Goal: Task Accomplishment & Management: Manage account settings

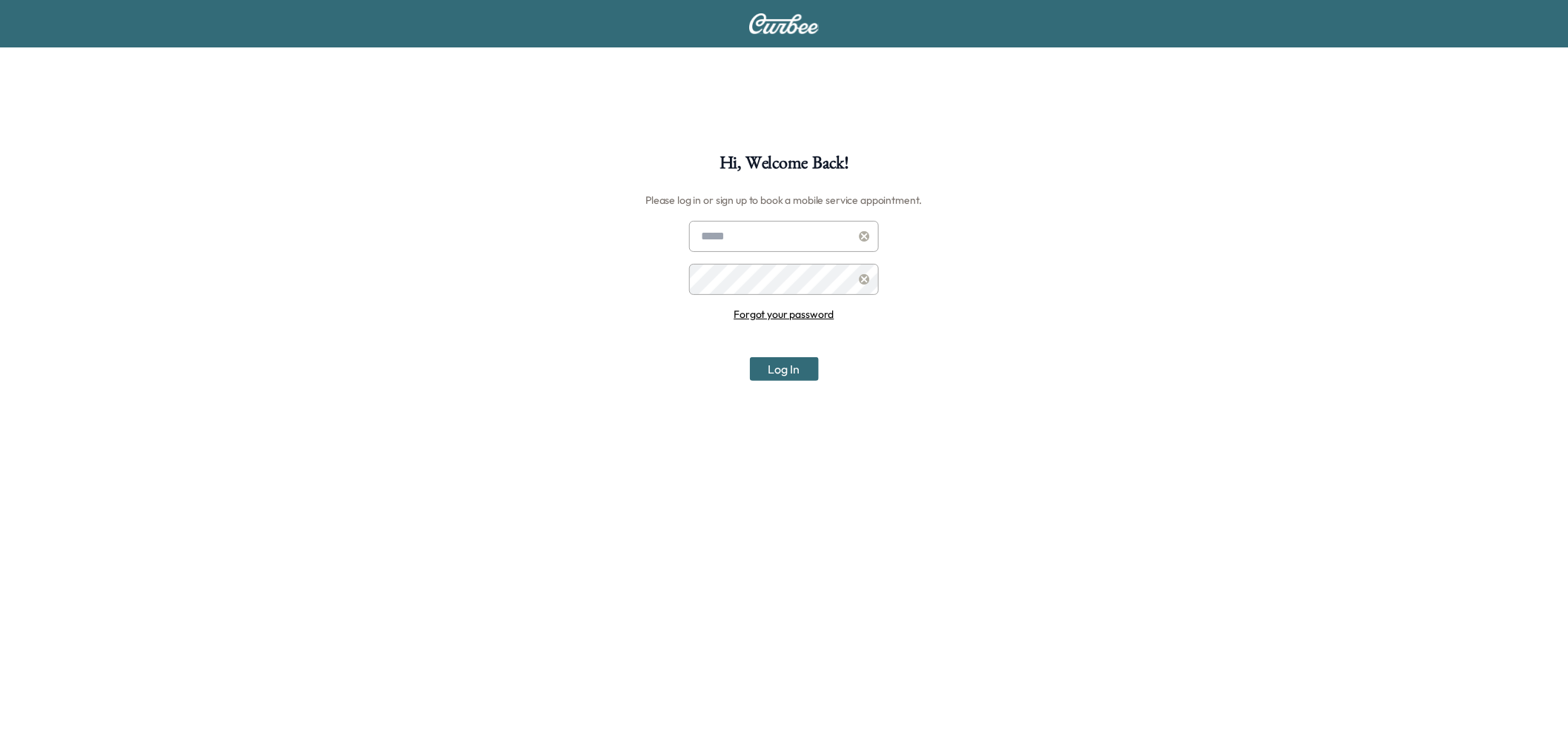
type input "**********"
click at [787, 371] on button "Log In" at bounding box center [784, 369] width 69 height 24
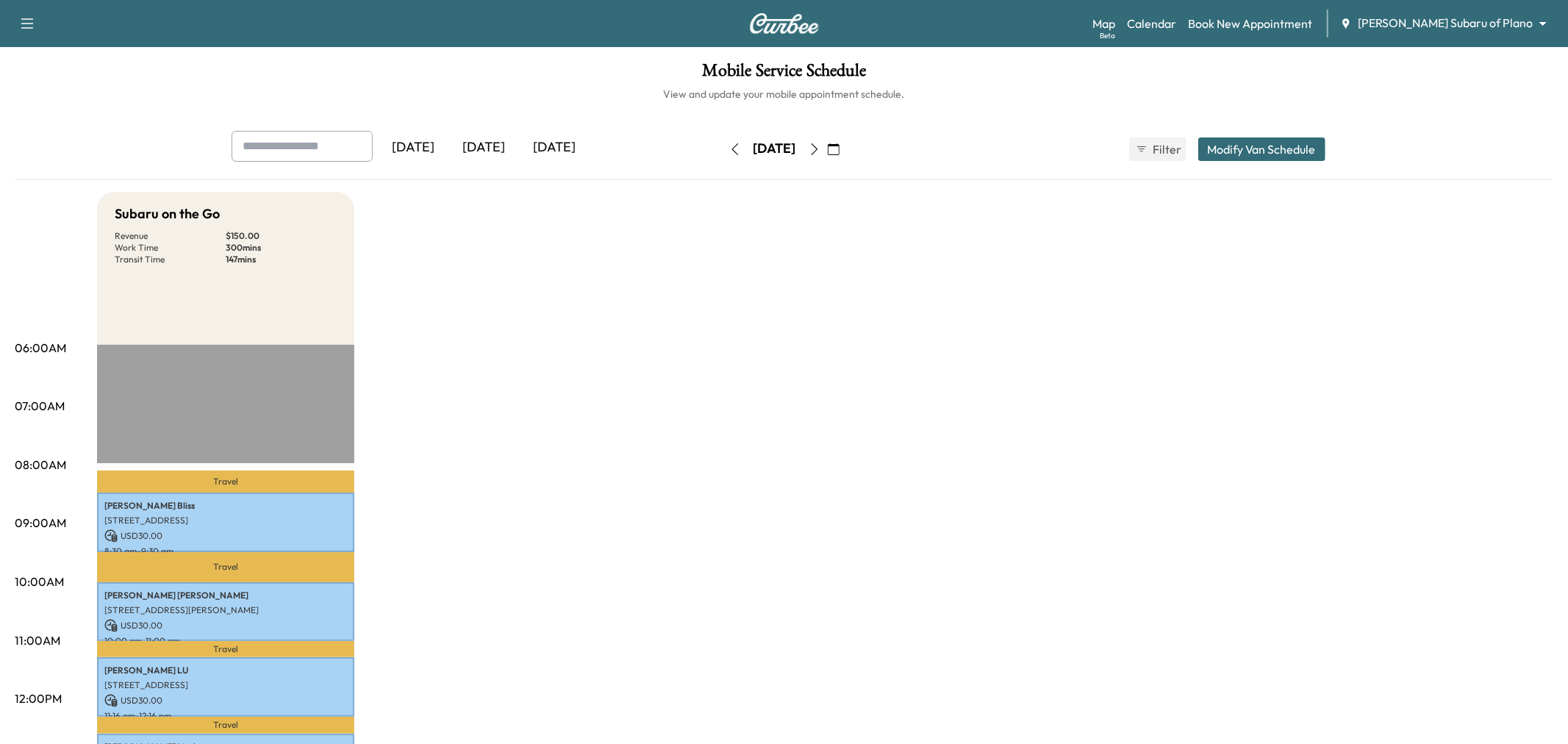
click at [1456, 17] on body "Support Log Out Map Beta Calendar Book New Appointment Ewing Subaru of Plano **…" at bounding box center [784, 372] width 1568 height 744
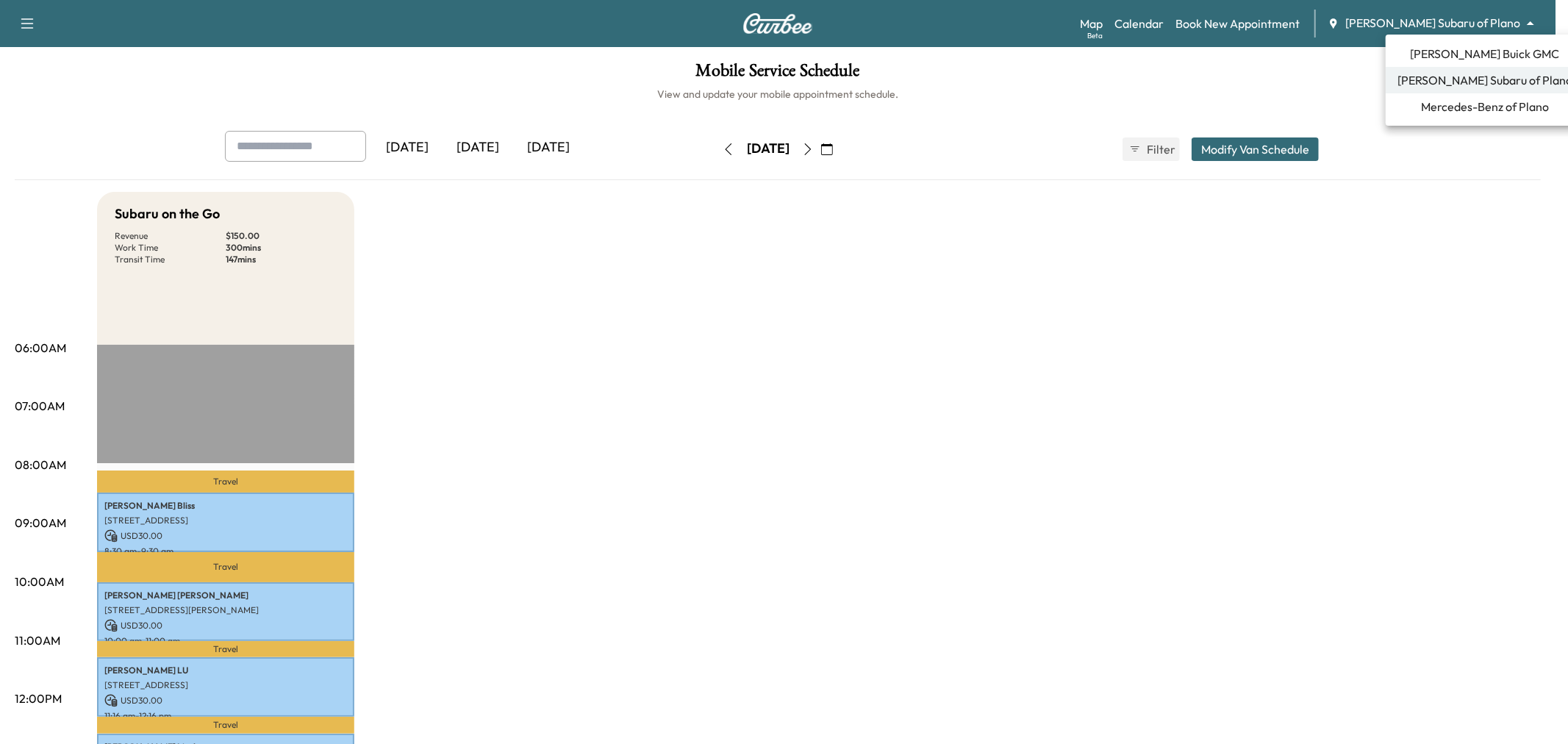
click at [1446, 54] on span "Ewing Buick GMC" at bounding box center [1485, 53] width 149 height 17
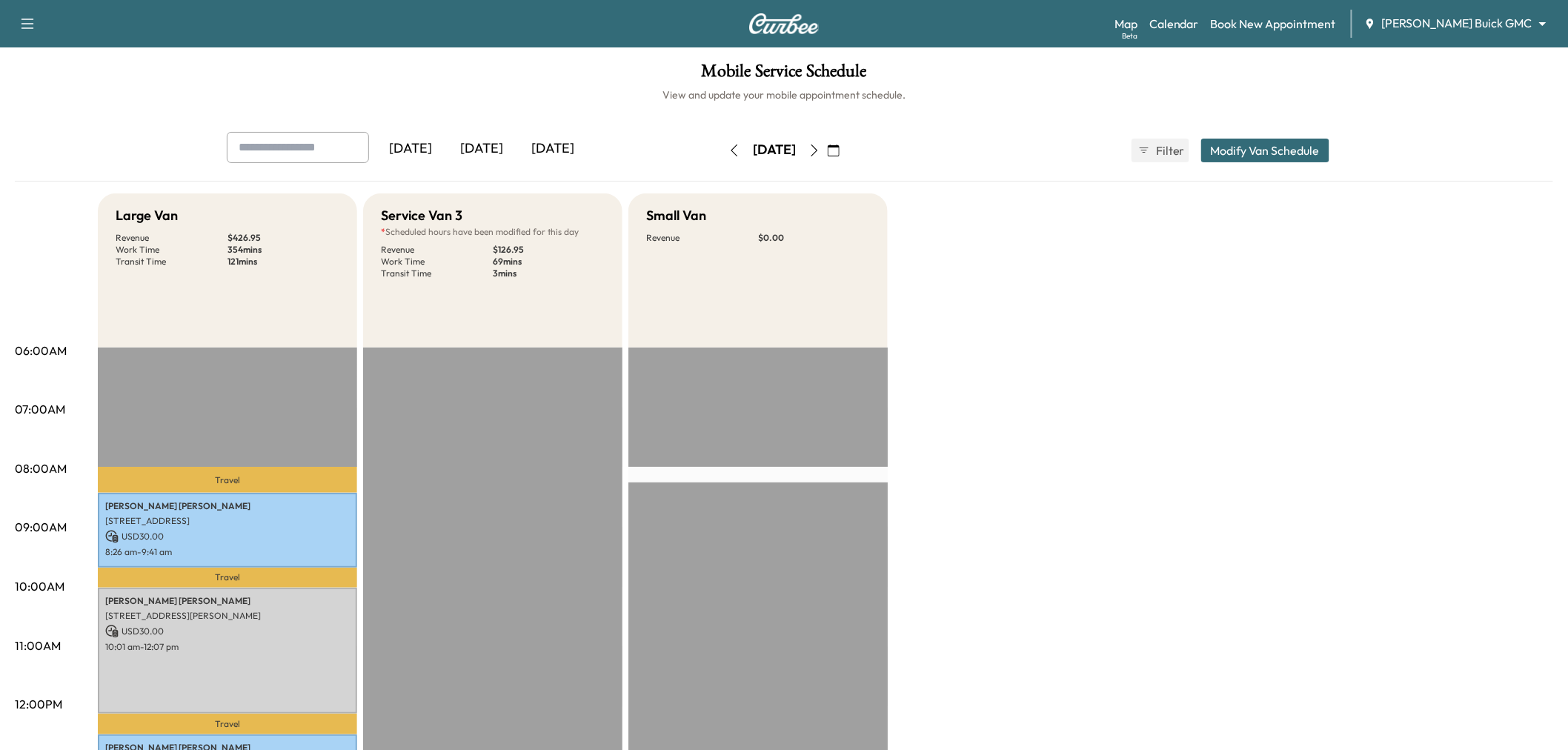
click at [534, 158] on div "[DATE]" at bounding box center [553, 149] width 71 height 34
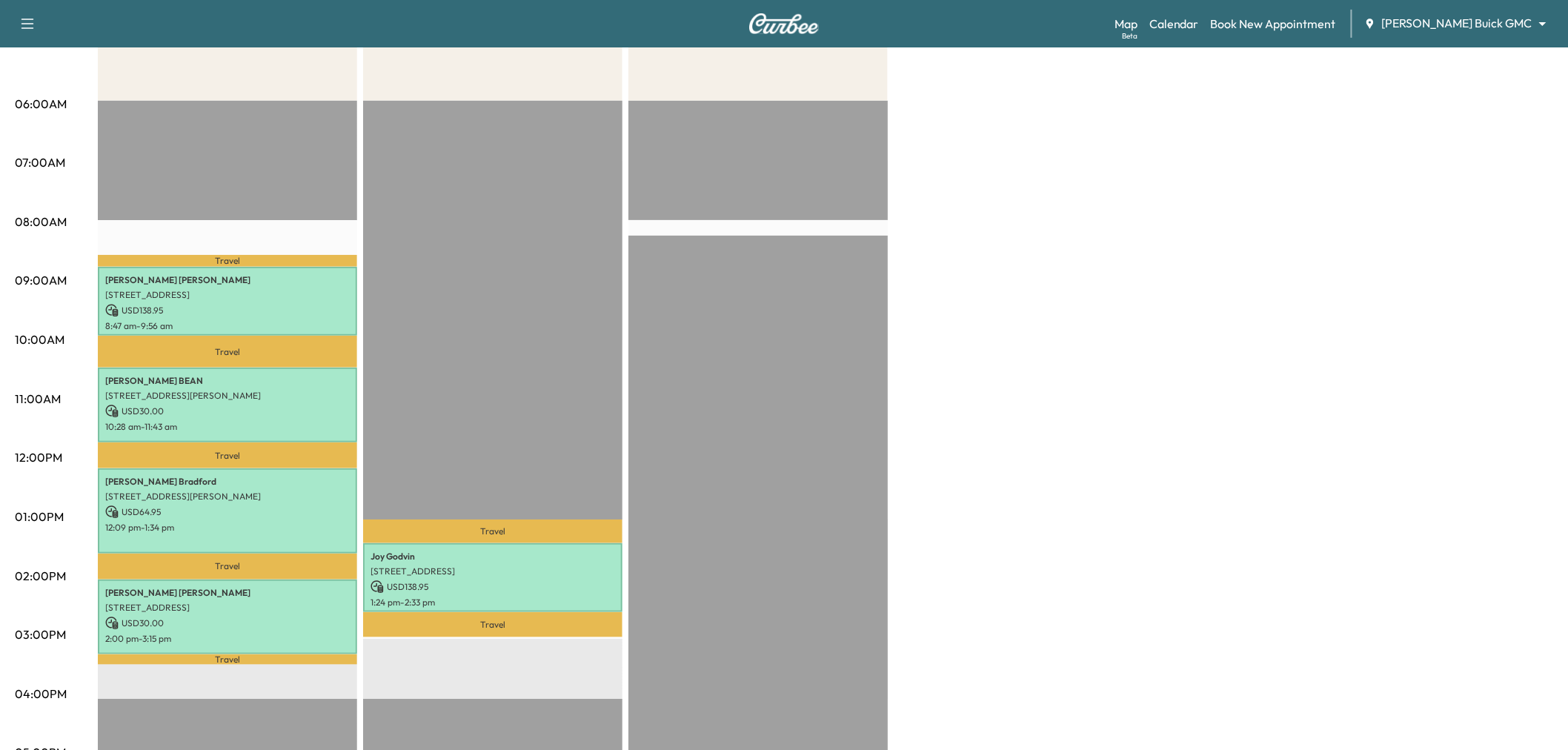
scroll to position [329, 0]
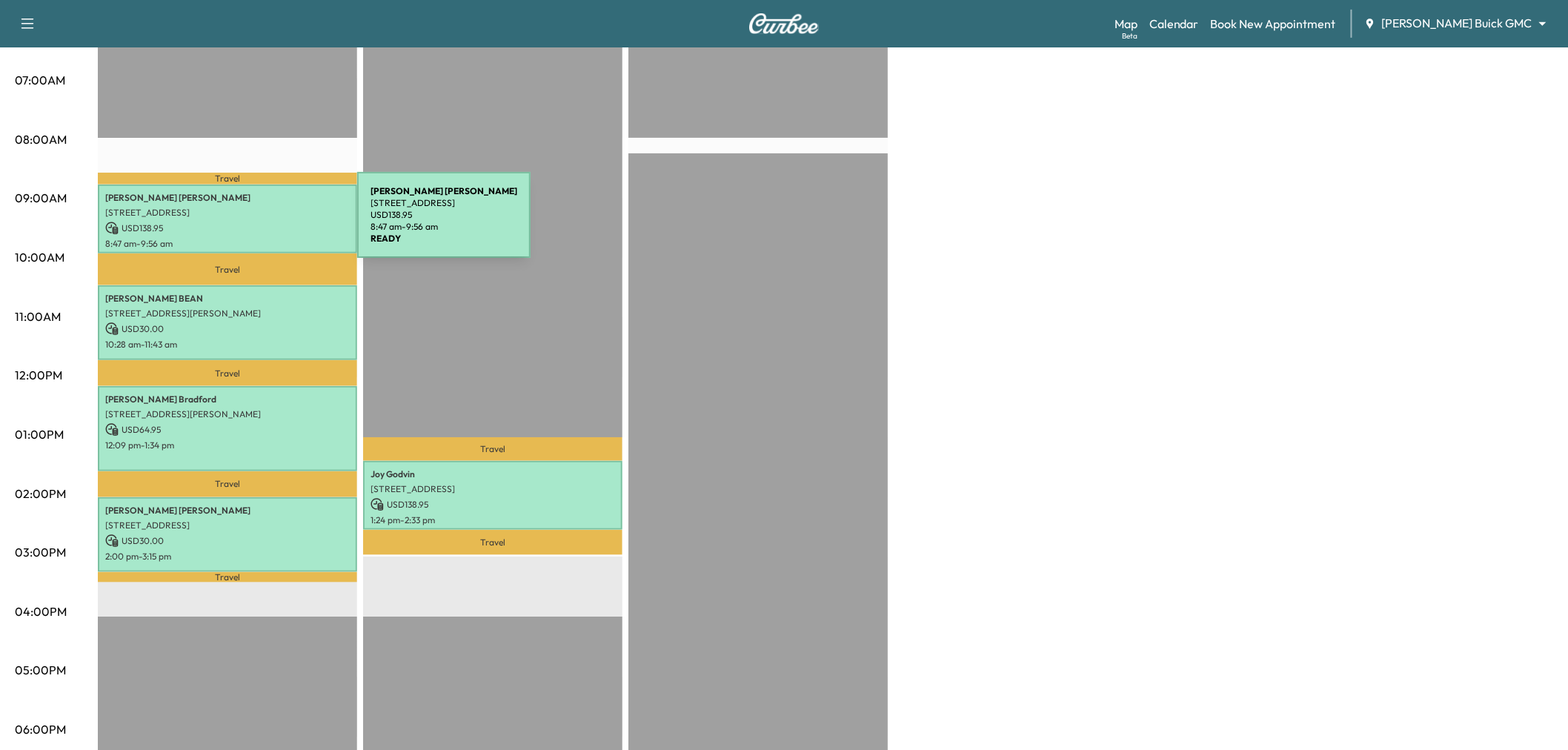
click at [250, 225] on p "USD 138.95" at bounding box center [227, 229] width 245 height 14
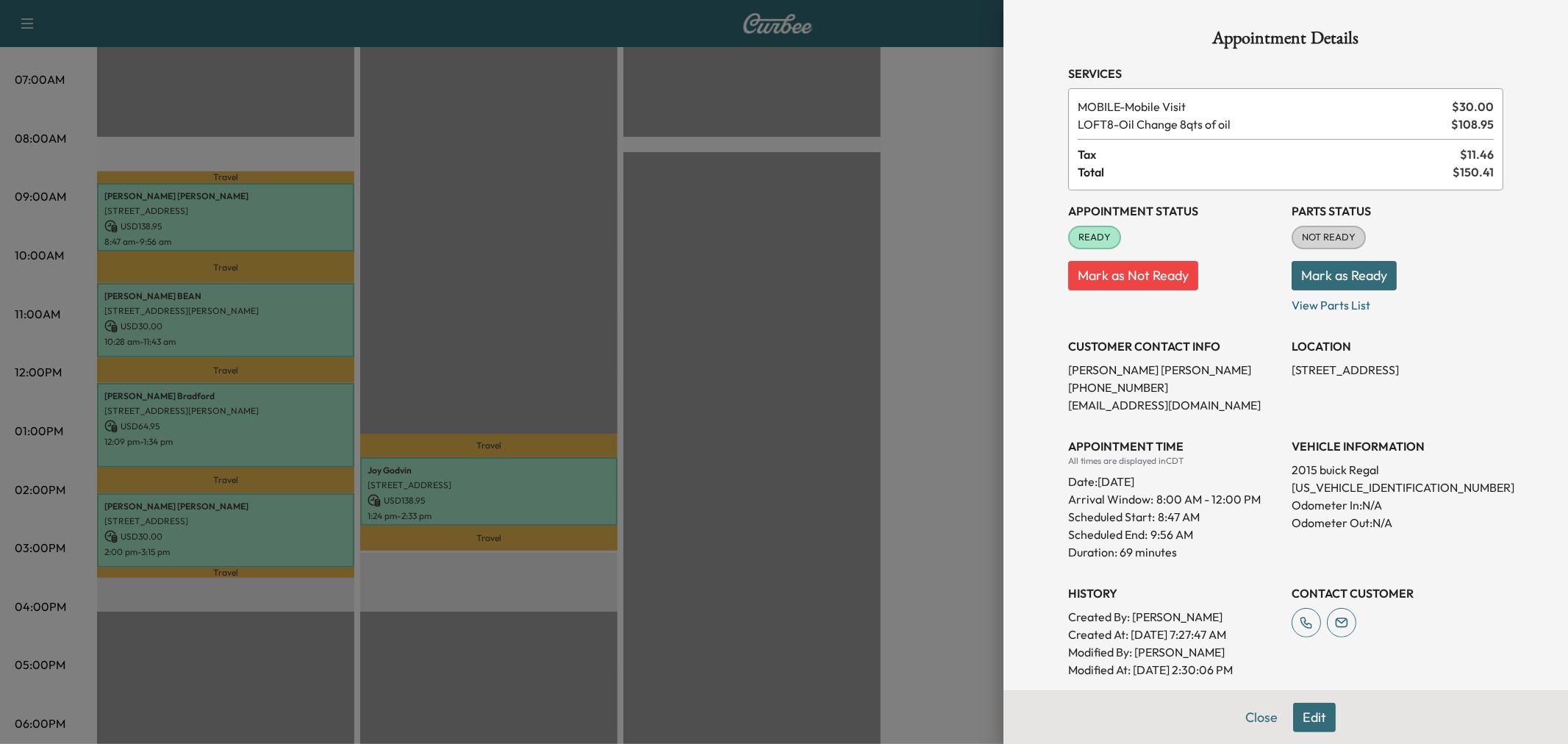
click at [241, 225] on div at bounding box center [784, 372] width 1568 height 744
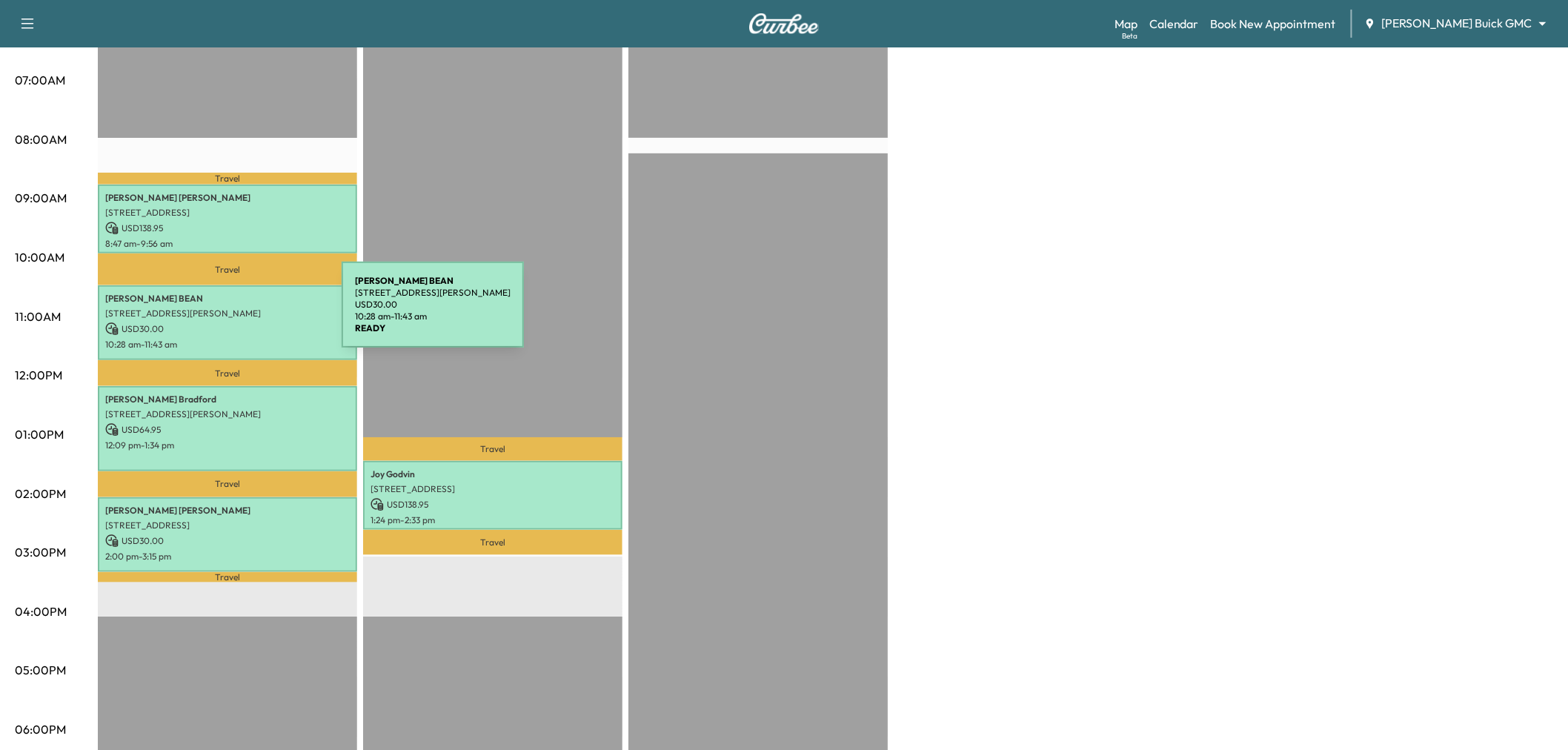
click at [230, 313] on p "3001 Manuel Creek Drive, Little Elm, TX 75068, United States of America" at bounding box center [227, 314] width 245 height 12
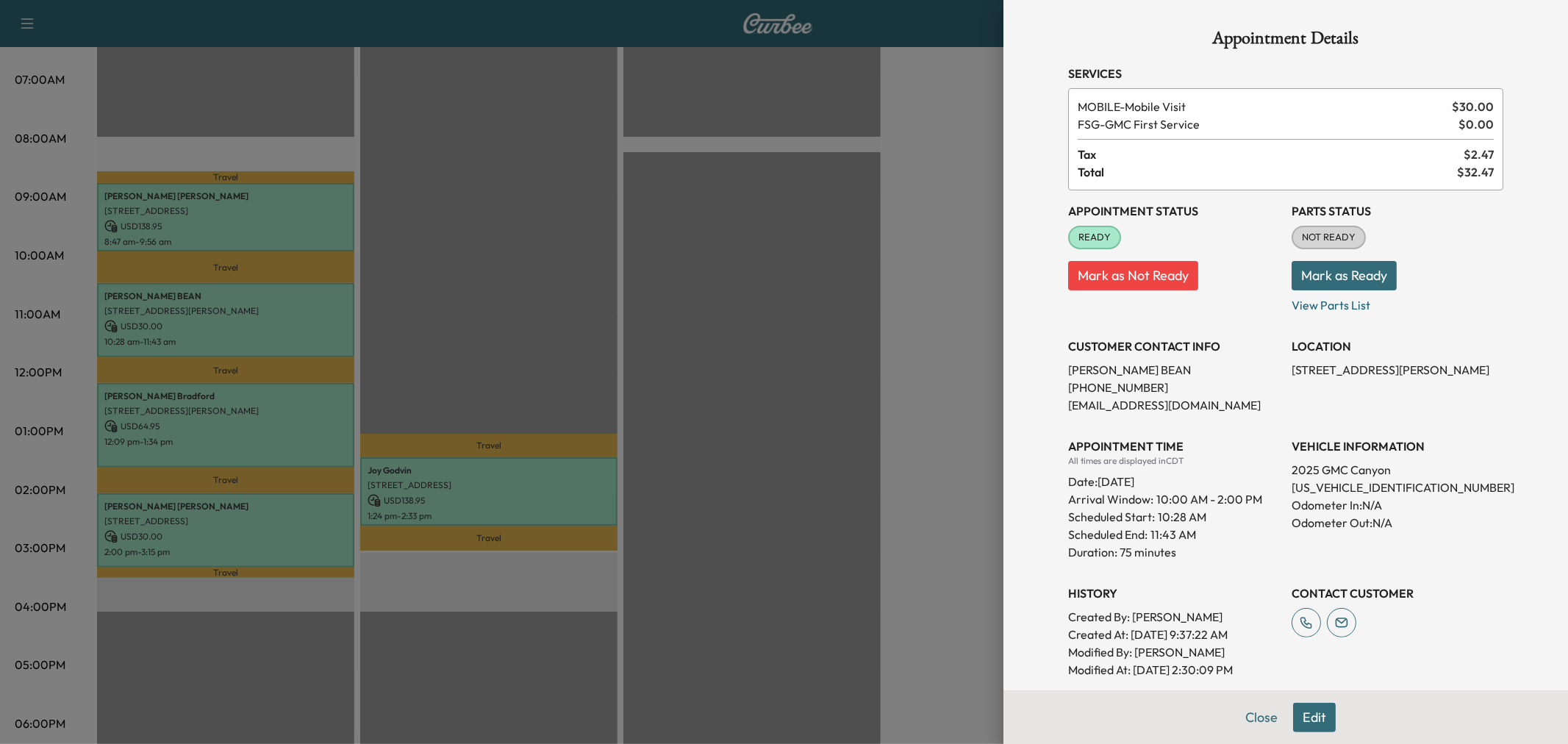
click at [232, 395] on div at bounding box center [784, 372] width 1568 height 744
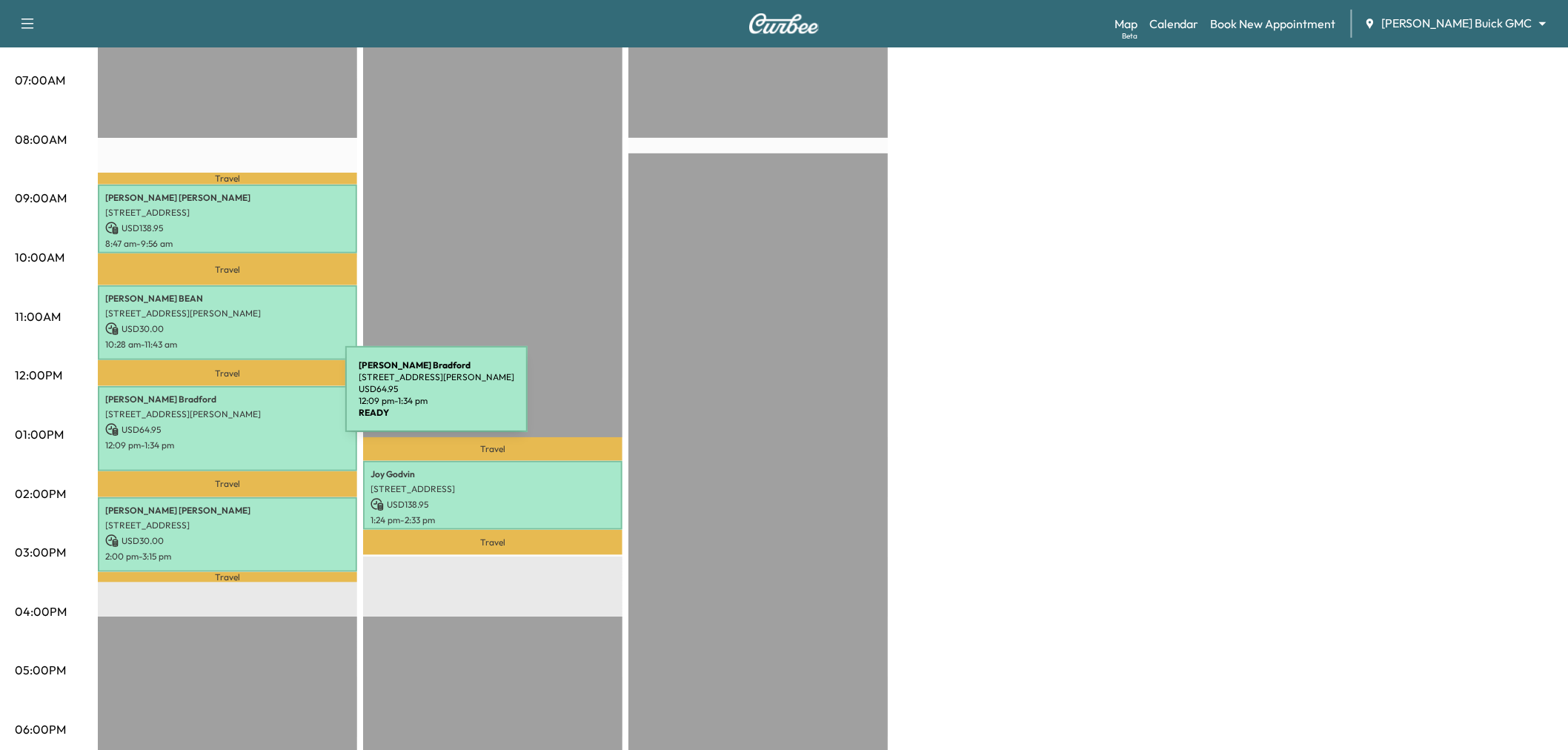
click at [234, 398] on p "Darian Bradford" at bounding box center [227, 399] width 245 height 12
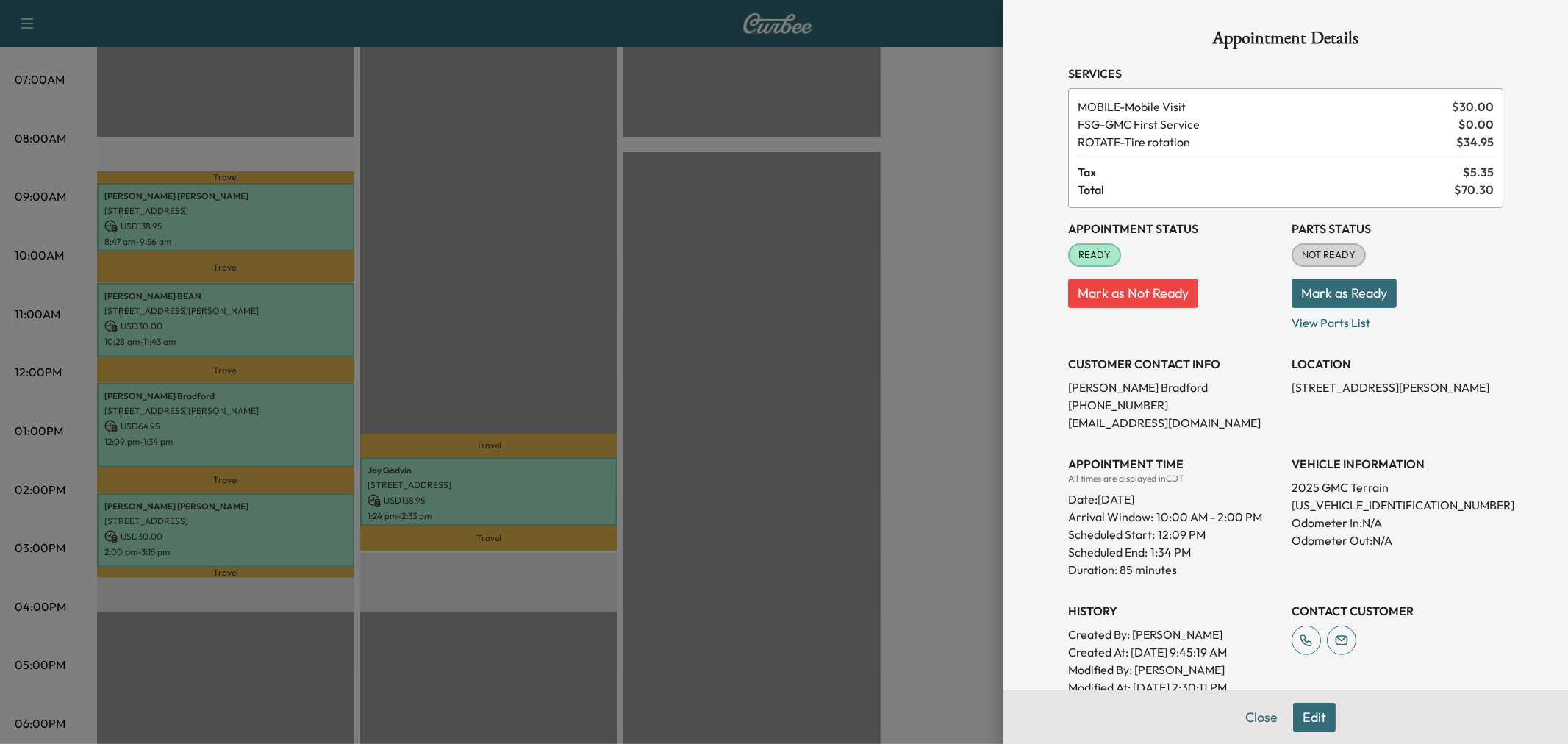
click at [240, 493] on div at bounding box center [784, 372] width 1568 height 744
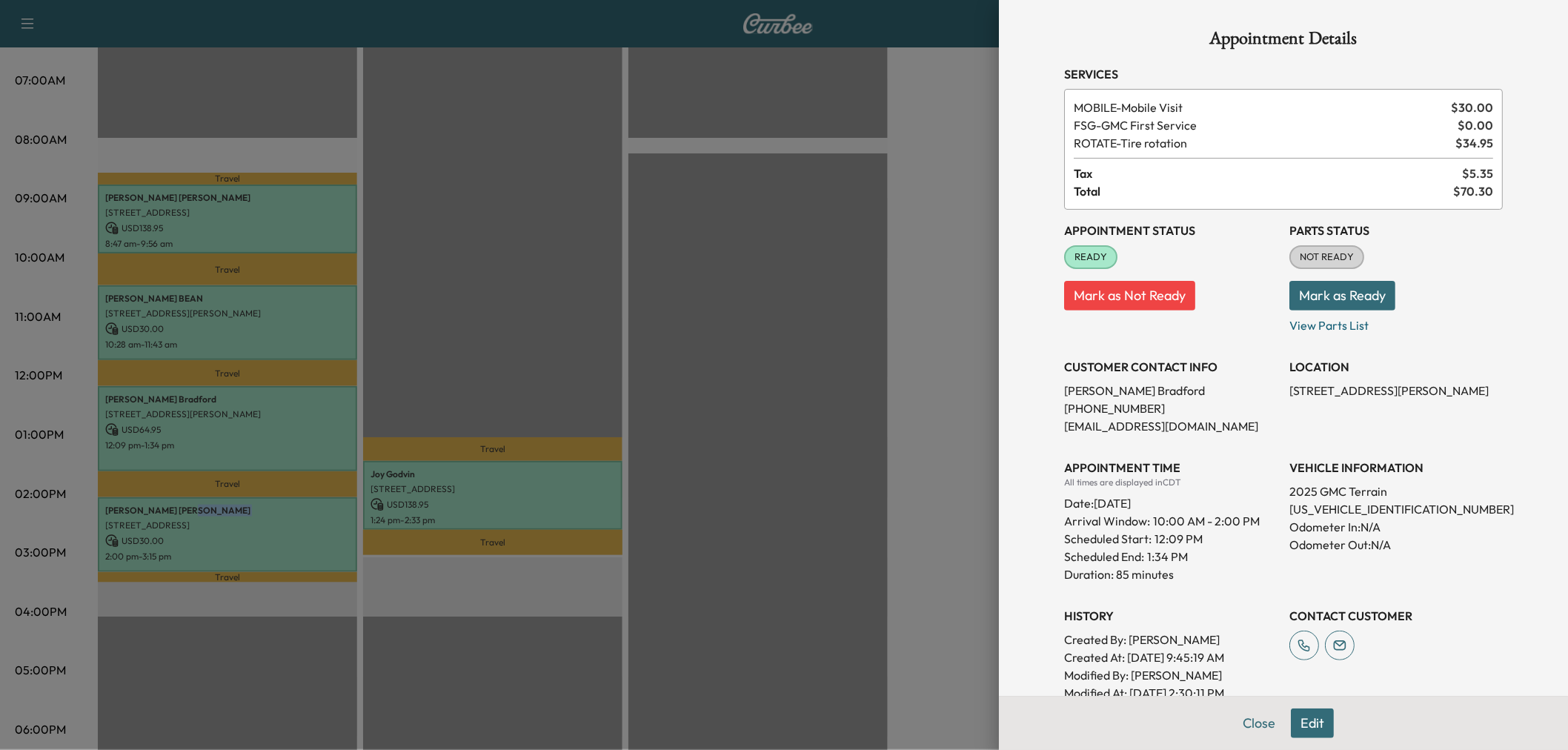
click at [242, 505] on p "Randle Haga" at bounding box center [227, 511] width 245 height 12
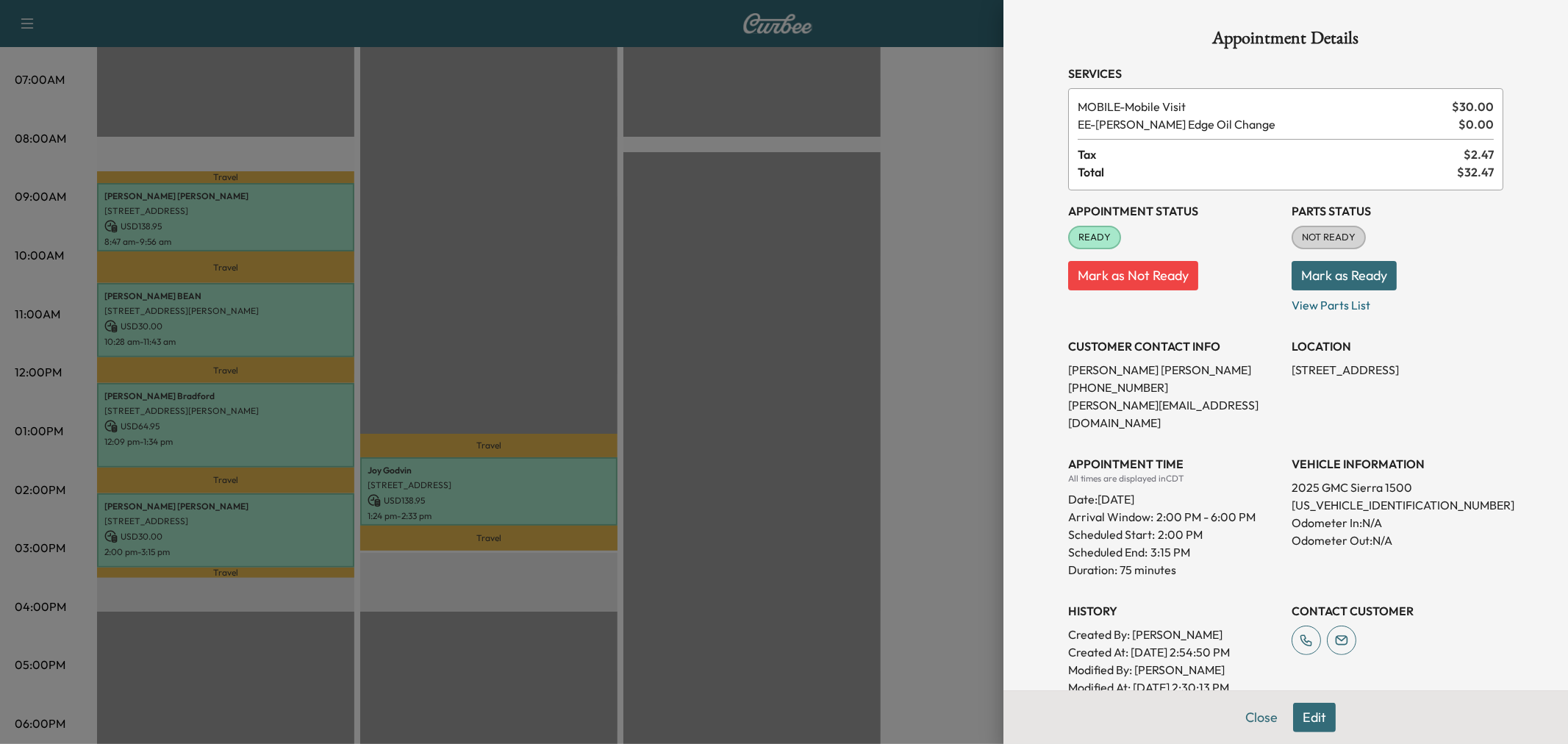
click at [240, 493] on div at bounding box center [784, 372] width 1568 height 744
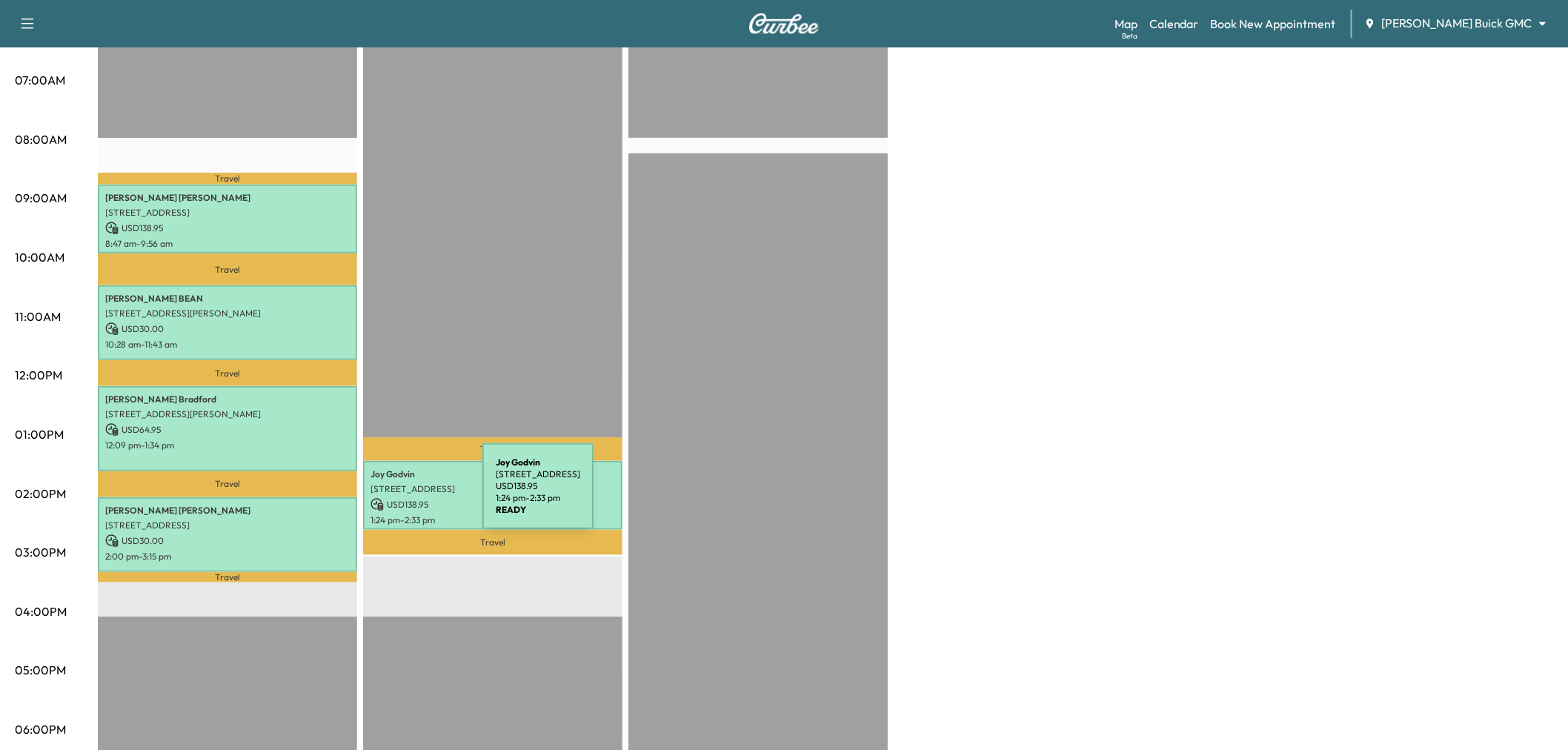
click at [418, 498] on p "USD 138.95" at bounding box center [492, 505] width 245 height 14
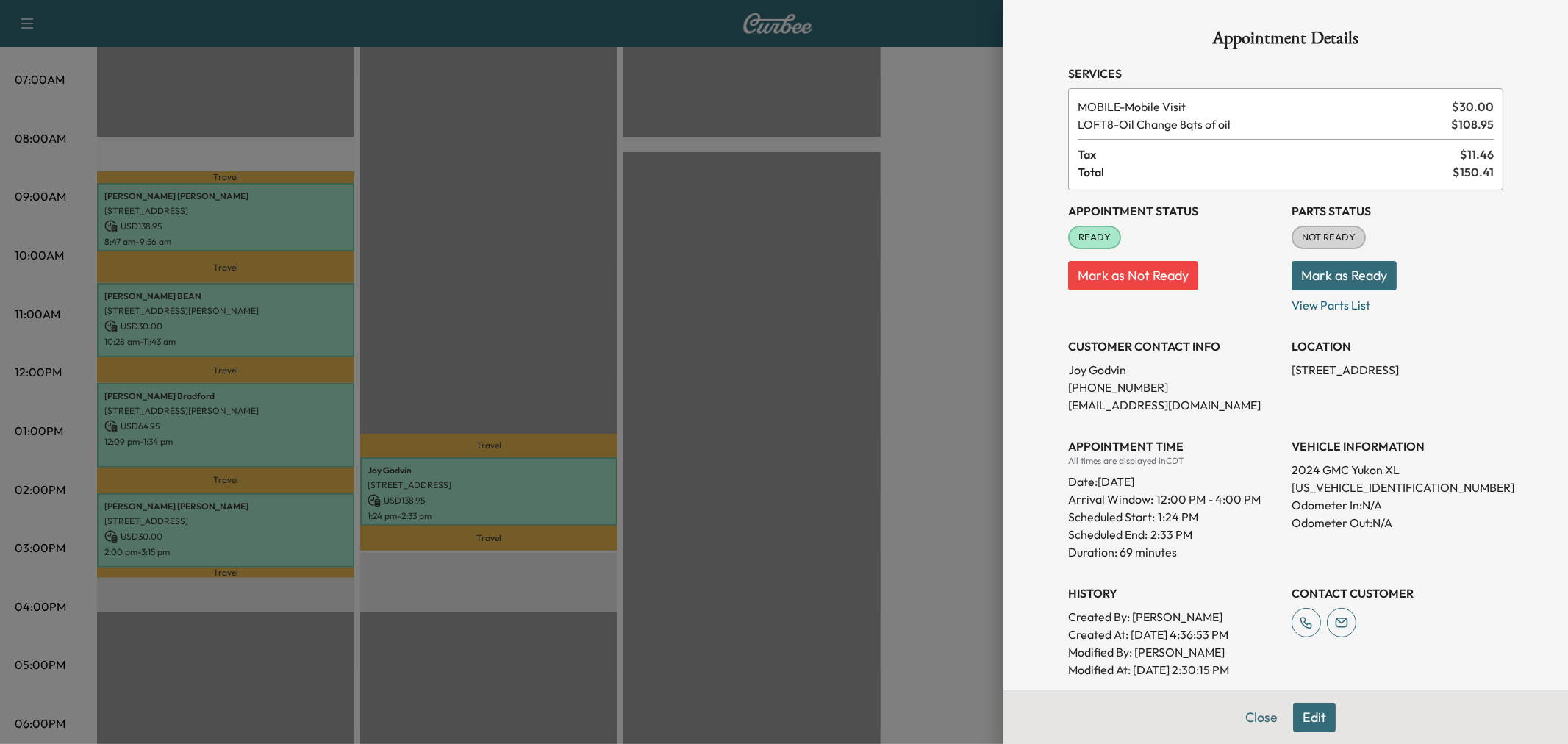
click at [414, 488] on div at bounding box center [784, 372] width 1568 height 744
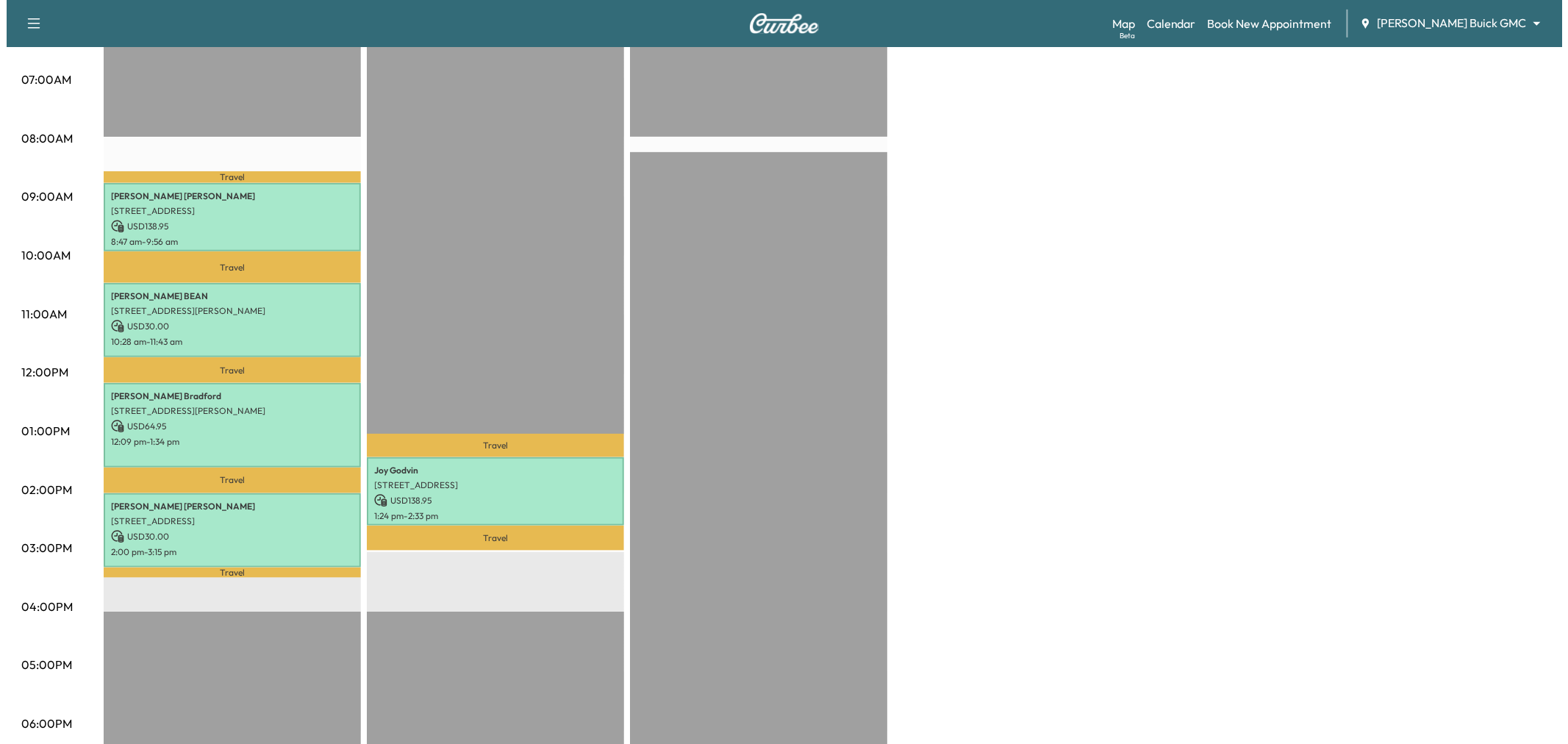
scroll to position [0, 0]
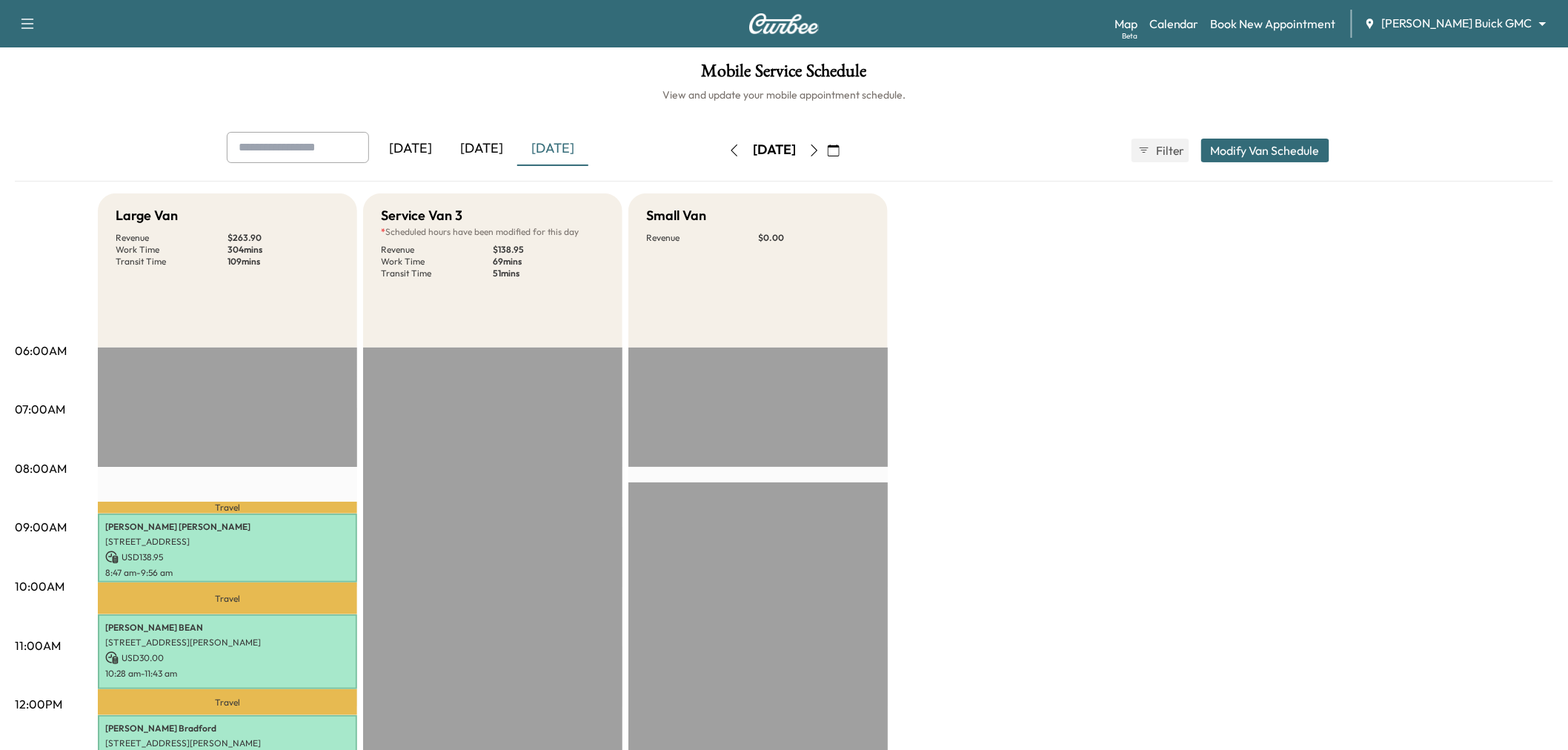
click at [1281, 139] on button "Modify Van Schedule" at bounding box center [1265, 150] width 128 height 24
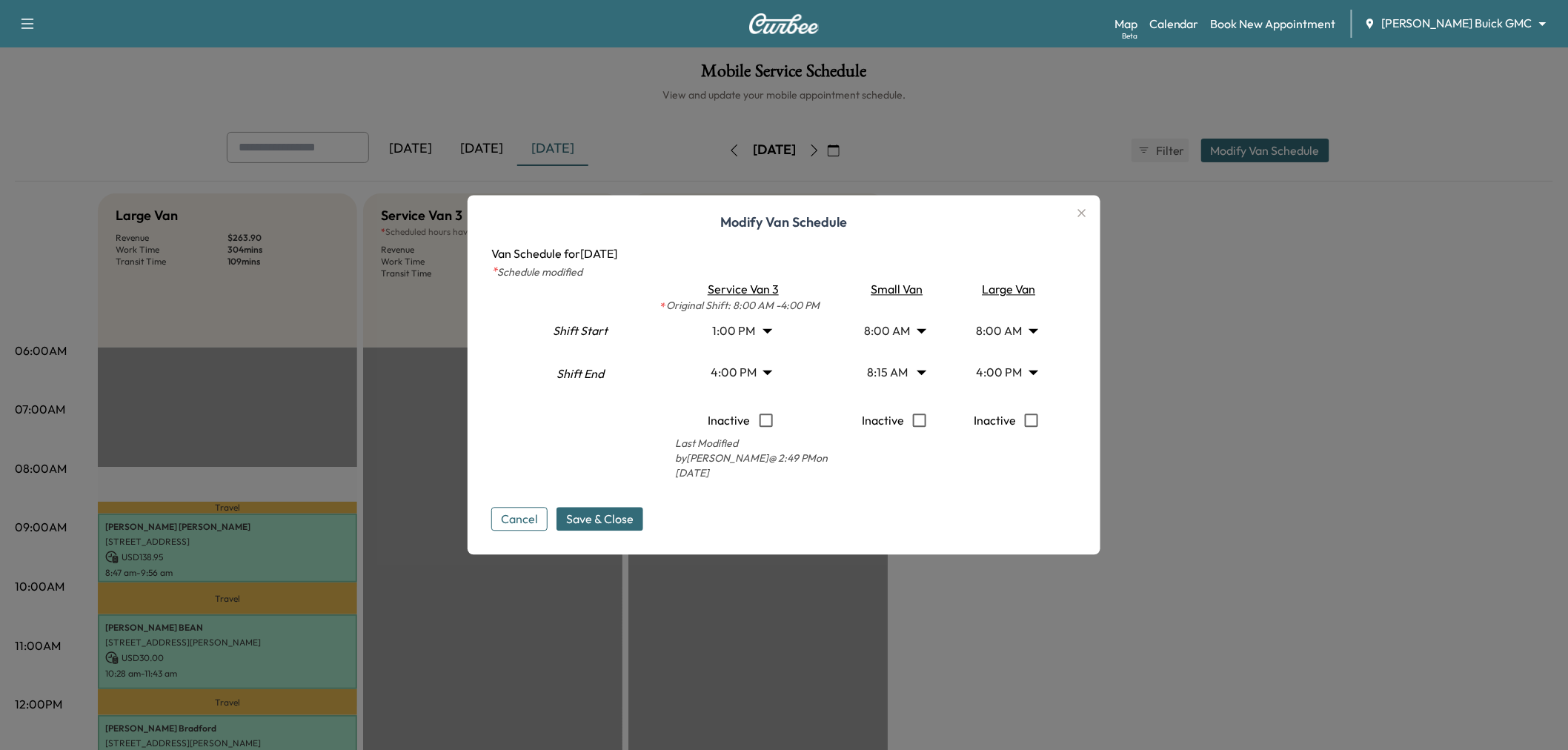
click at [1024, 382] on body "Support Log Out Map Beta Calendar Book New Appointment Ewing Buick GMC ********…" at bounding box center [784, 375] width 1568 height 750
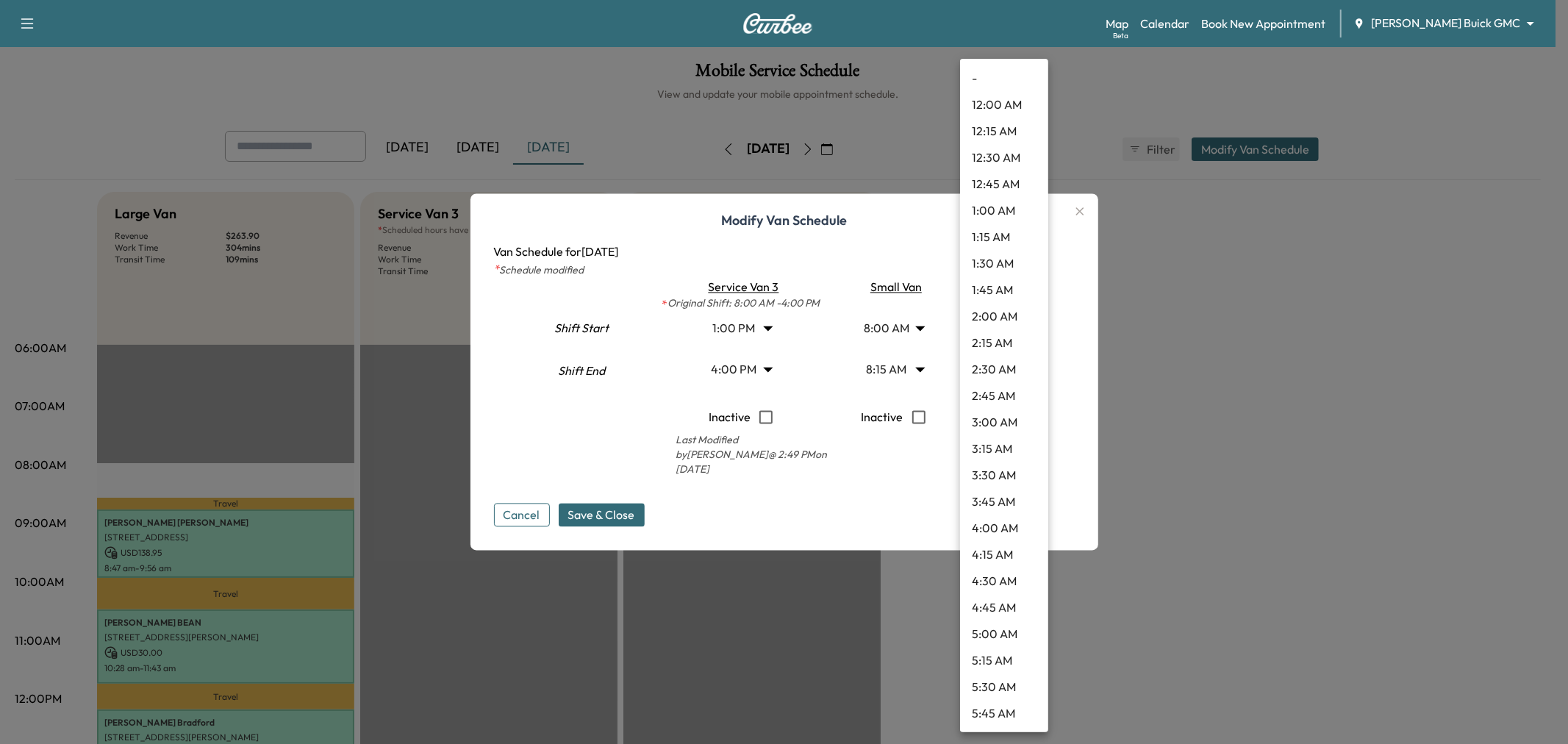
scroll to position [1401, 0]
click at [997, 289] on li "3:00 PM" at bounding box center [1004, 291] width 88 height 26
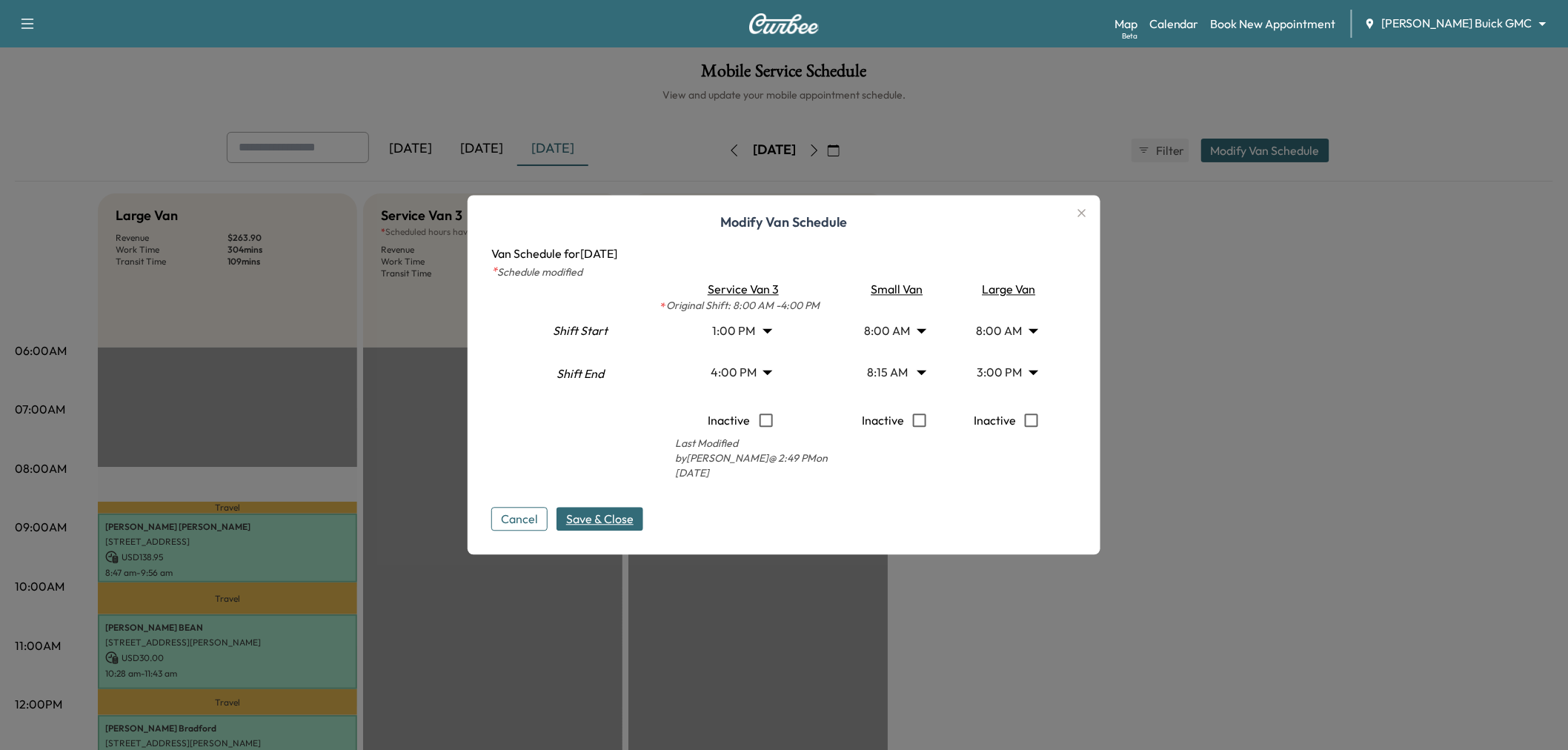
click at [633, 511] on span "Save & Close" at bounding box center [600, 519] width 67 height 18
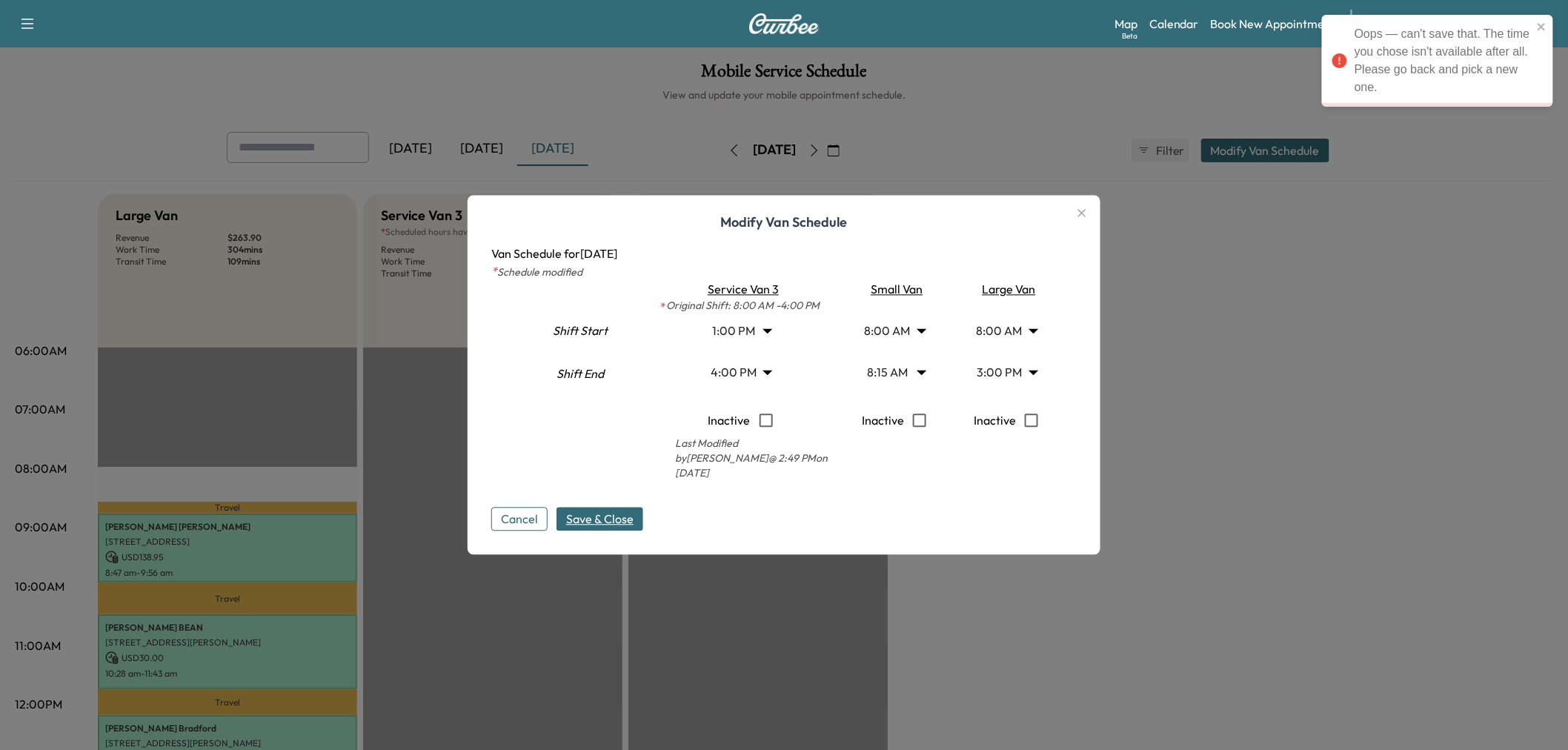
click at [997, 358] on body "Oops — can't save that. The time you chose isn't available after all. Please go…" at bounding box center [784, 375] width 1568 height 750
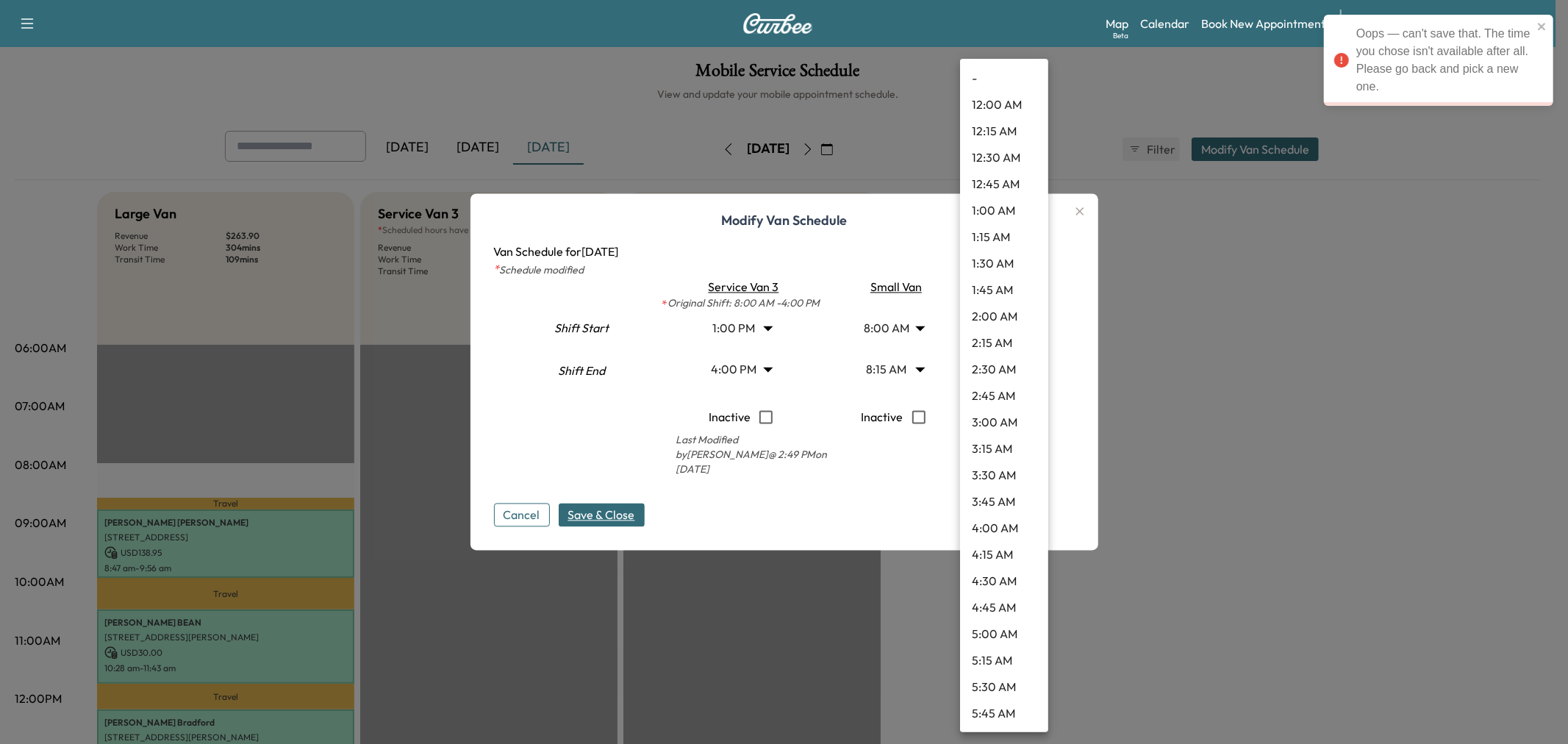
scroll to position [1296, 0]
click at [1001, 417] on li "3:15 PM" at bounding box center [1004, 423] width 88 height 26
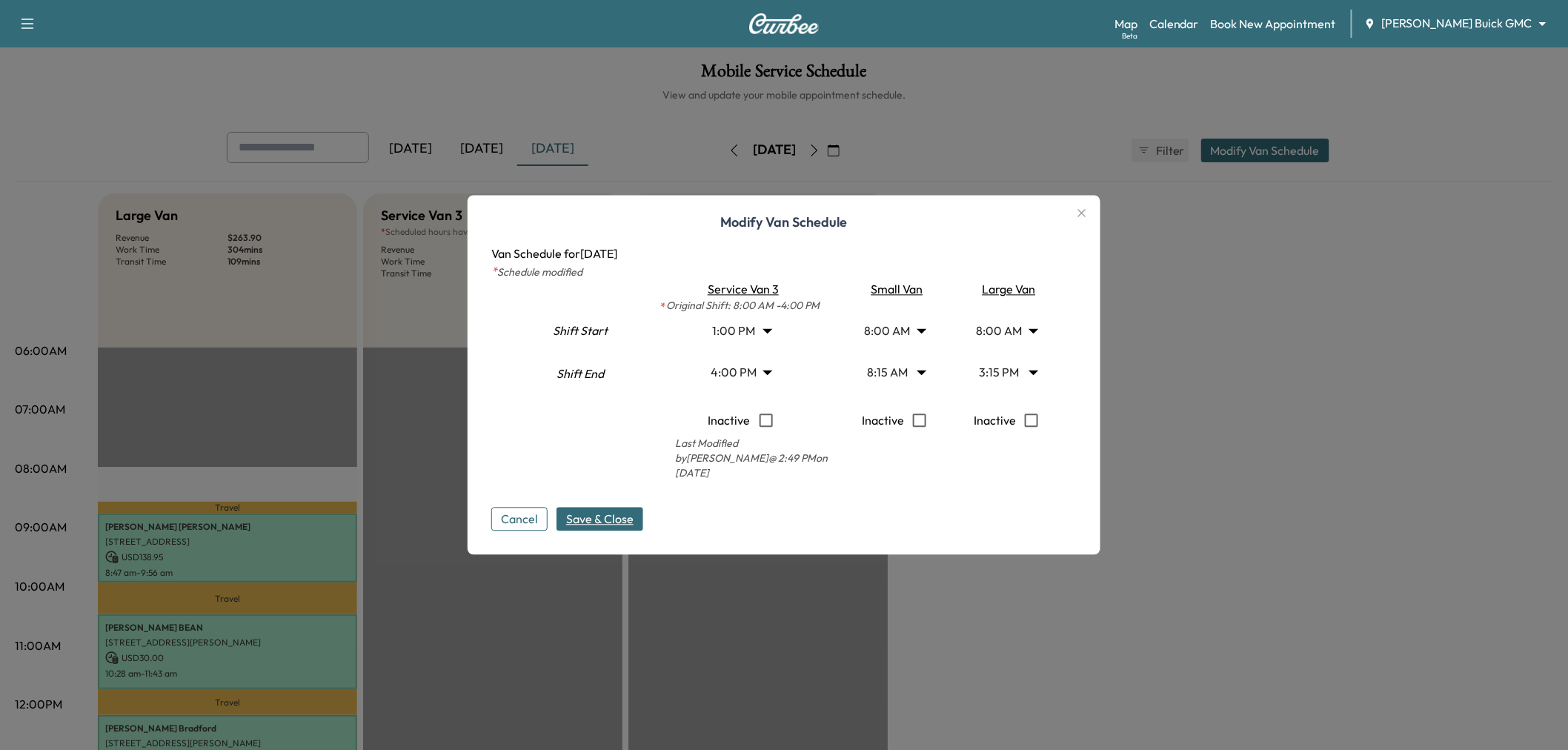
click at [617, 521] on span "Save & Close" at bounding box center [600, 519] width 67 height 18
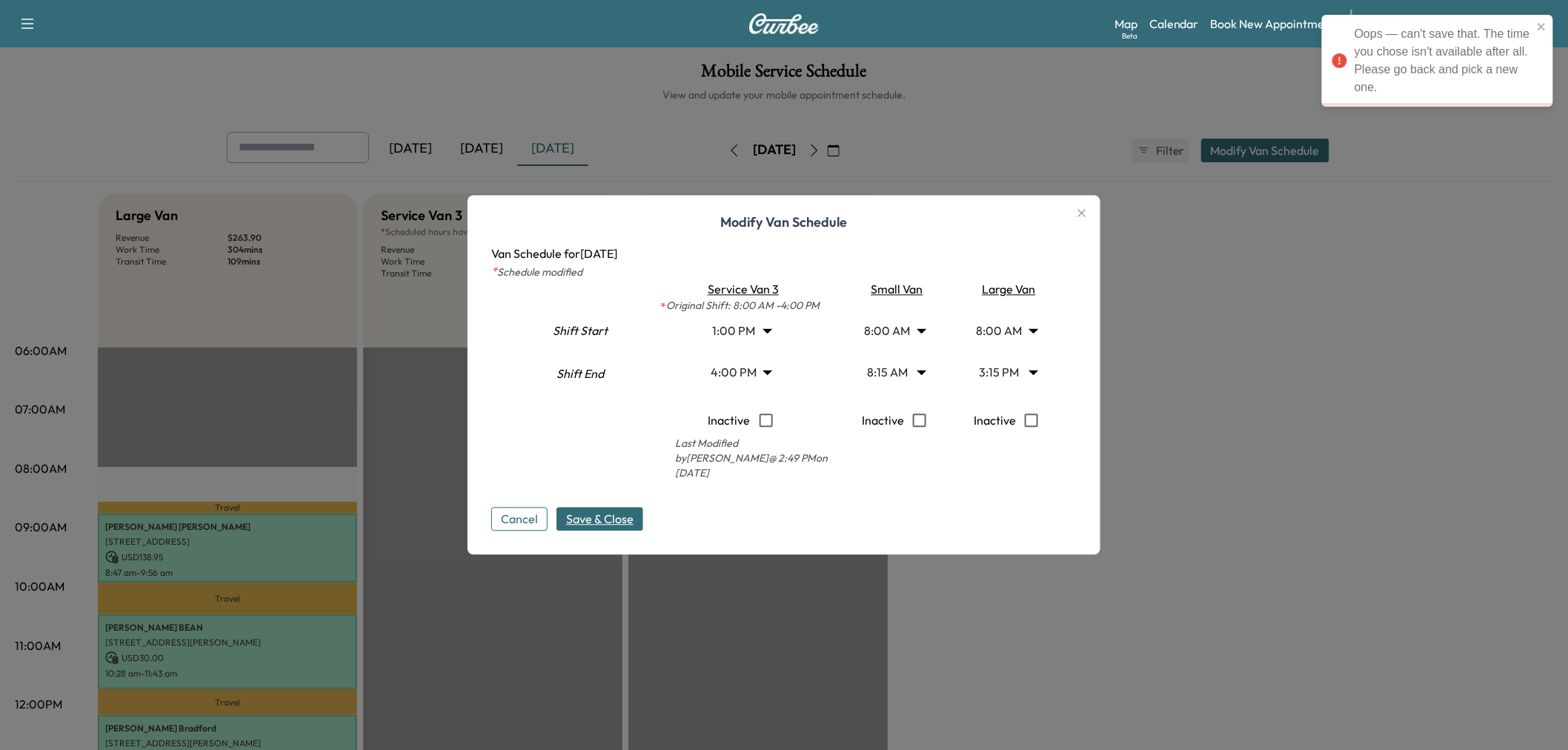
click at [1003, 364] on body "Oops — can't save that. The time you chose isn't available after all. Please go…" at bounding box center [784, 375] width 1568 height 750
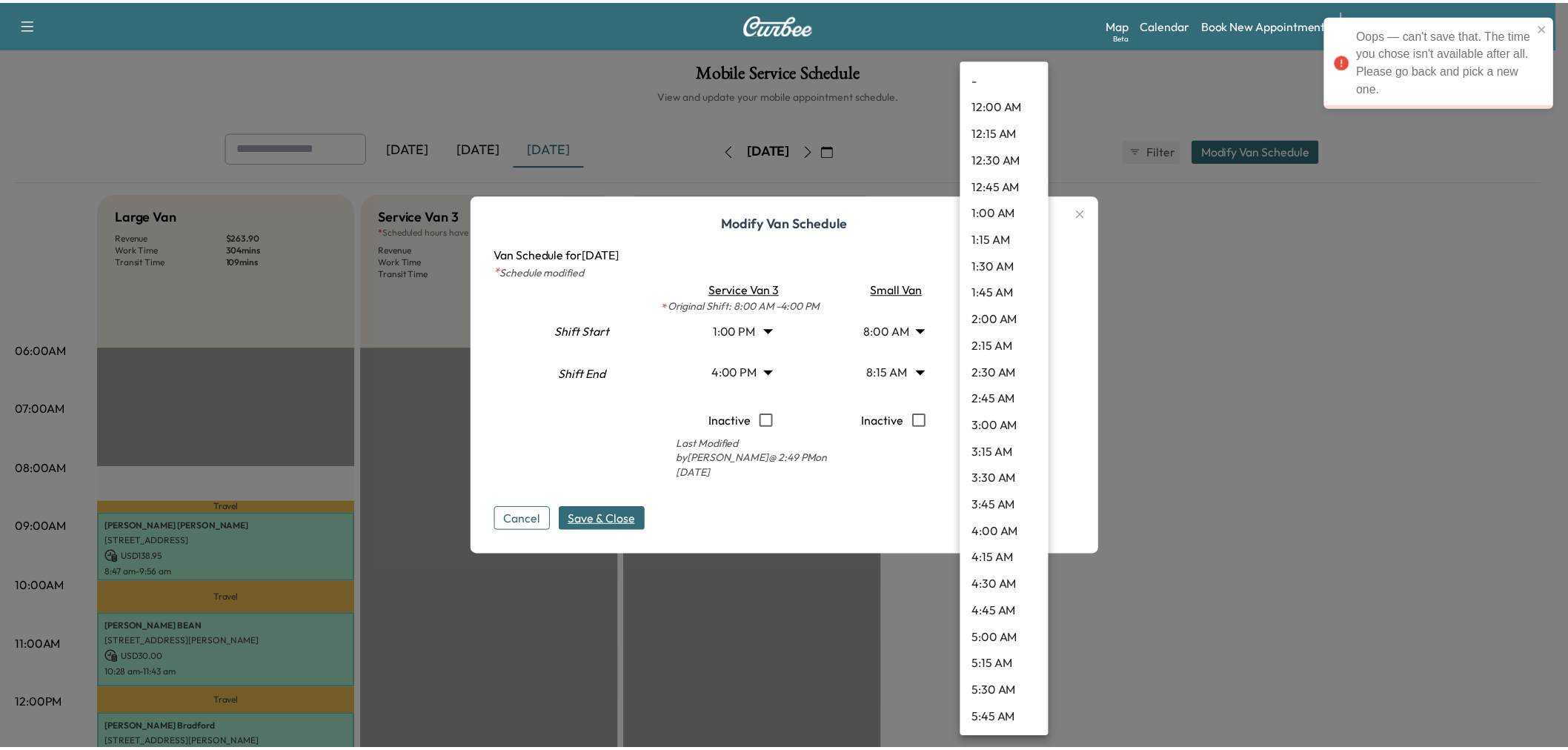
scroll to position [1332, 0]
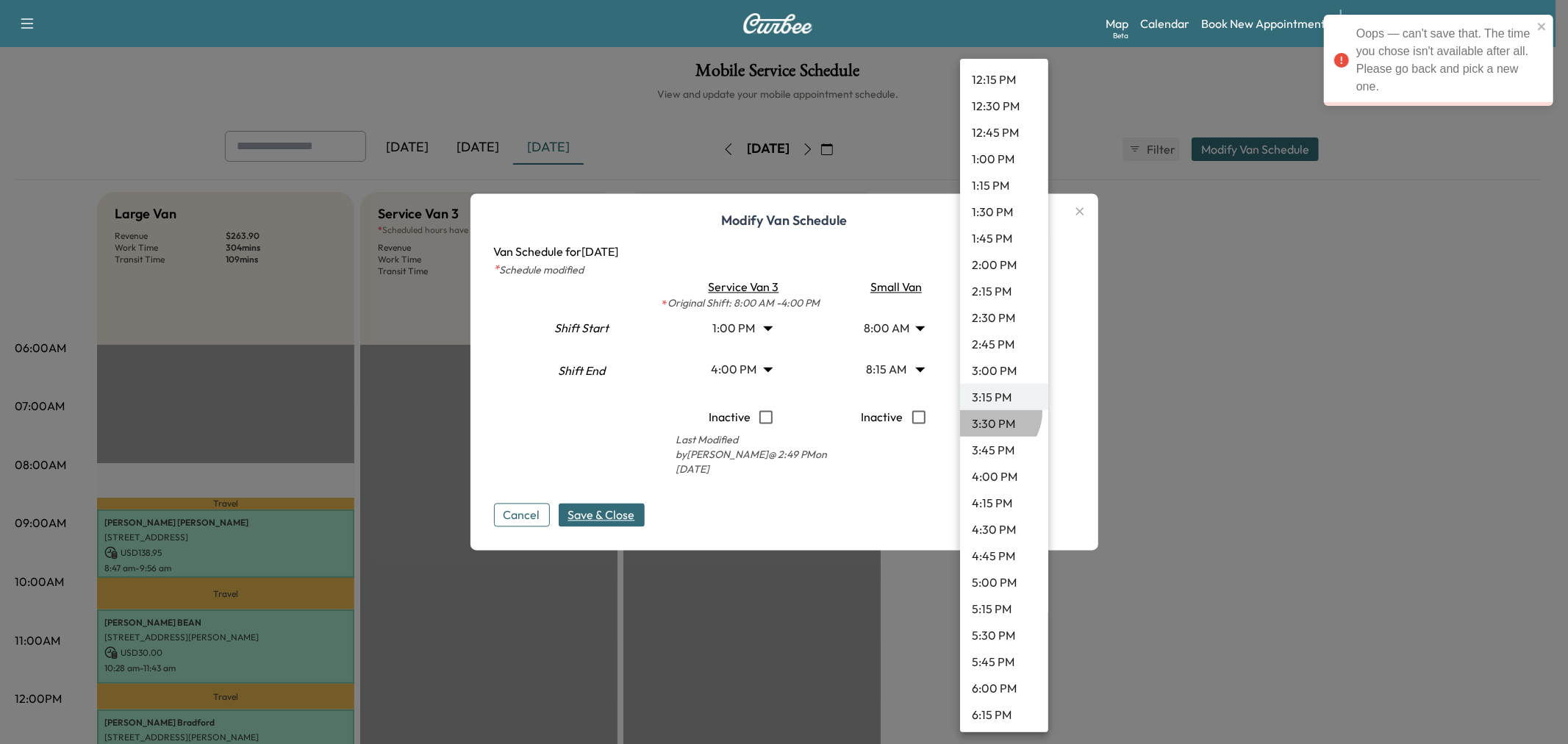
click at [985, 411] on li "3:30 PM" at bounding box center [1004, 423] width 88 height 26
type input "****"
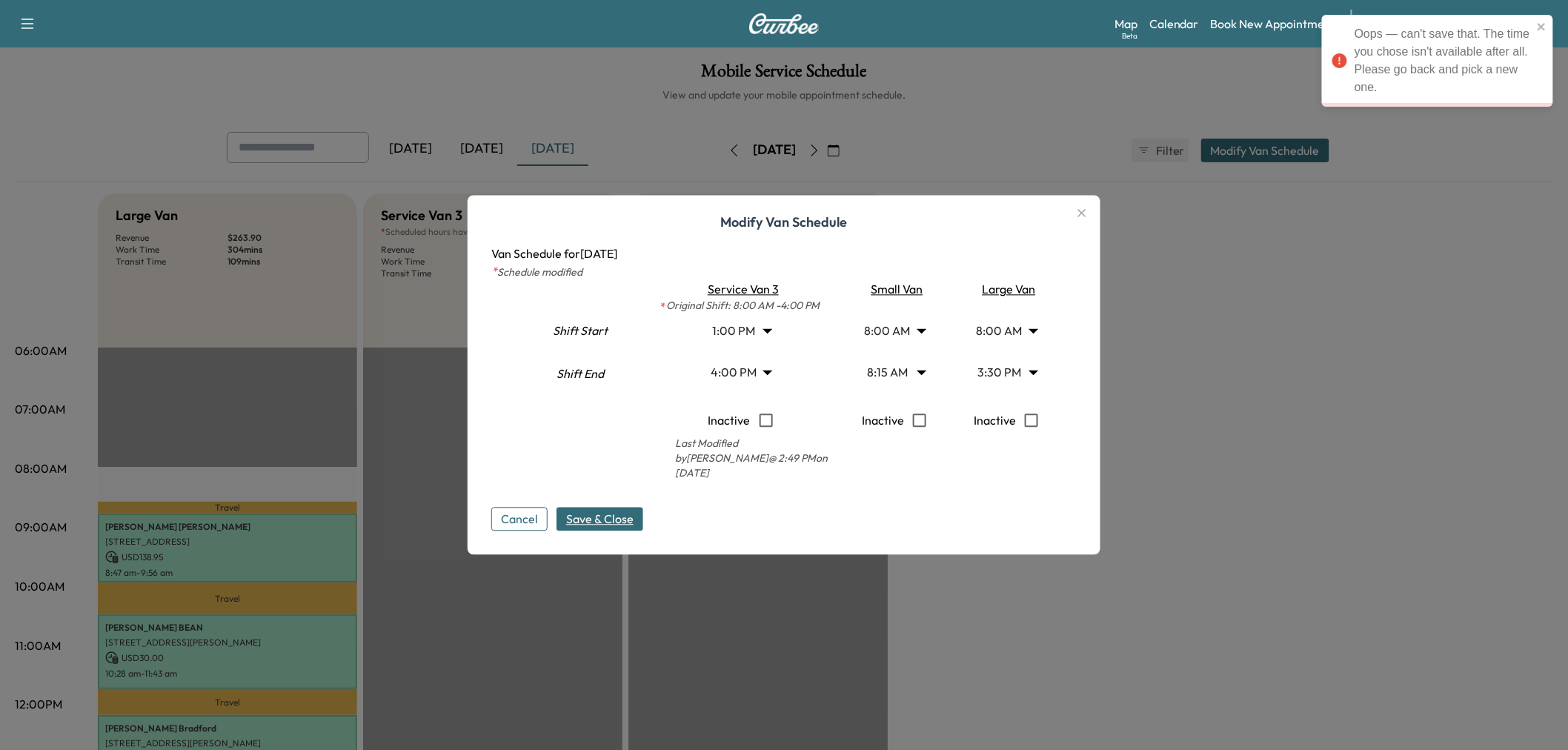
click at [630, 518] on span "Save & Close" at bounding box center [600, 519] width 67 height 18
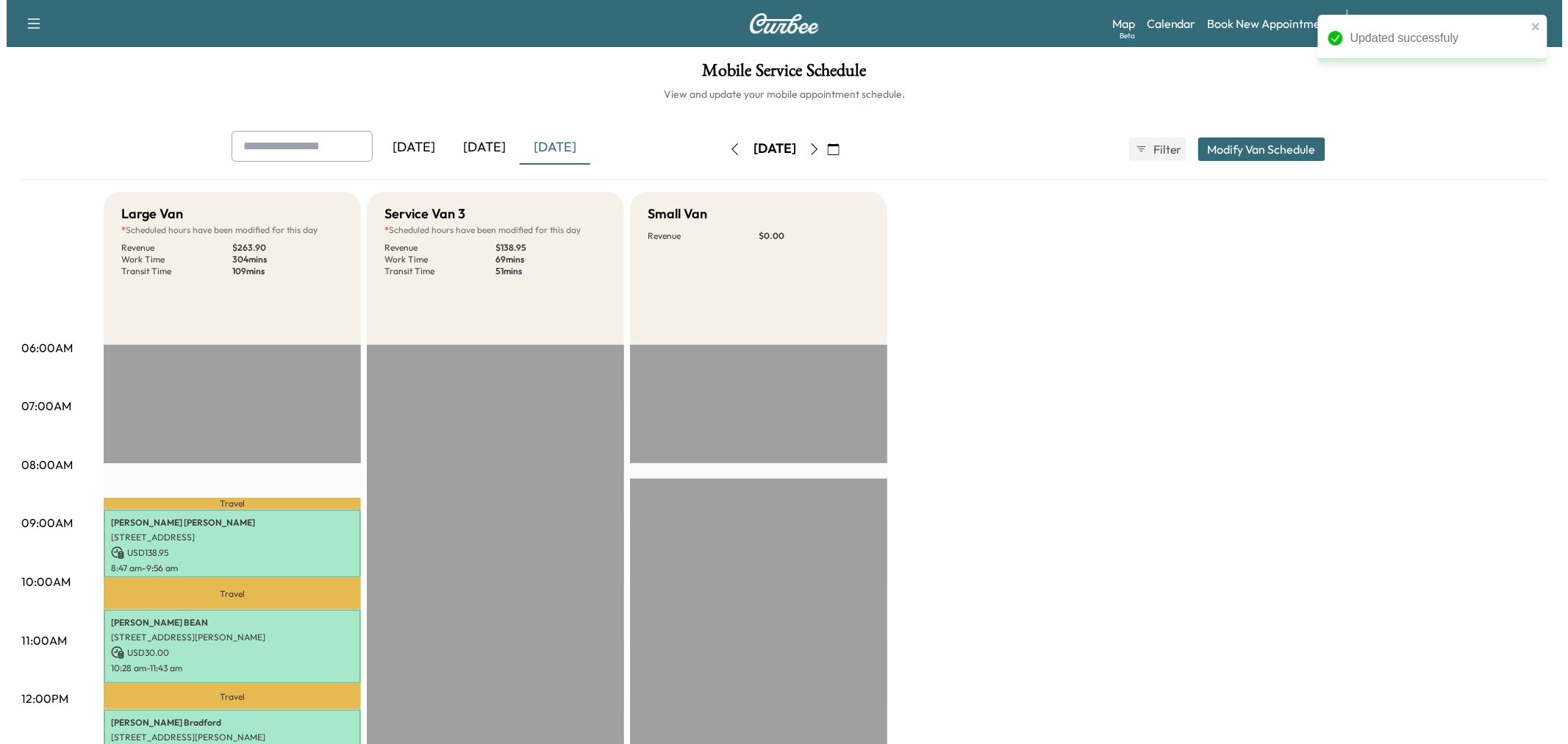
scroll to position [408, 0]
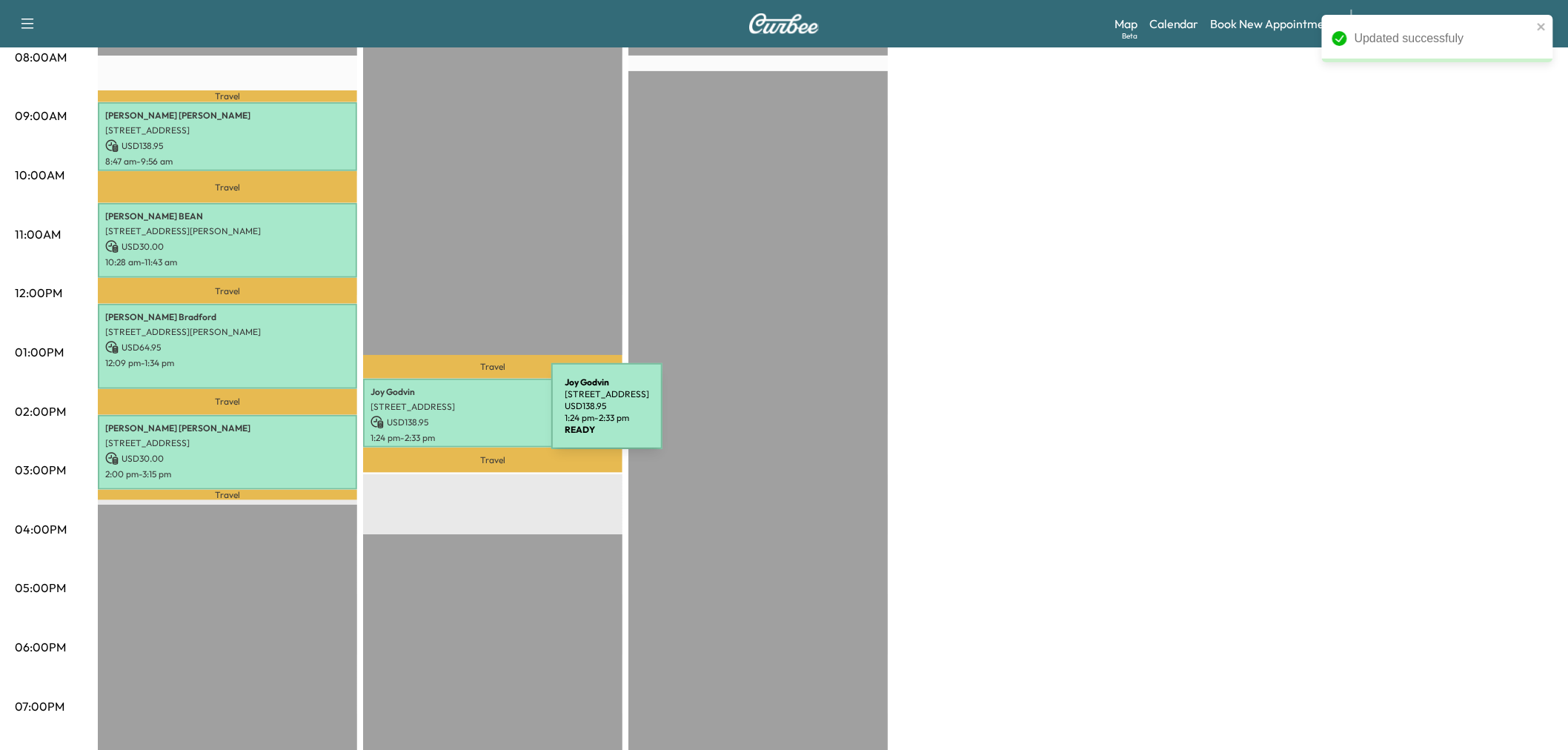
click at [465, 418] on p "USD 138.95" at bounding box center [492, 422] width 245 height 14
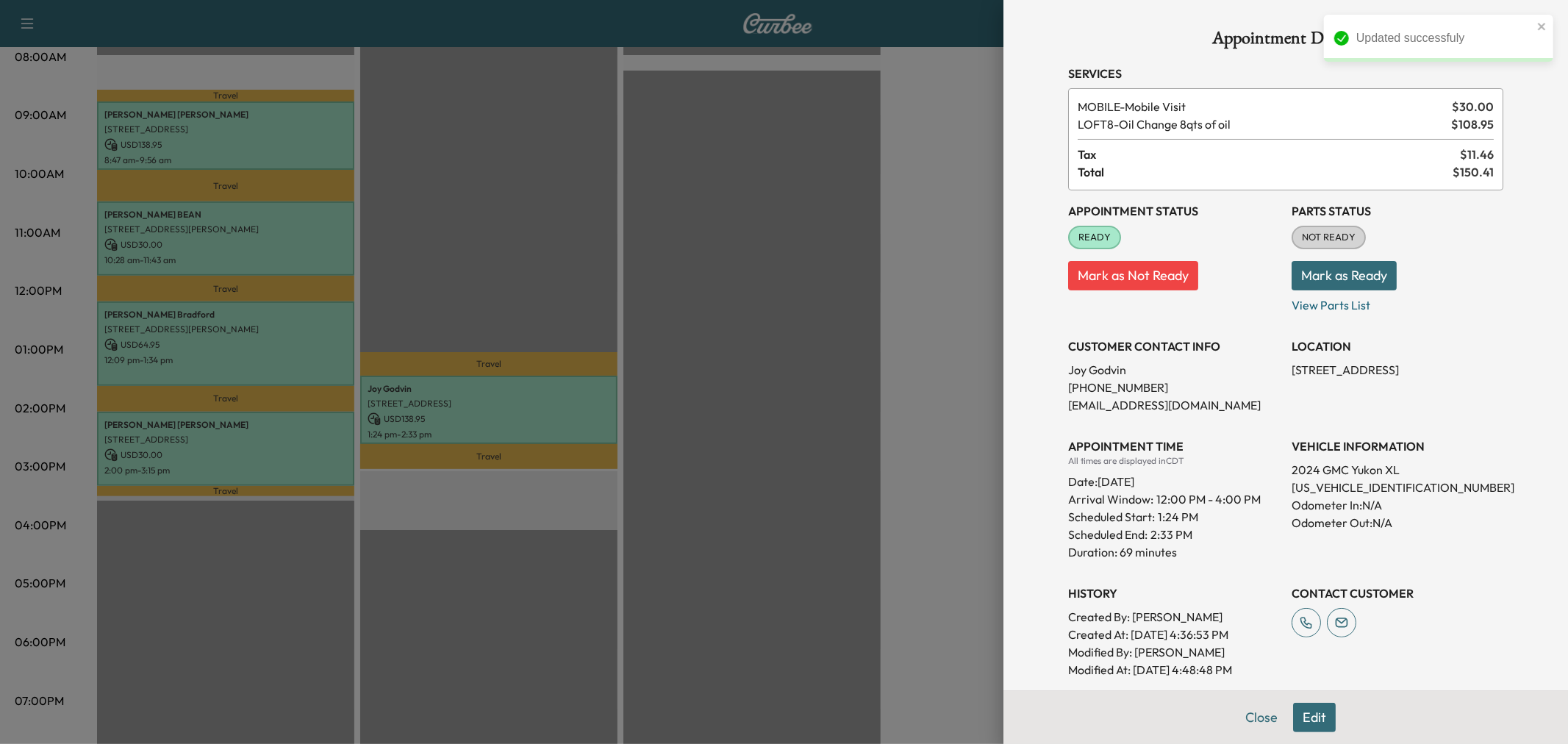
click at [461, 415] on div at bounding box center [784, 372] width 1568 height 744
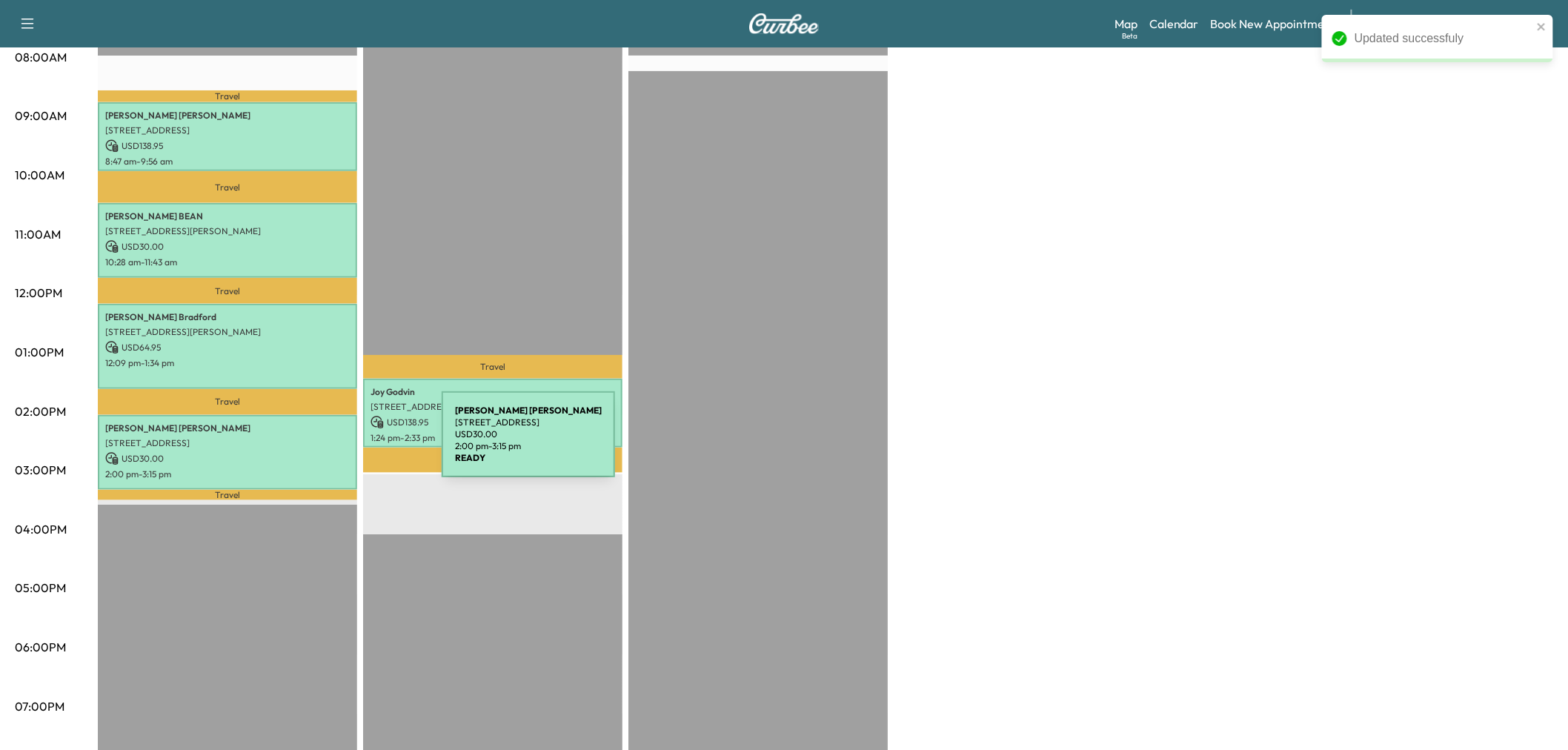
click at [316, 443] on div "Randle Haga 4501 Old Pond Dr, Plano, TX 75024, USA USD 30.00 2:00 pm - 3:15 pm" at bounding box center [227, 452] width 259 height 75
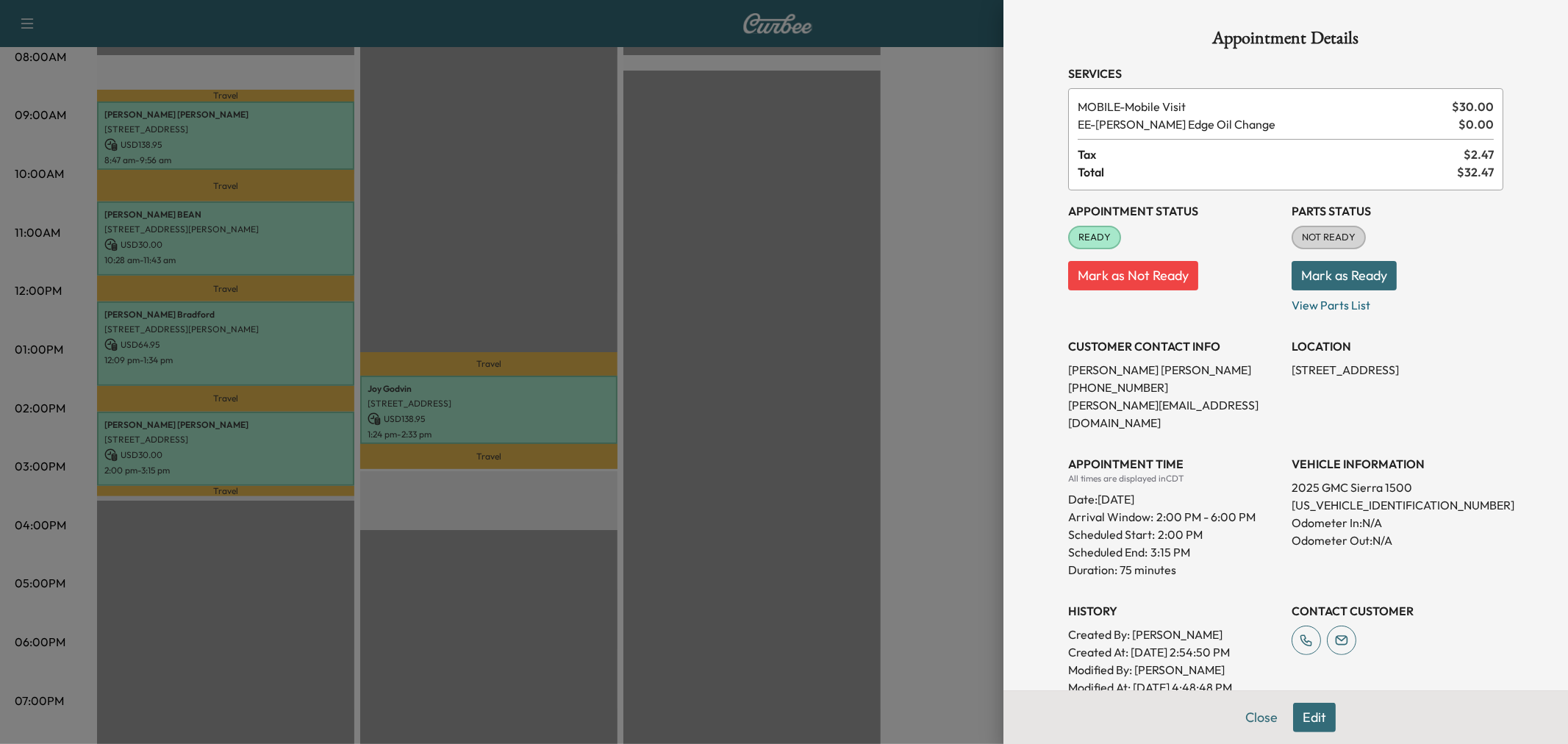
click at [309, 439] on div at bounding box center [784, 372] width 1568 height 744
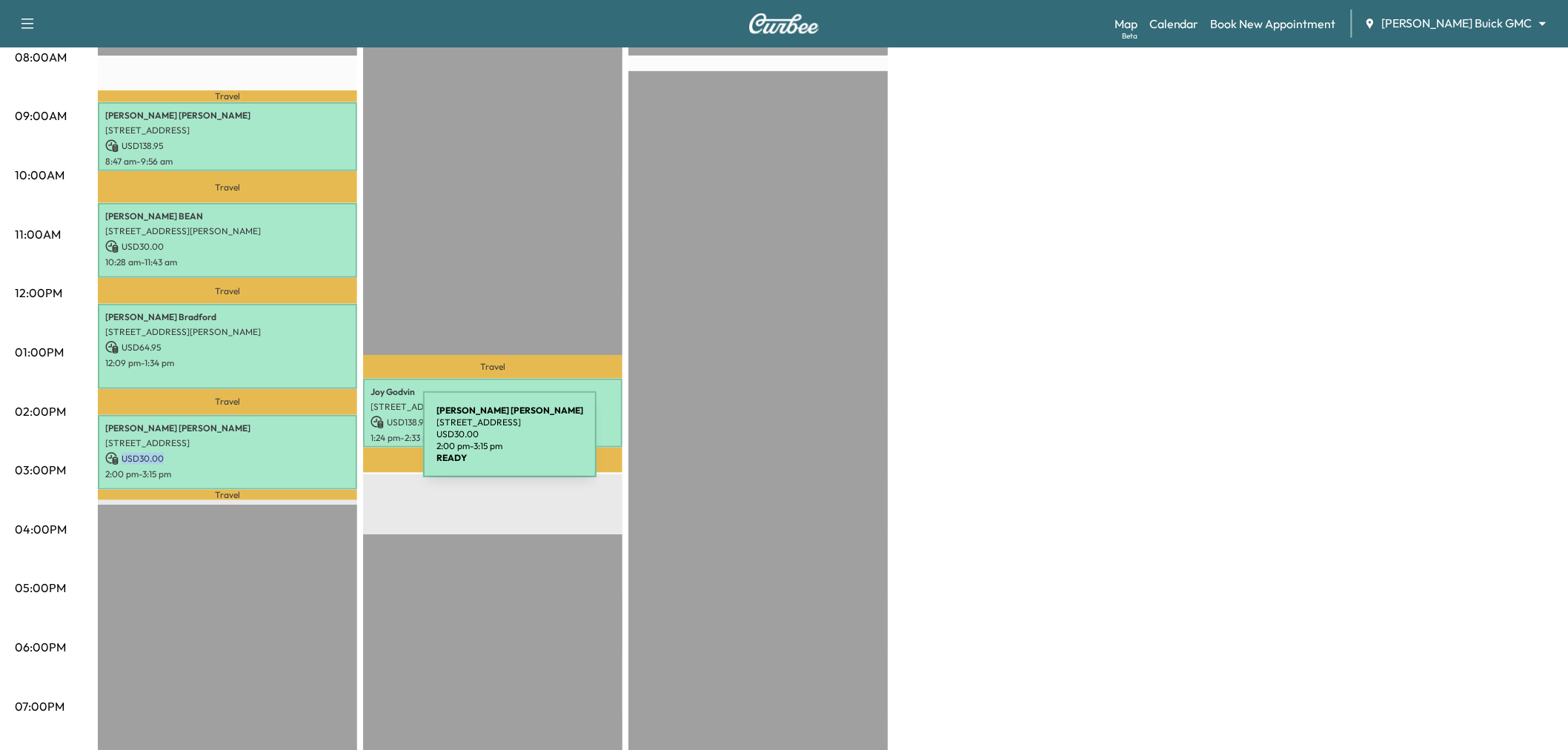
click at [312, 443] on div "Randle Haga 4501 Old Pond Dr, Plano, TX 75024, USA USD 30.00 2:00 pm - 3:15 pm" at bounding box center [227, 452] width 259 height 75
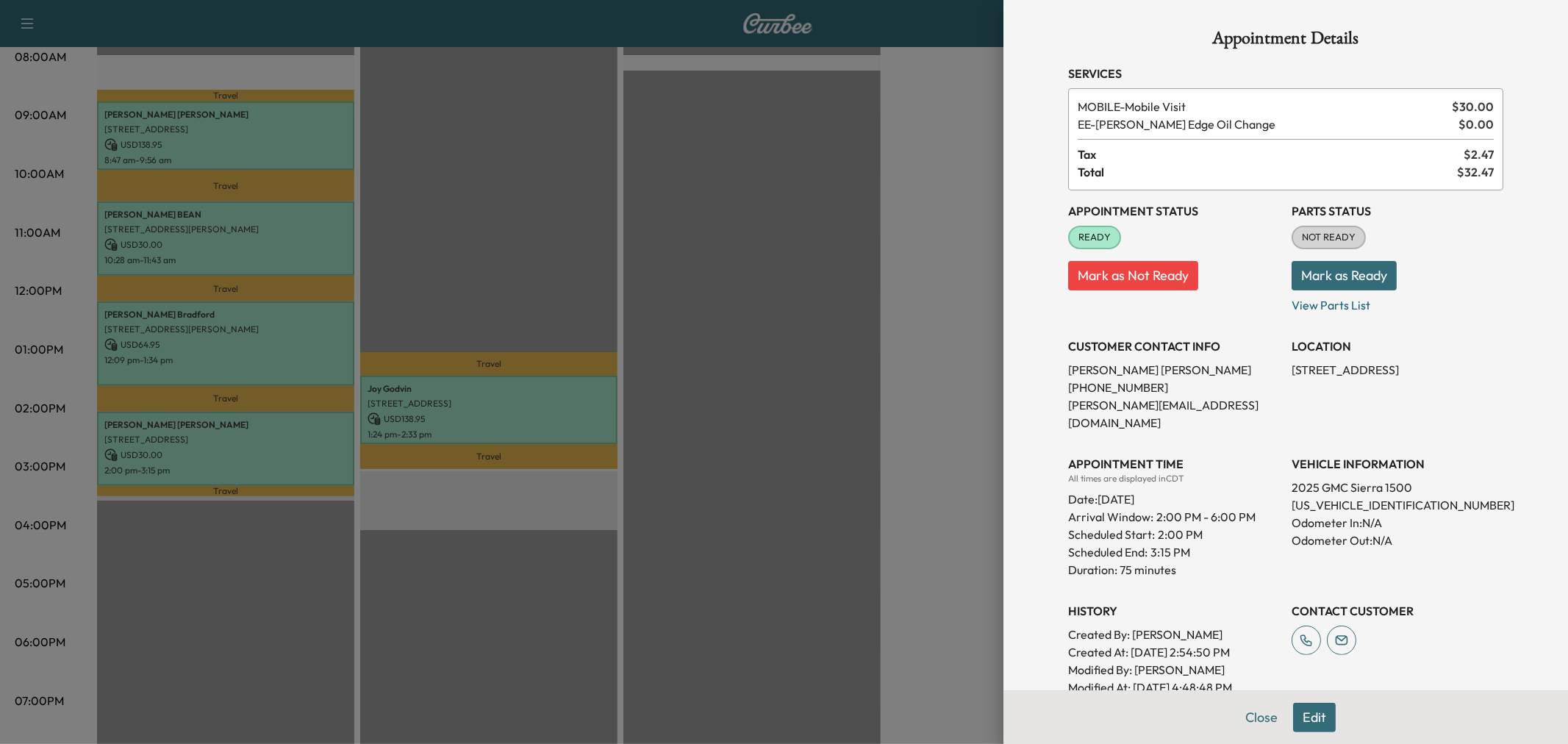
click at [451, 421] on div at bounding box center [784, 372] width 1568 height 744
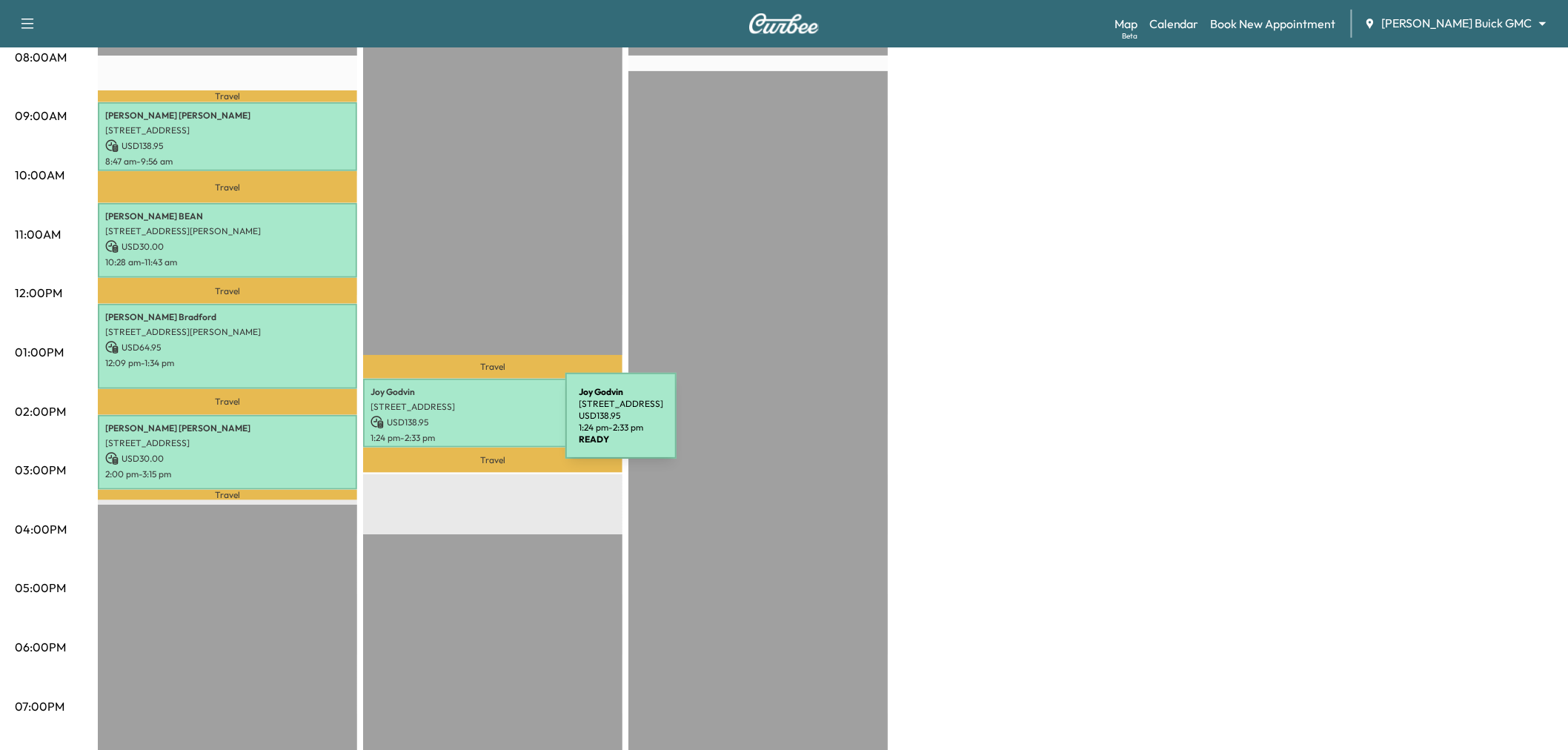
click at [454, 432] on p "1:24 pm - 2:33 pm" at bounding box center [492, 438] width 245 height 12
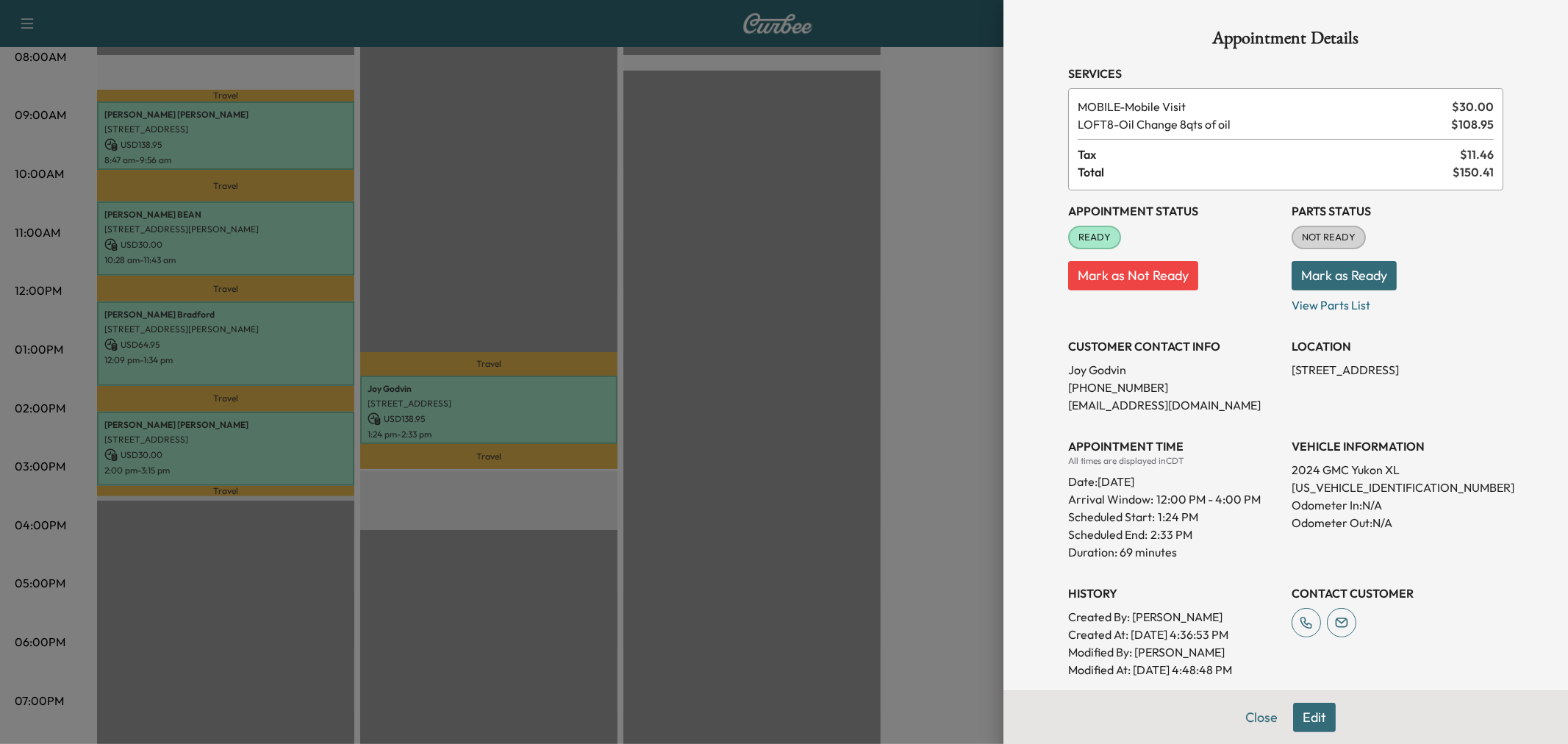
click at [302, 434] on div at bounding box center [784, 372] width 1568 height 744
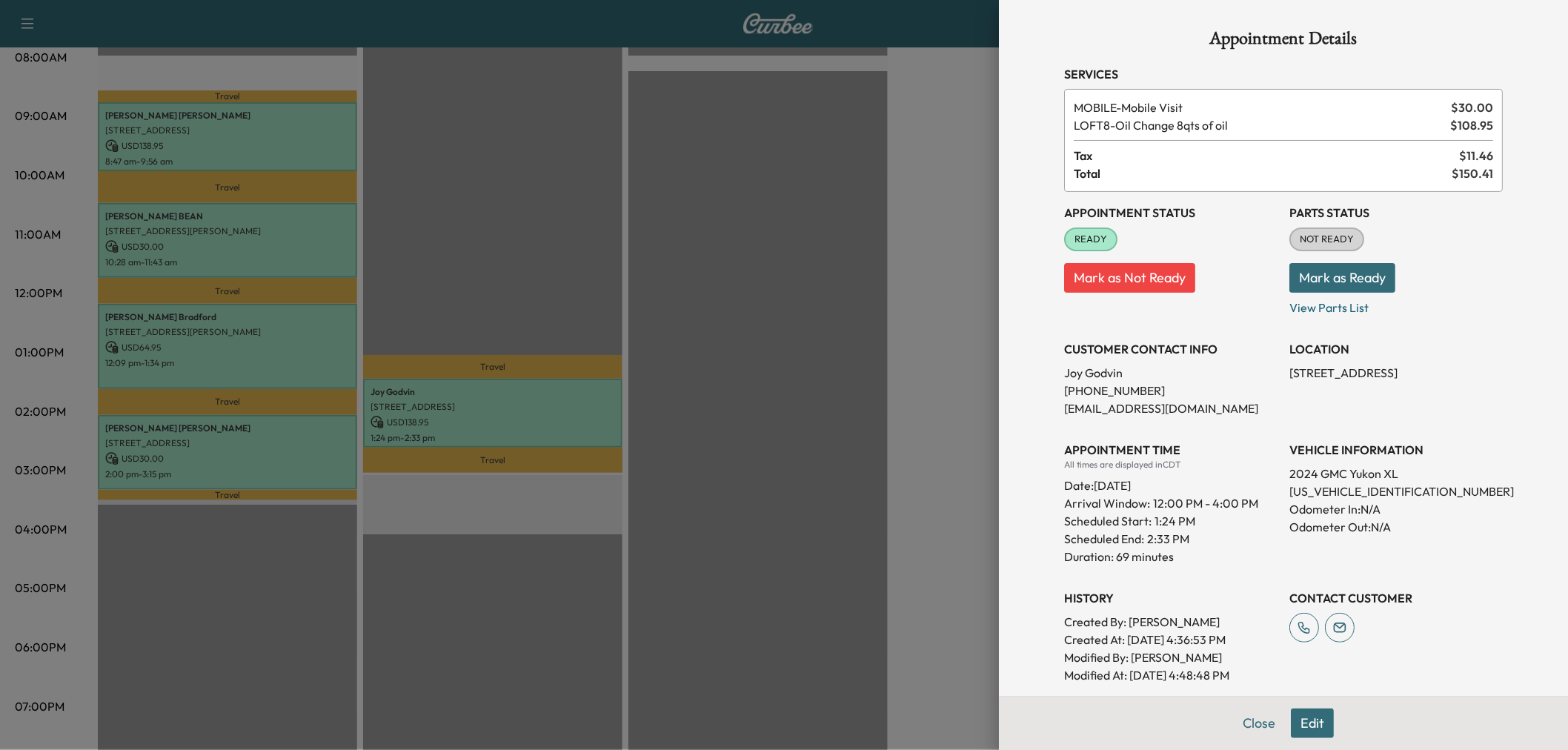
click at [304, 438] on p "4501 Old Pond Dr, Plano, TX 75024, USA" at bounding box center [227, 444] width 245 height 12
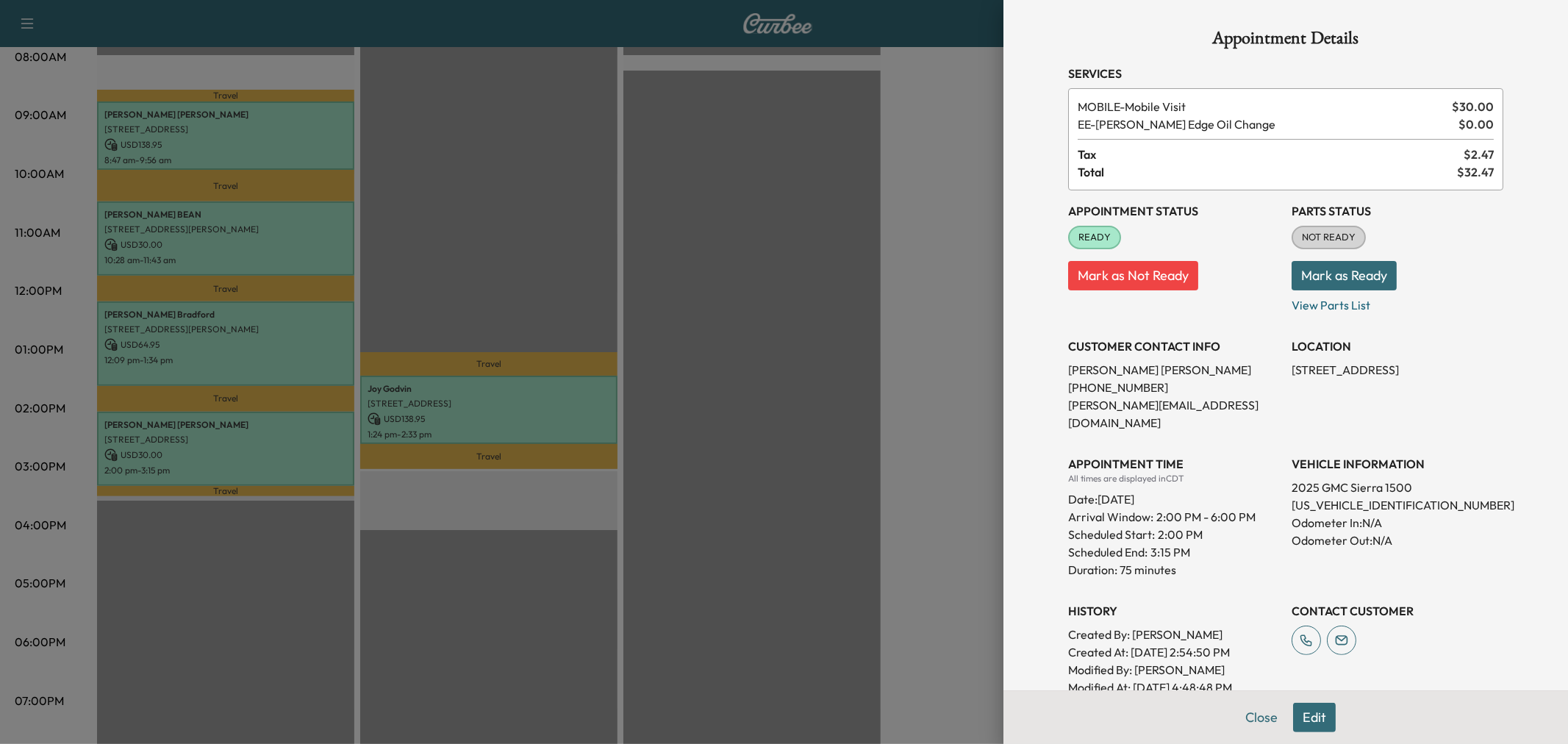
click at [457, 411] on div at bounding box center [784, 372] width 1568 height 744
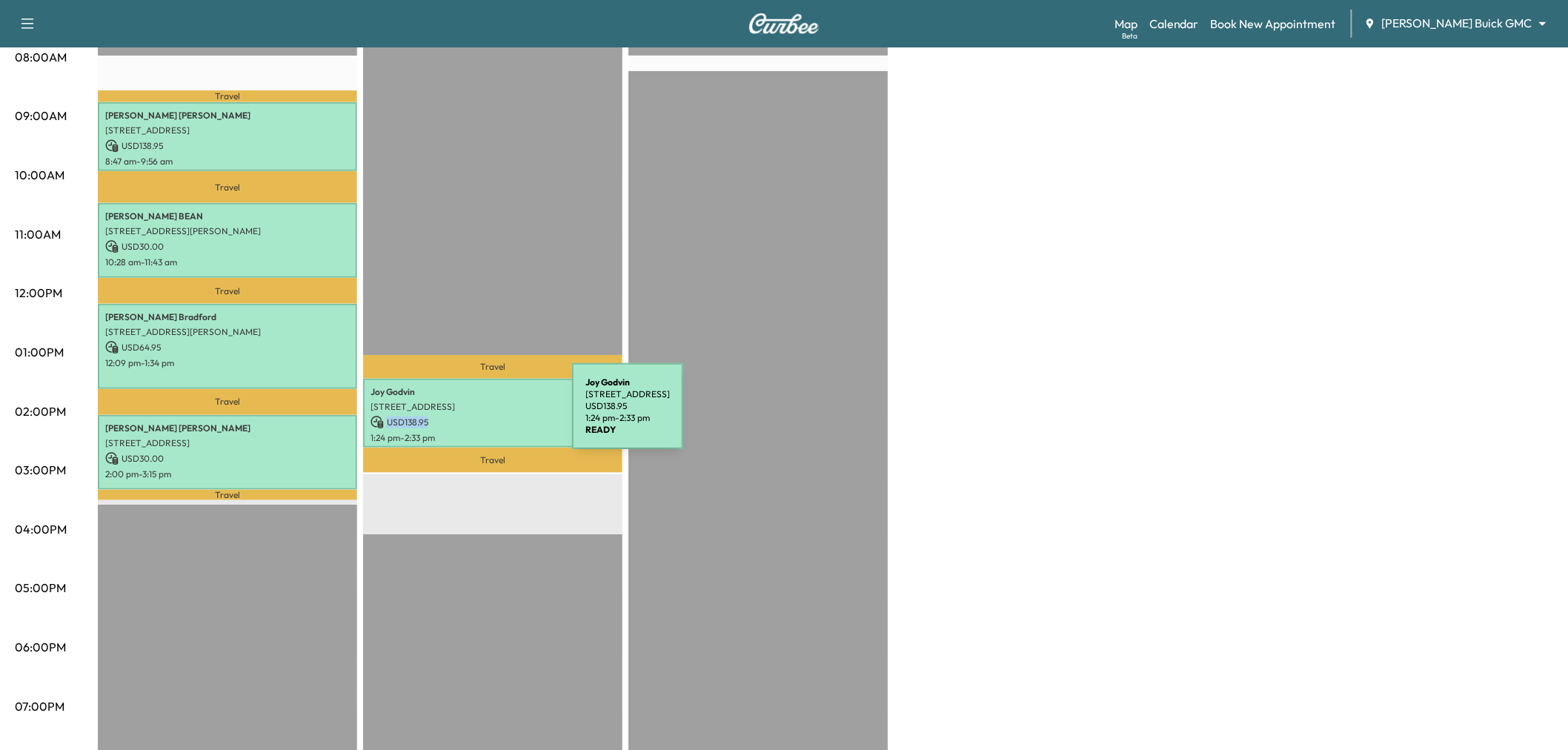
click at [461, 415] on p "USD 138.95" at bounding box center [492, 422] width 245 height 14
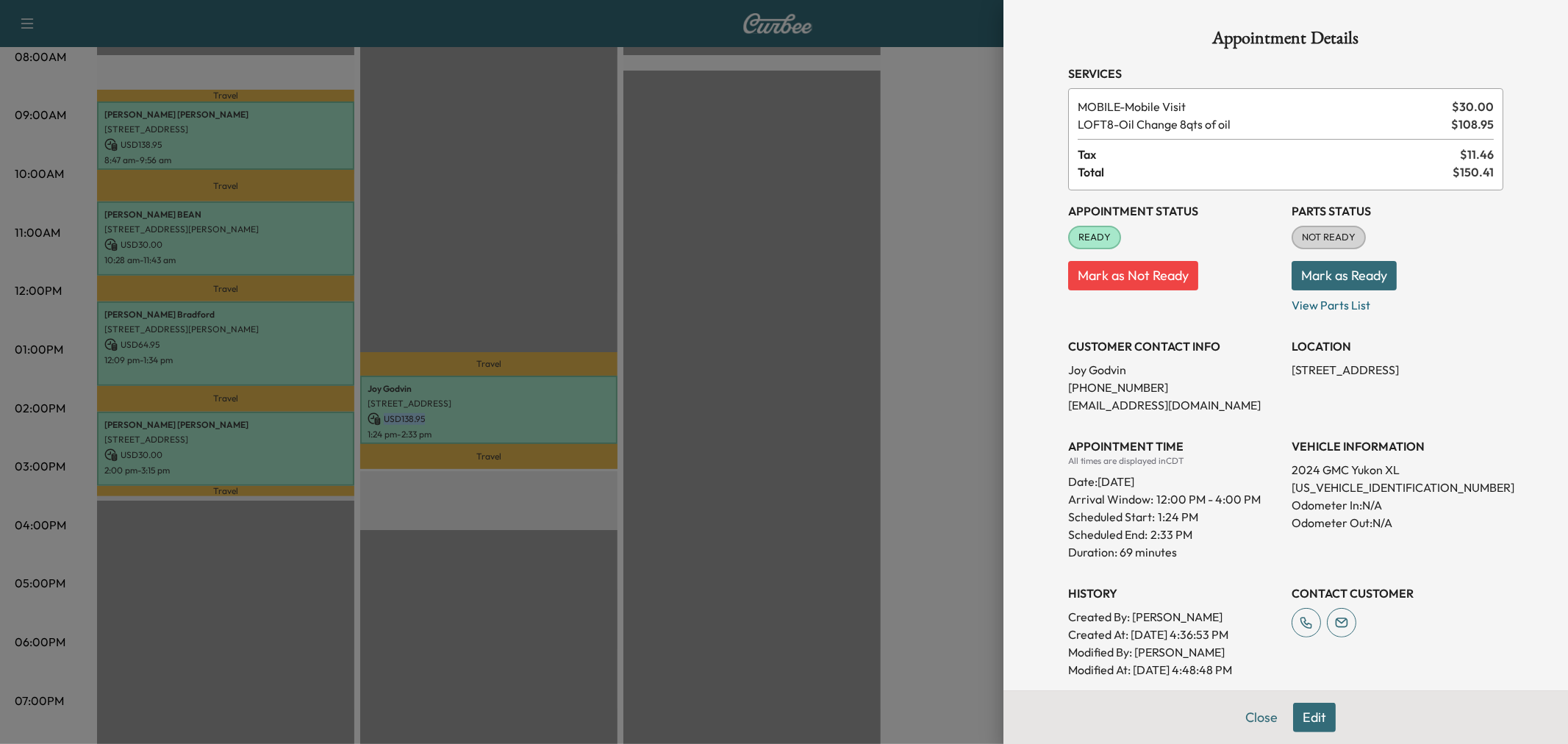
scroll to position [82, 0]
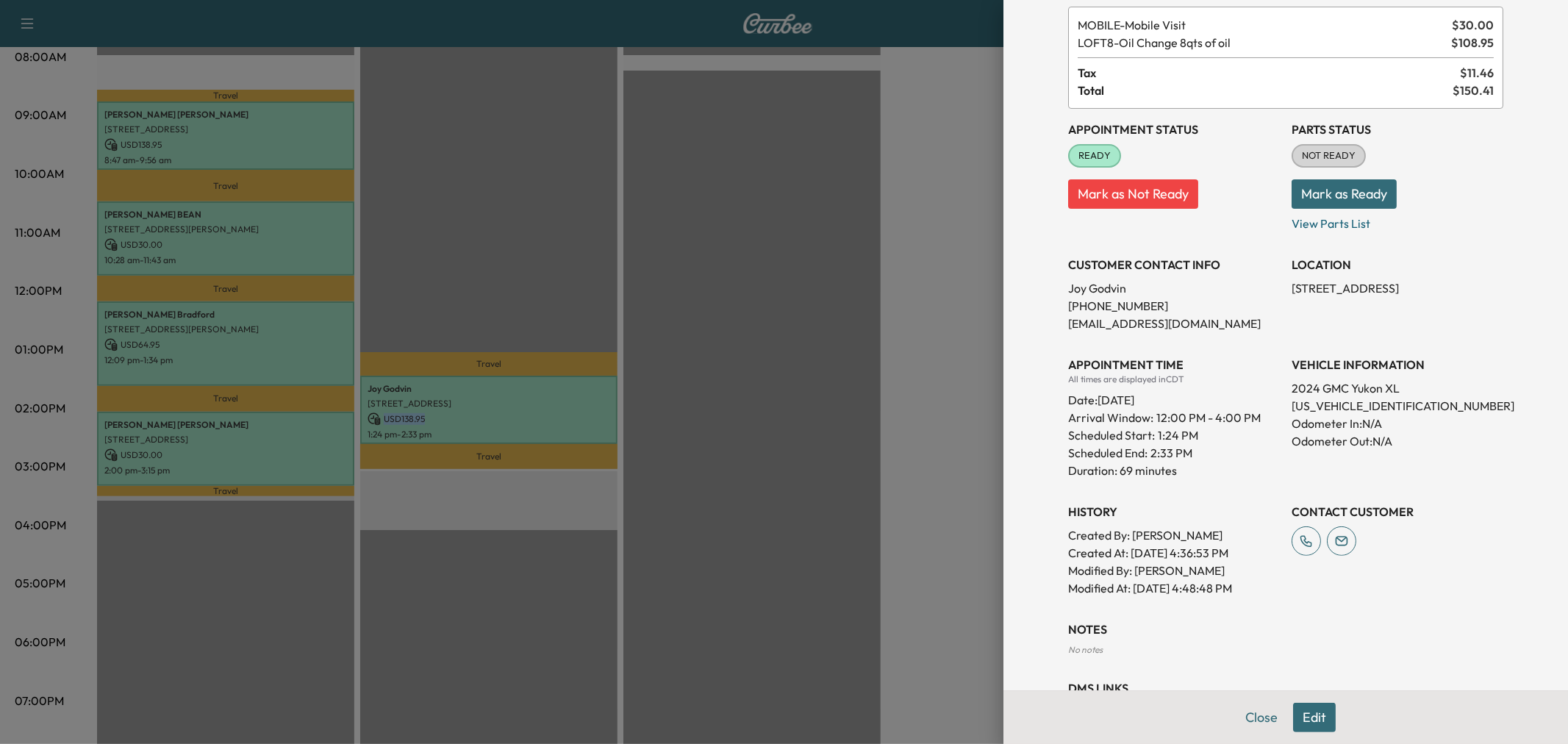
click at [1299, 719] on button "Edit" at bounding box center [1314, 718] width 42 height 29
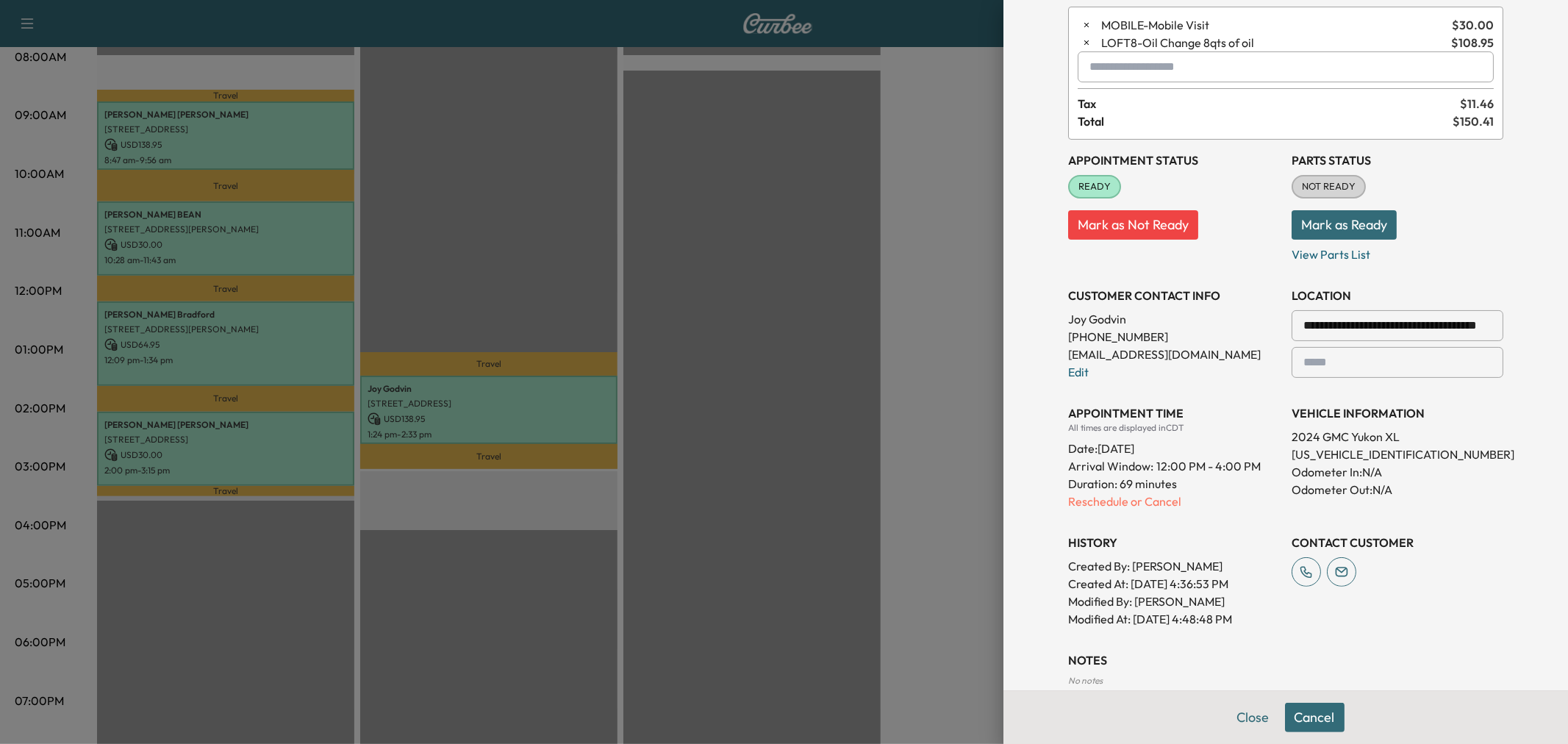
click at [1103, 62] on input "text" at bounding box center [1285, 67] width 416 height 31
click at [1136, 111] on p "VAN1 - VAN1" at bounding box center [1232, 105] width 320 height 20
type input "****"
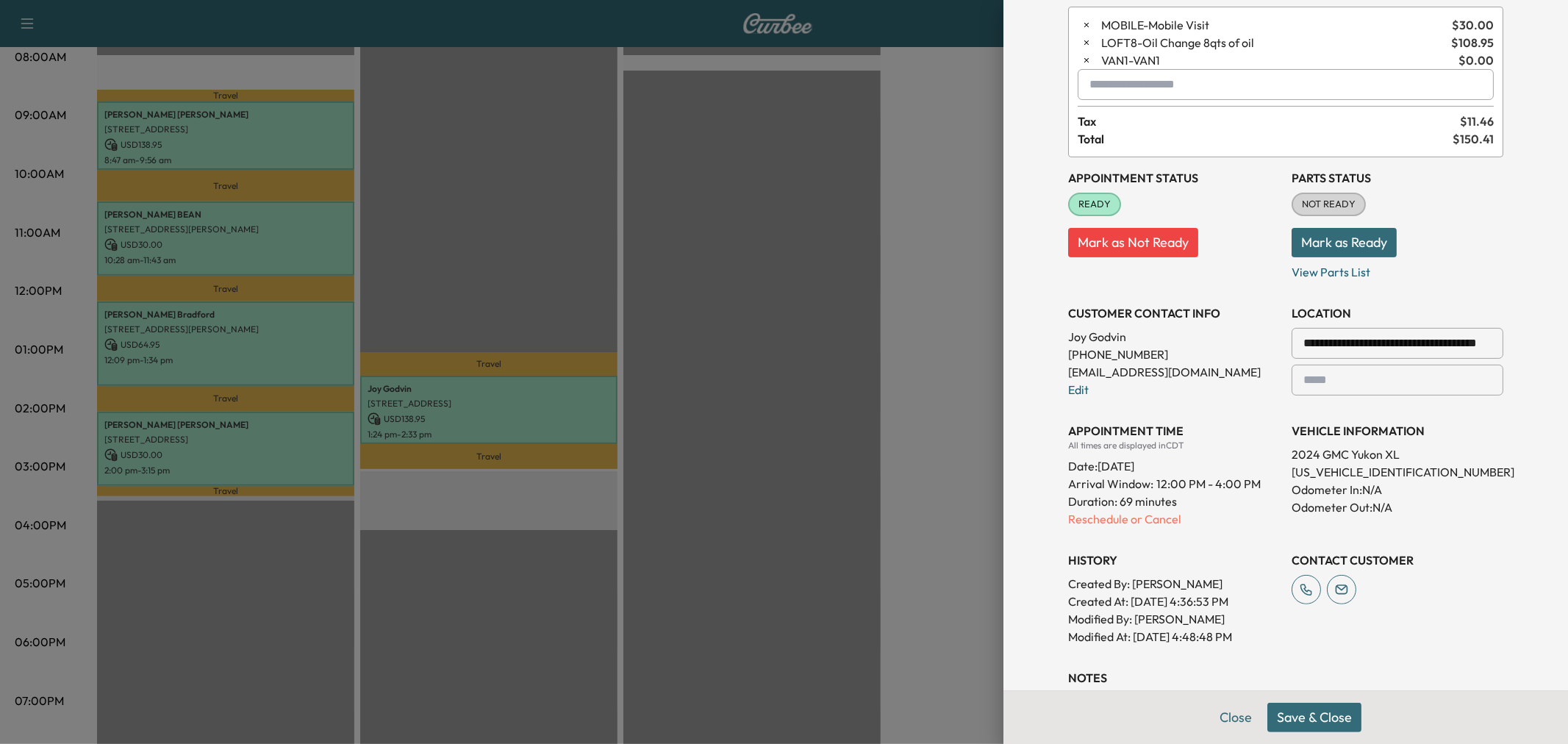
click at [1325, 709] on button "Save & Close" at bounding box center [1314, 718] width 94 height 29
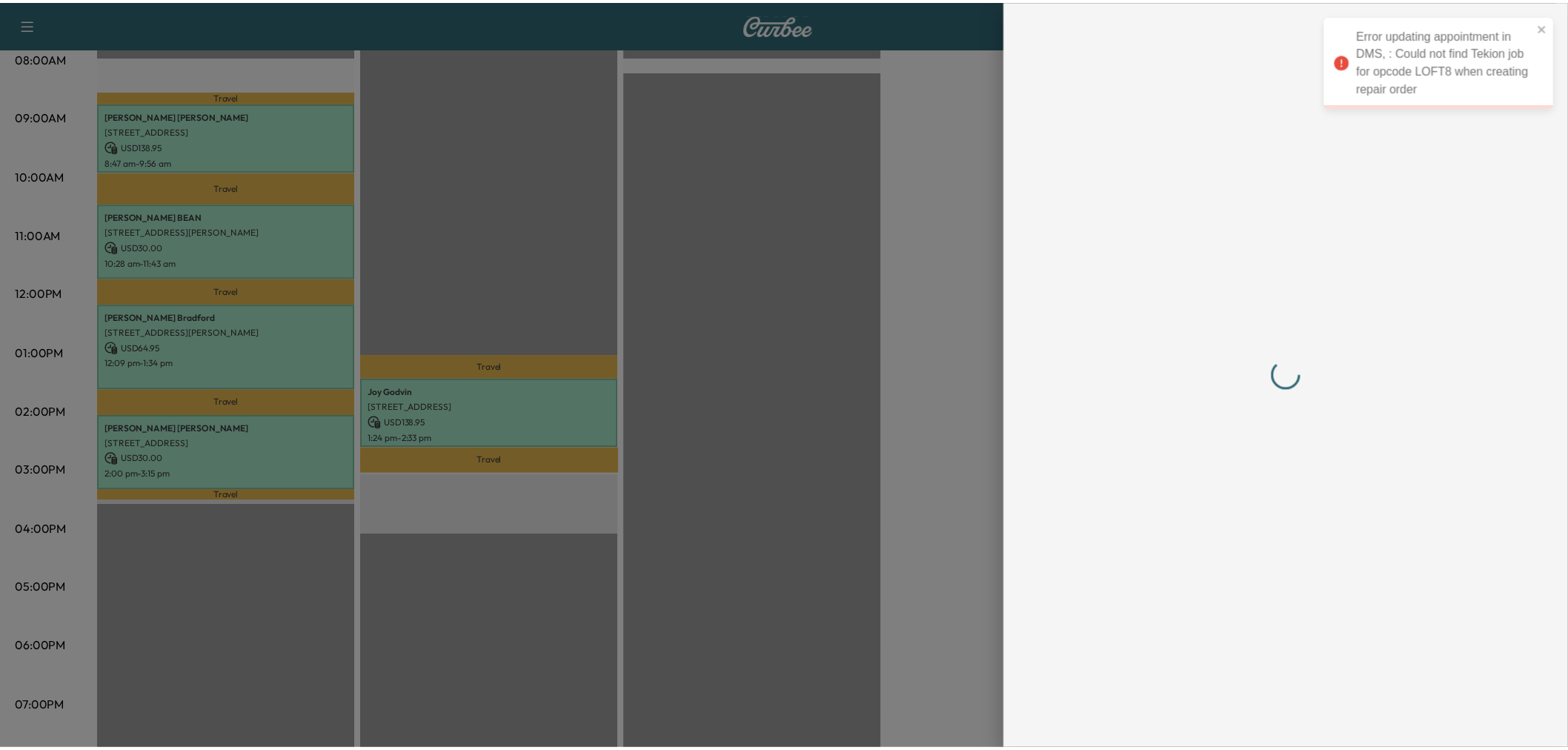
scroll to position [0, 0]
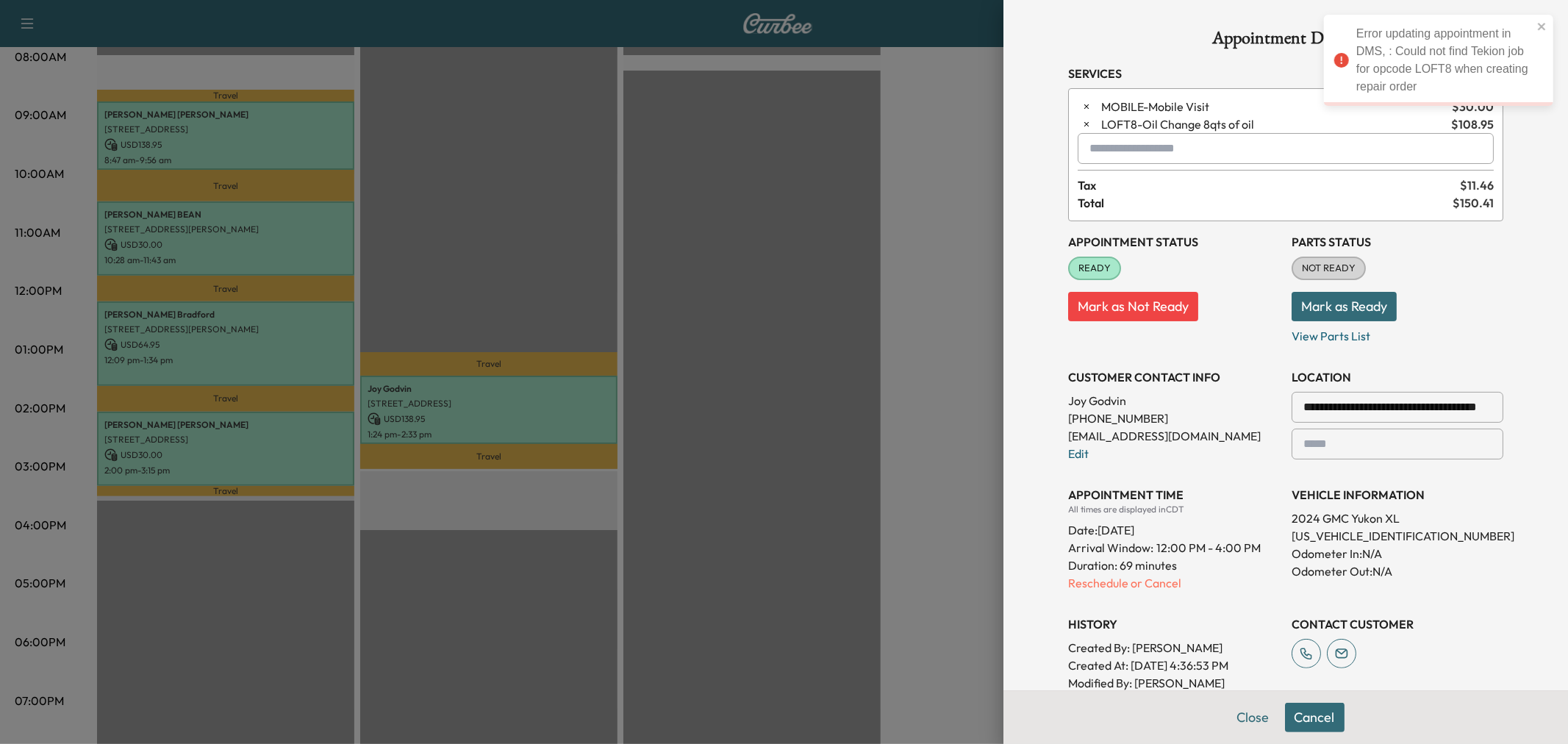
click at [425, 480] on div at bounding box center [784, 372] width 1568 height 744
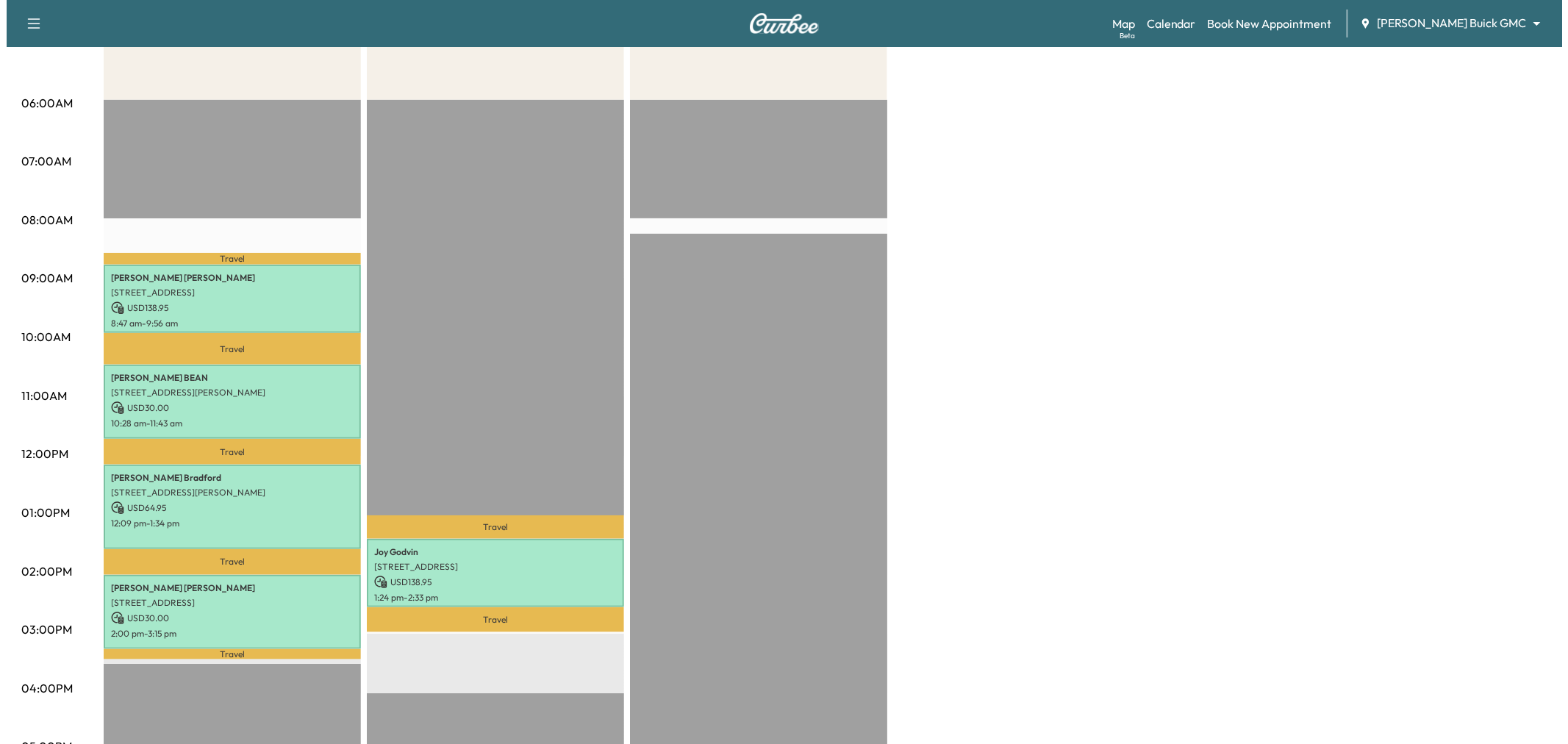
scroll to position [82, 0]
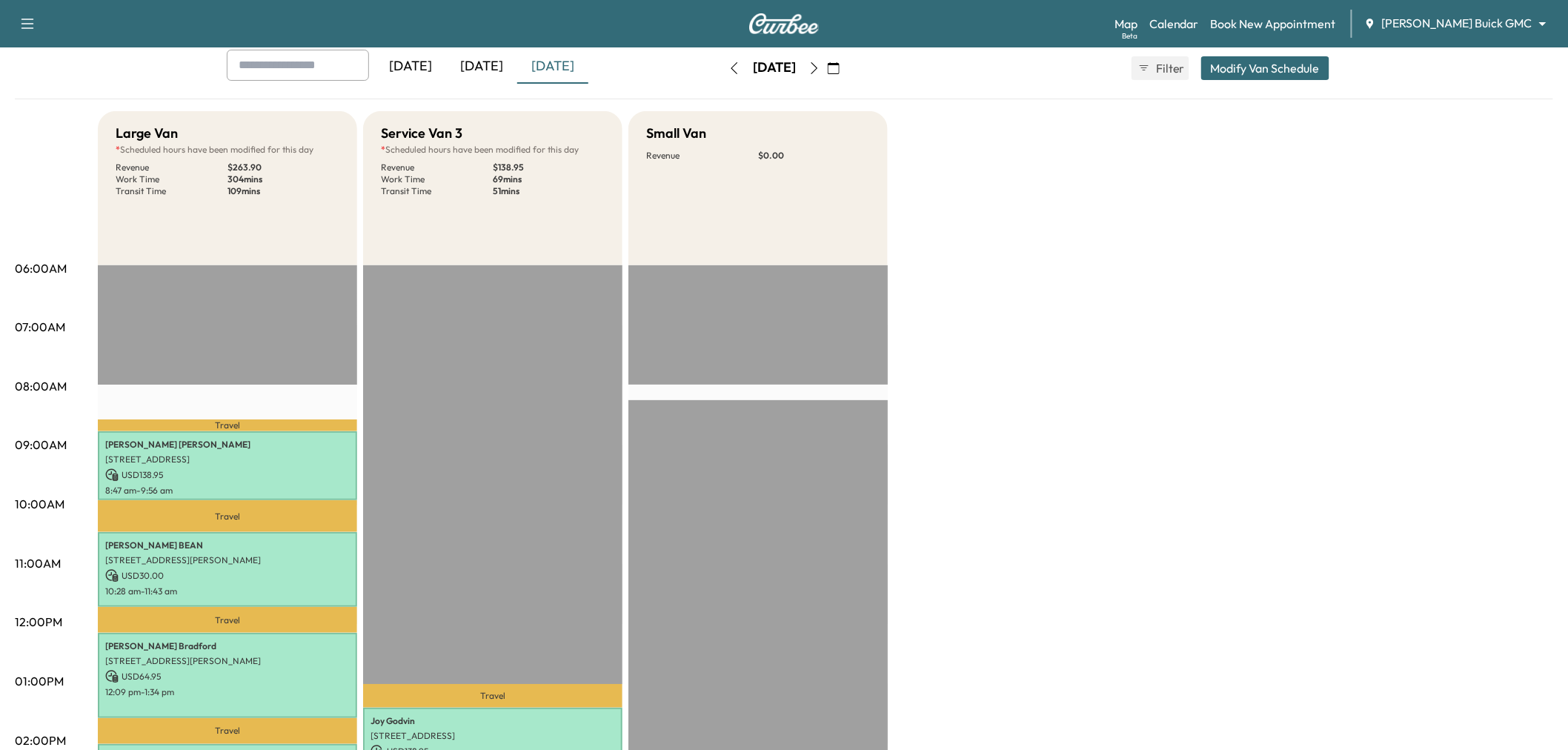
click at [1261, 66] on button "Modify Van Schedule" at bounding box center [1265, 68] width 128 height 24
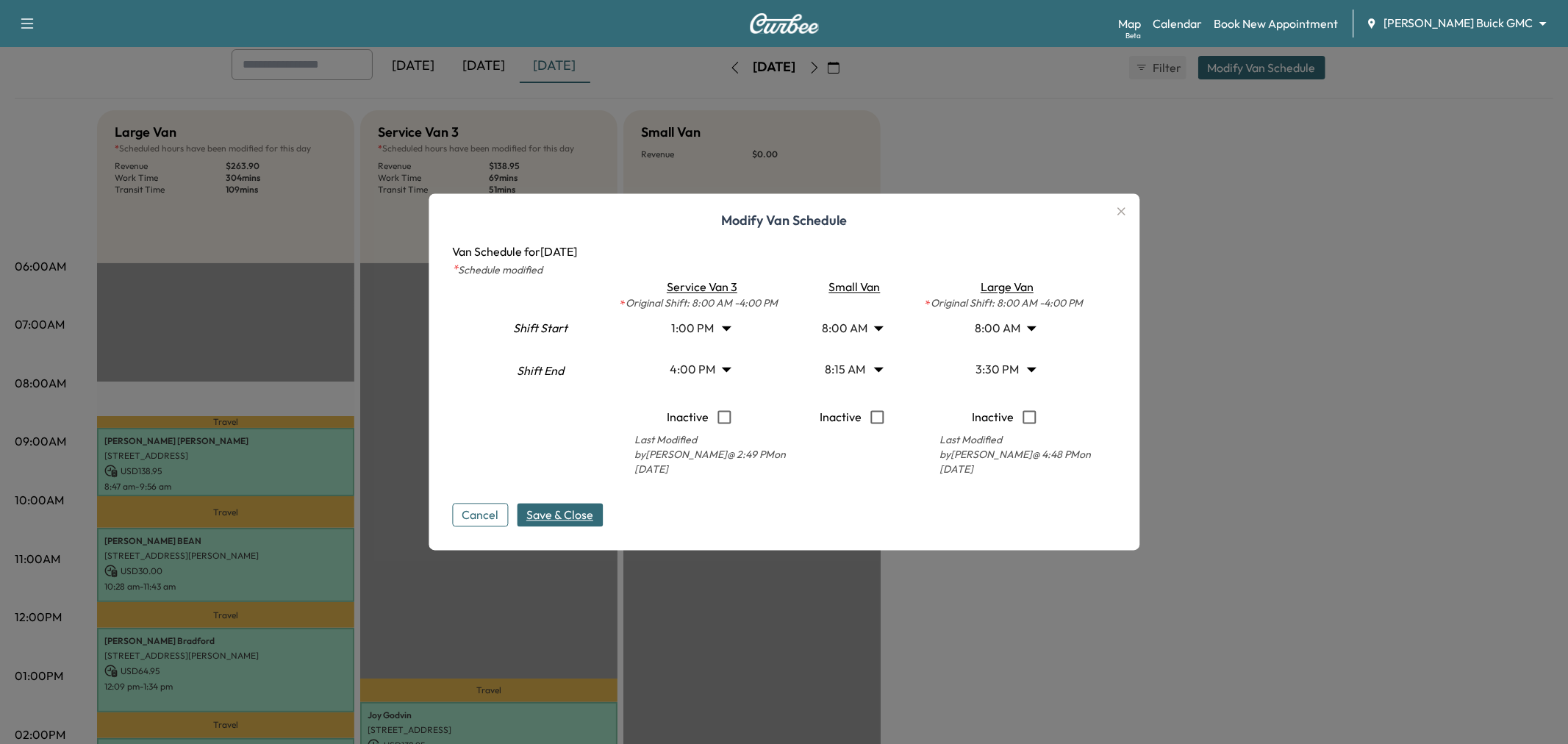
click at [987, 365] on body "Support Log Out Map Beta Calendar Book New Appointment Ewing Buick GMC ********…" at bounding box center [784, 290] width 1568 height 744
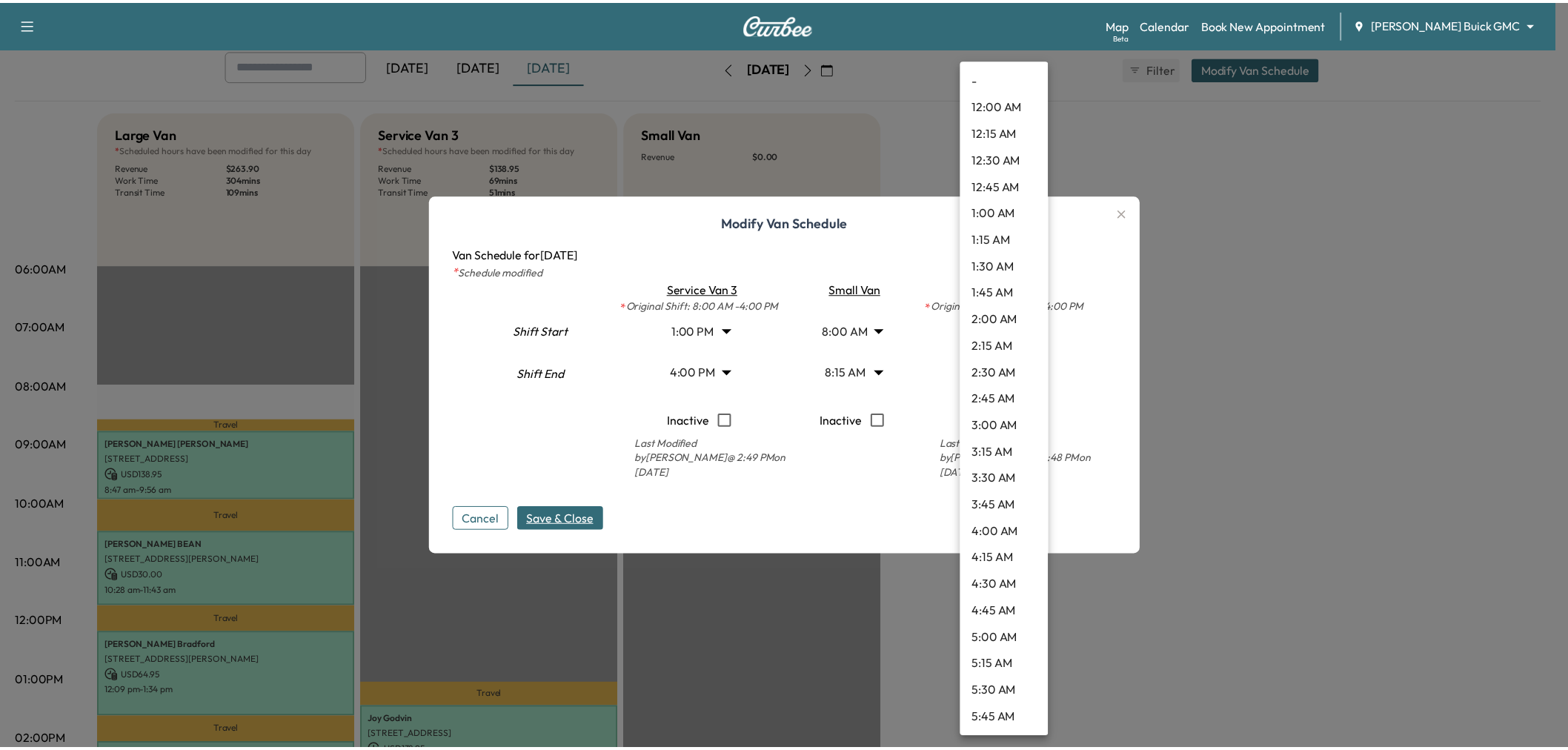
scroll to position [1360, 0]
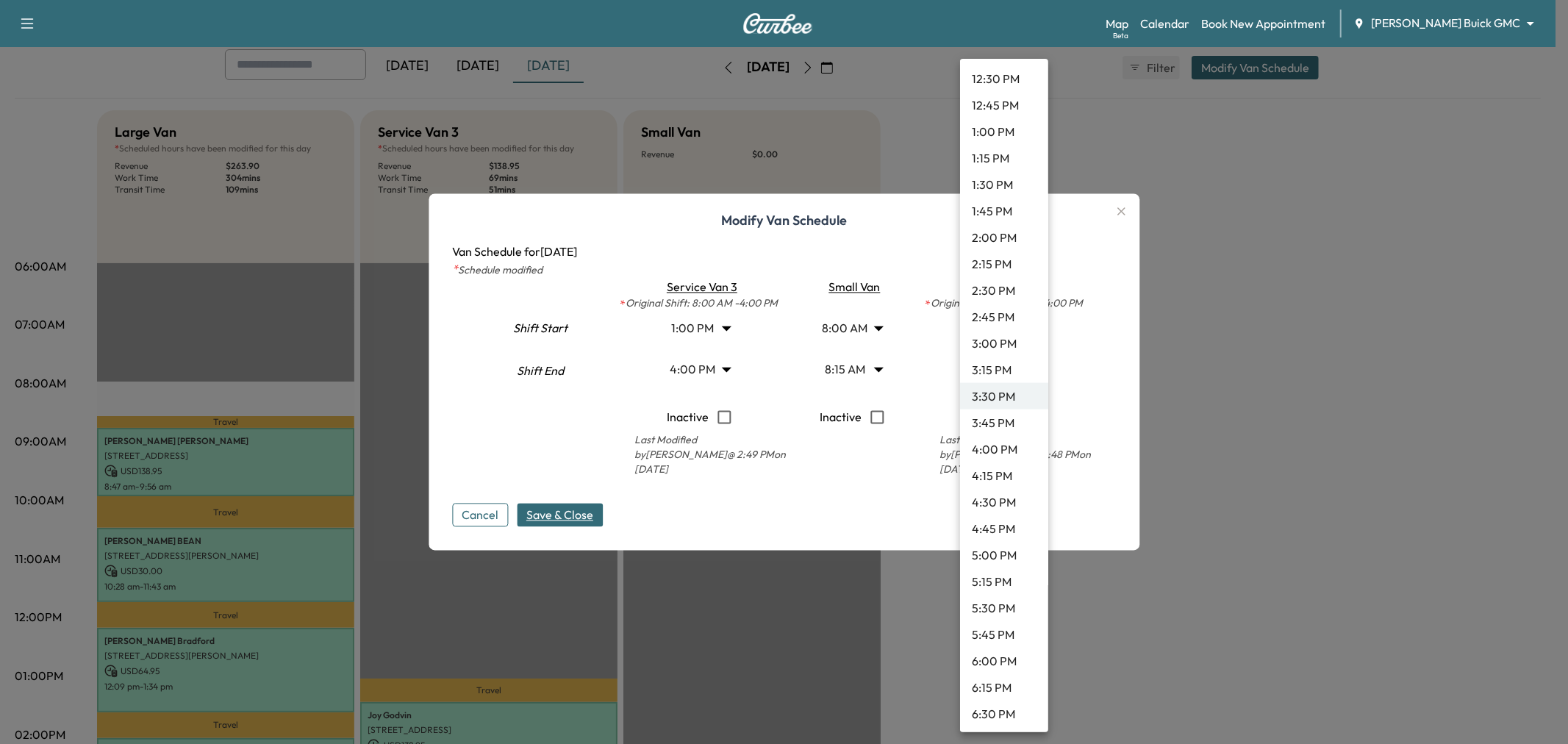
click at [990, 446] on li "4:00 PM" at bounding box center [1004, 449] width 88 height 26
type input "**"
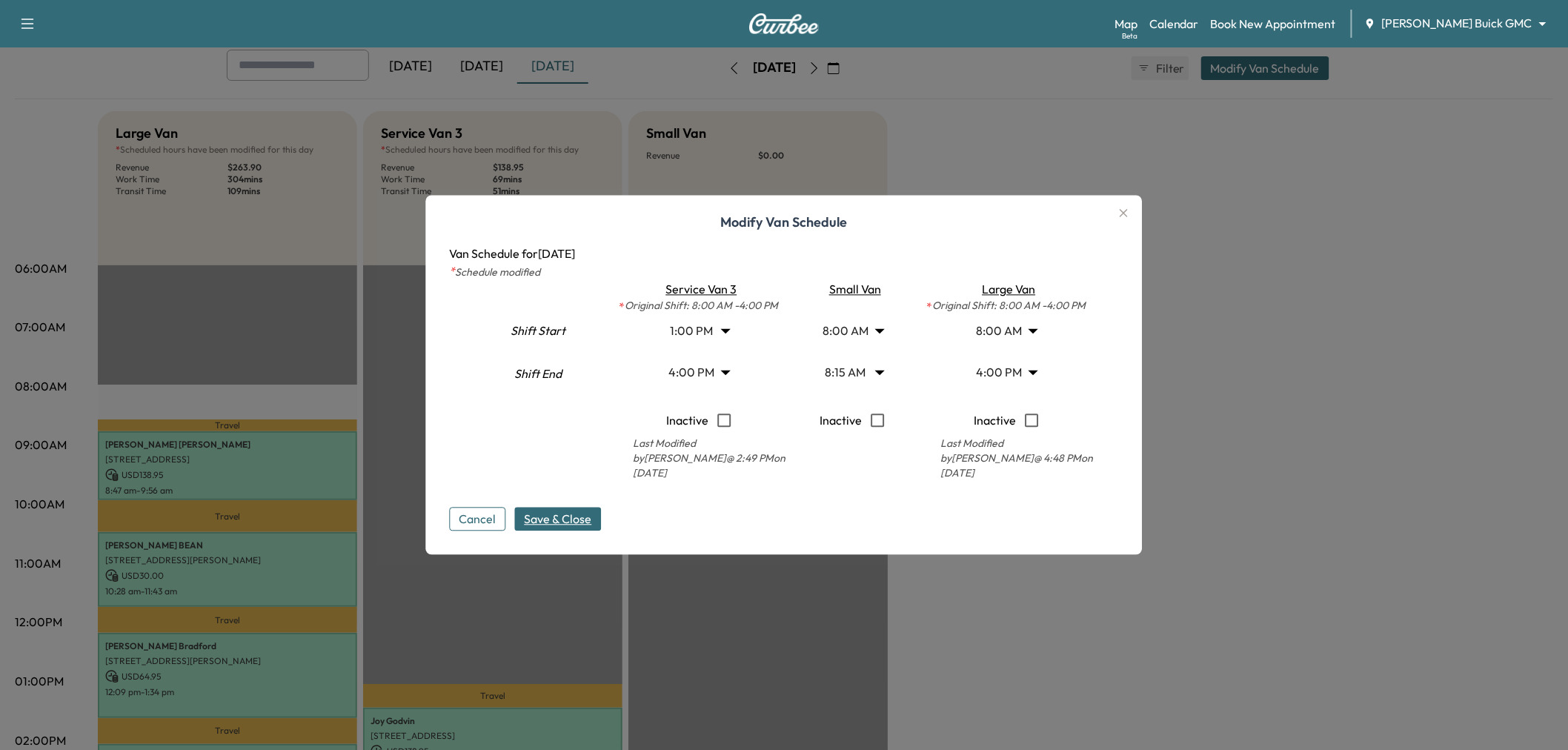
click at [568, 522] on span "Save & Close" at bounding box center [558, 519] width 67 height 18
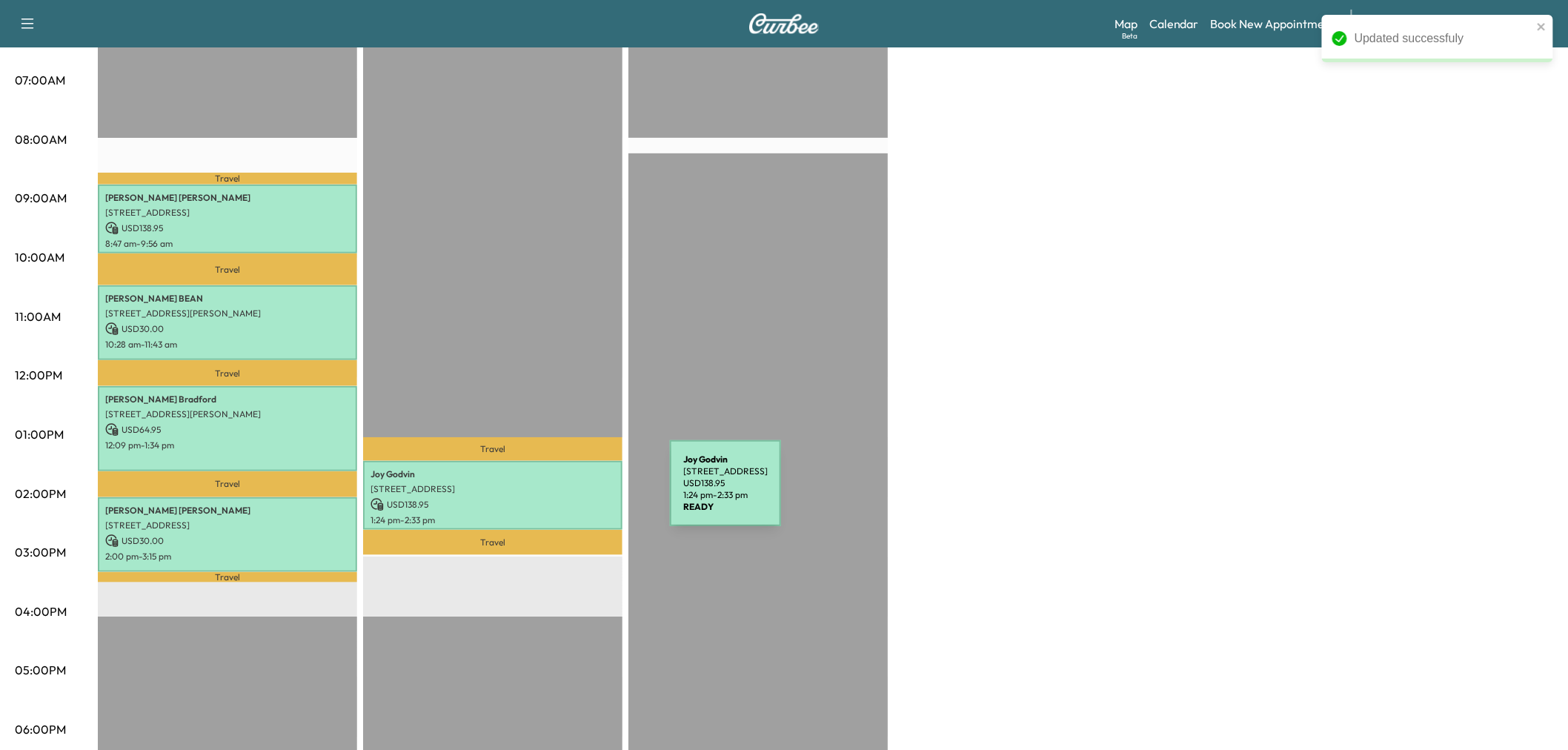
scroll to position [412, 0]
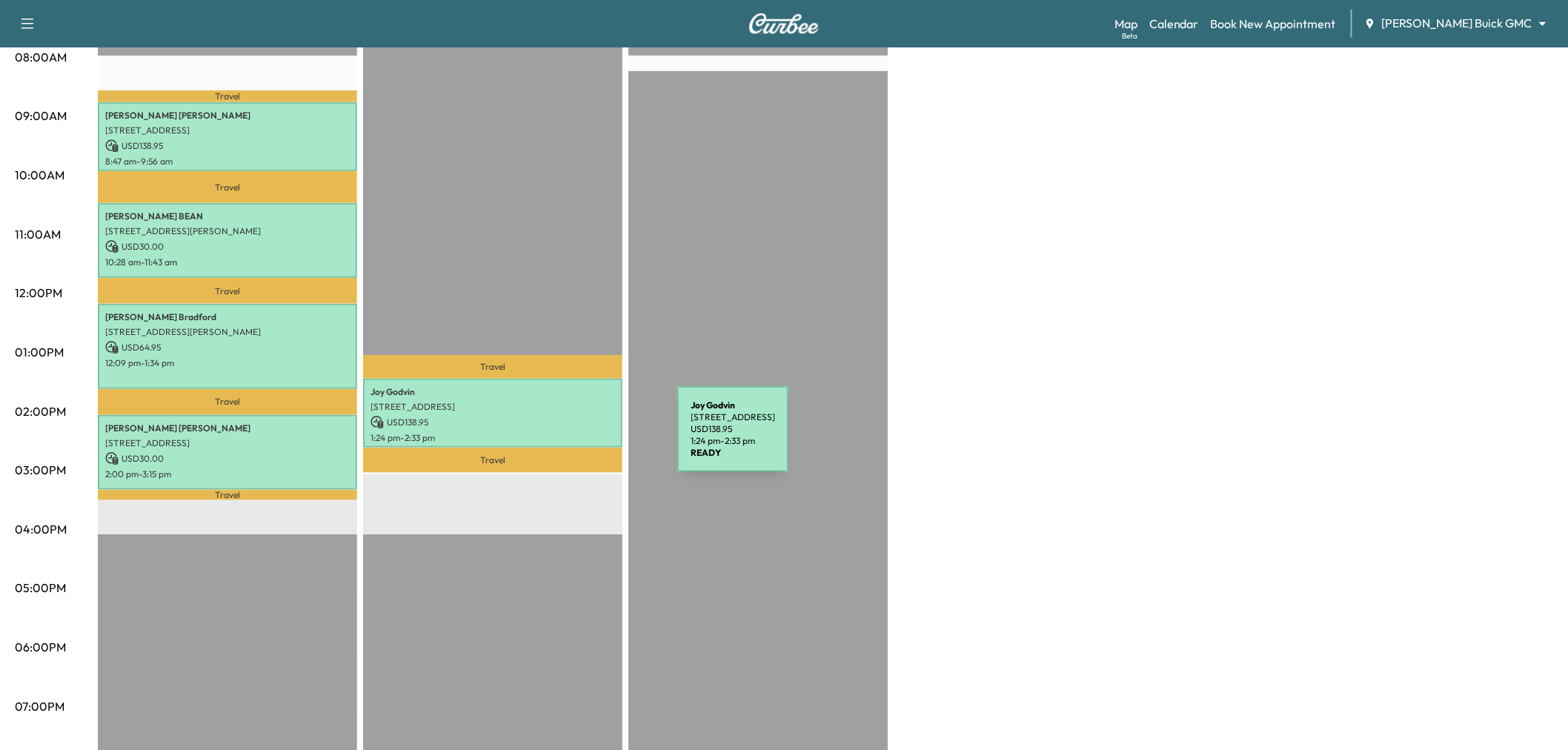
click at [566, 438] on div "Joy Godvin 3613 GRANADA AVE, DALLAS, TX 75205, USA USD 138.95 1:24 pm - 2:33 pm" at bounding box center [492, 413] width 259 height 69
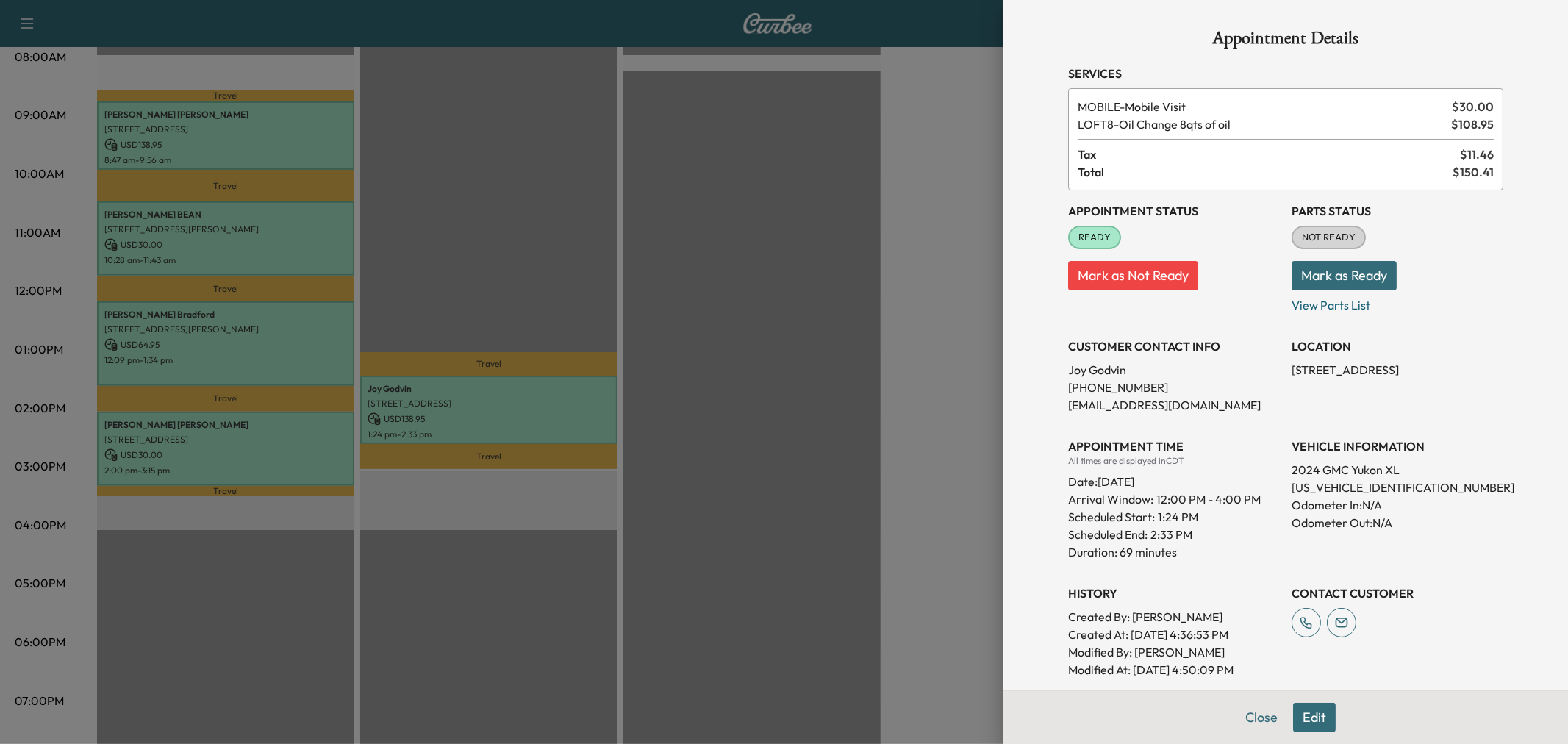
click at [1304, 726] on button "Edit" at bounding box center [1314, 718] width 42 height 29
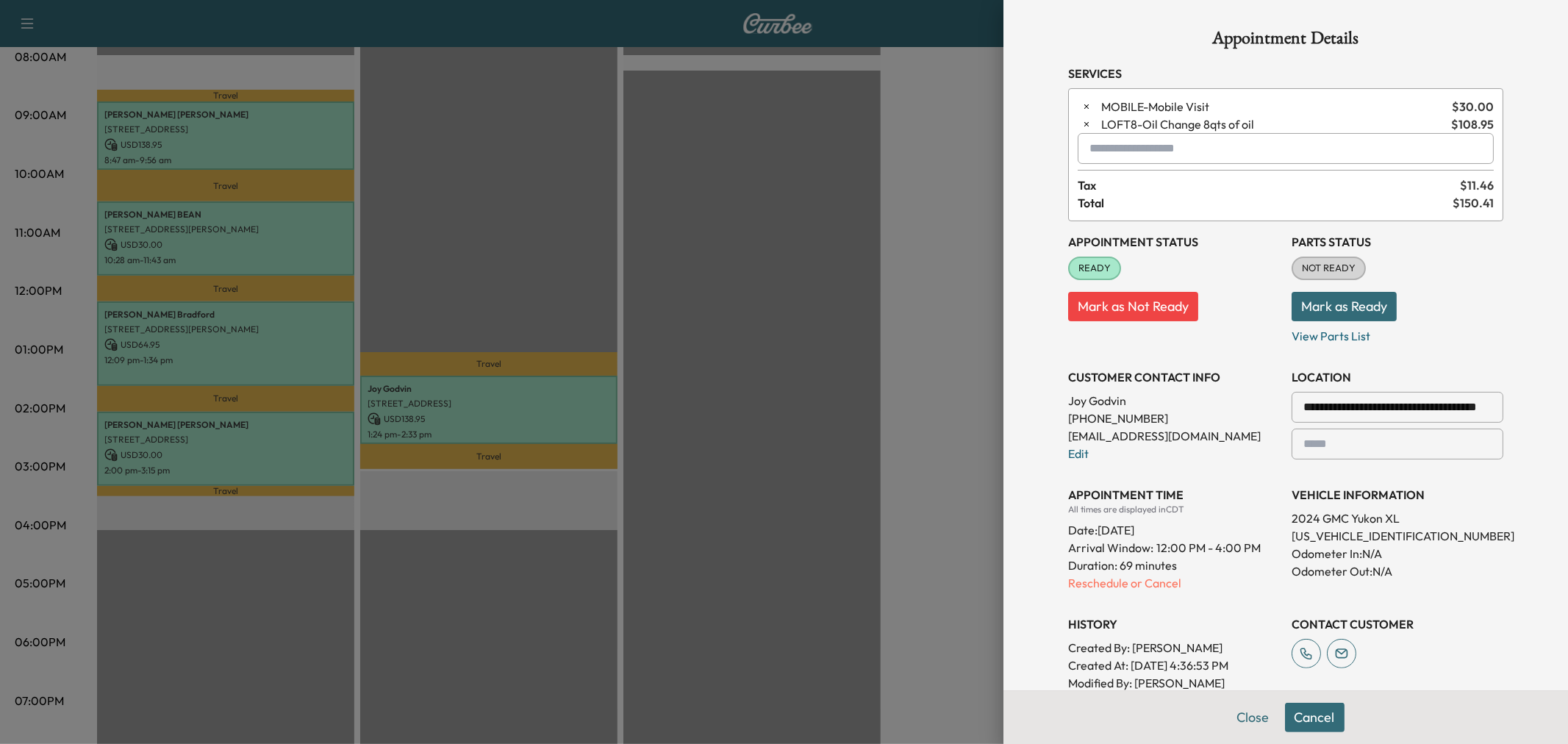
click at [1154, 146] on input "text" at bounding box center [1285, 148] width 416 height 31
type input "***"
click at [1161, 154] on input "text" at bounding box center [1285, 148] width 416 height 31
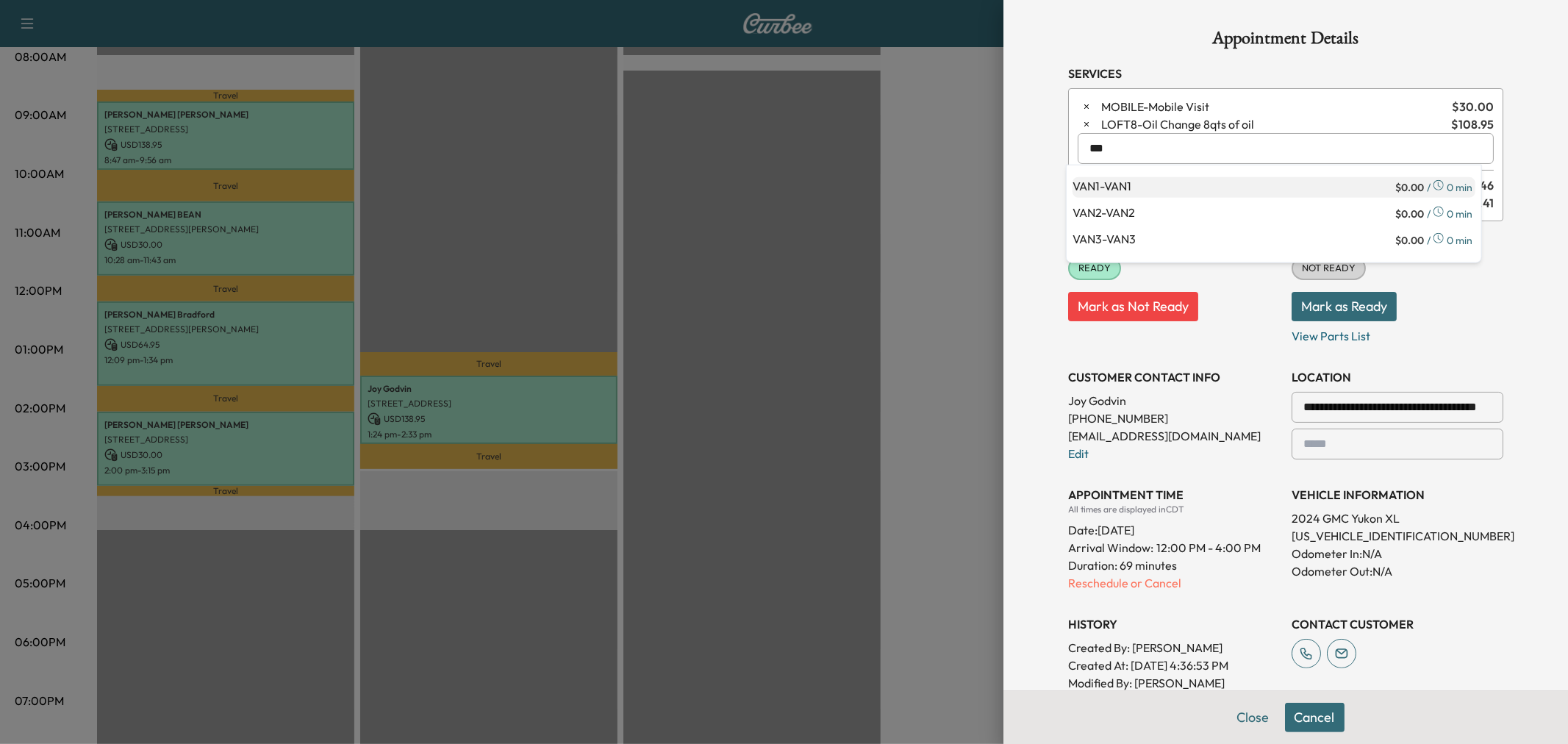
click at [1121, 181] on p "VAN1 - VAN1" at bounding box center [1232, 187] width 320 height 20
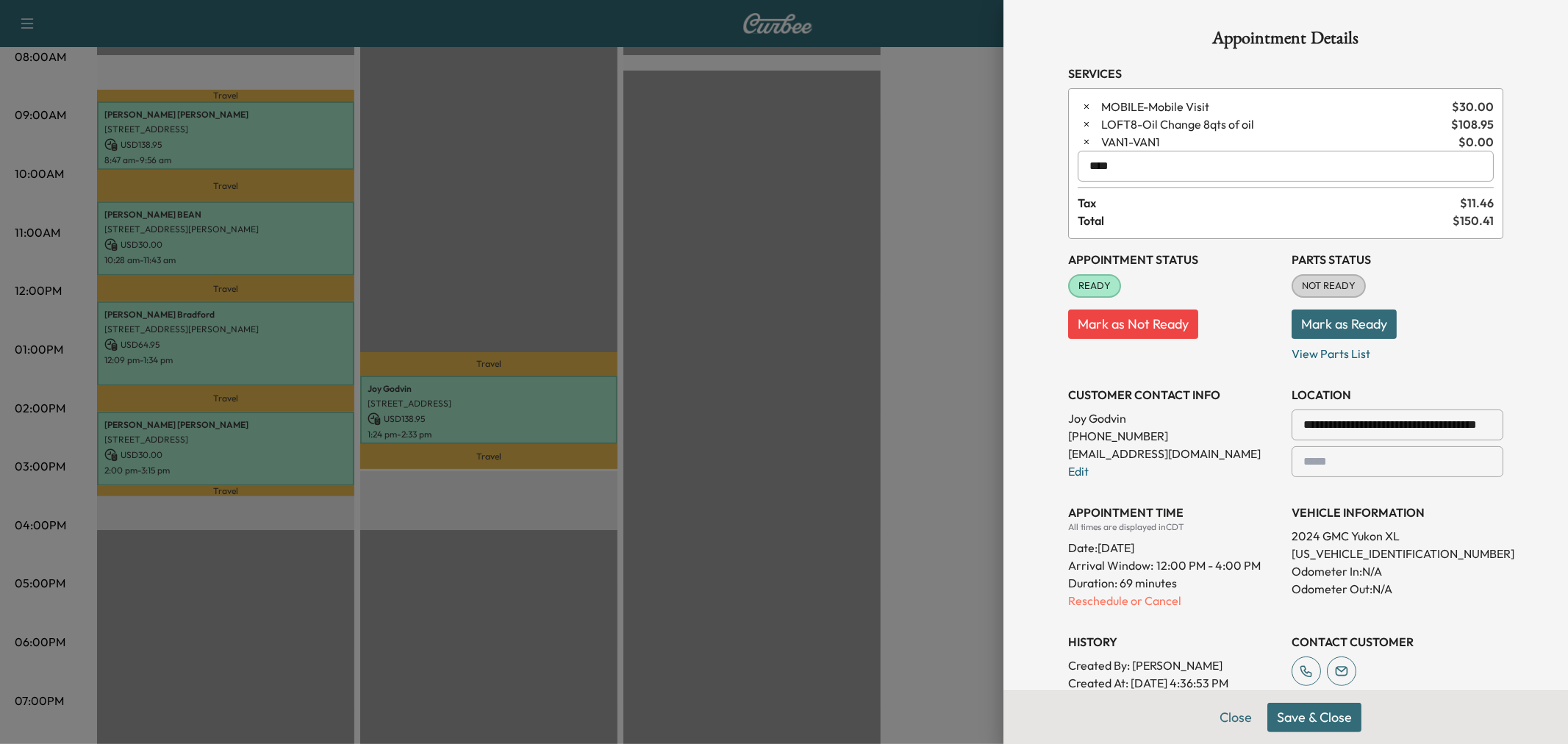
type input "****"
click at [1316, 730] on button "Save & Close" at bounding box center [1314, 718] width 94 height 29
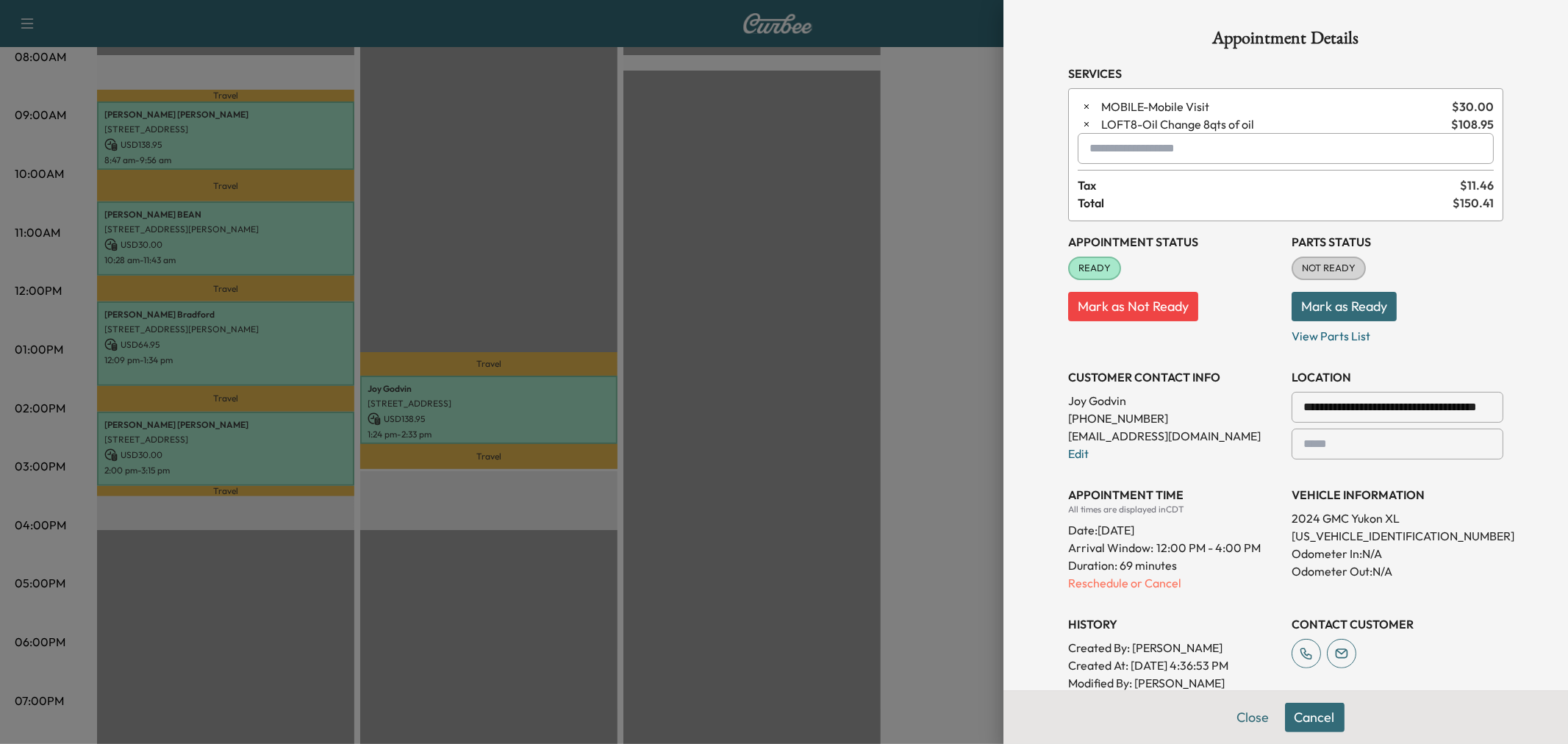
click at [777, 415] on div at bounding box center [784, 372] width 1568 height 744
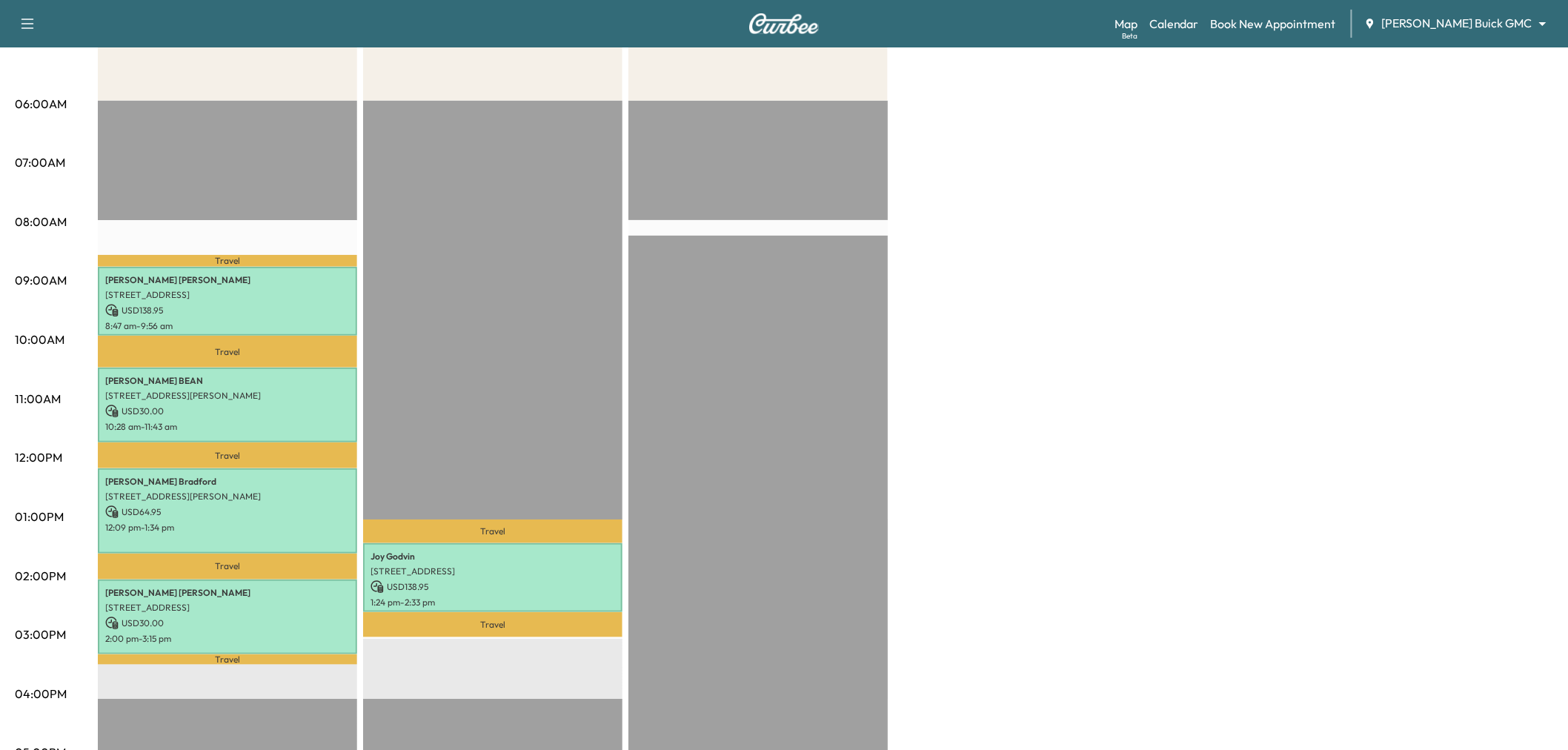
scroll to position [0, 0]
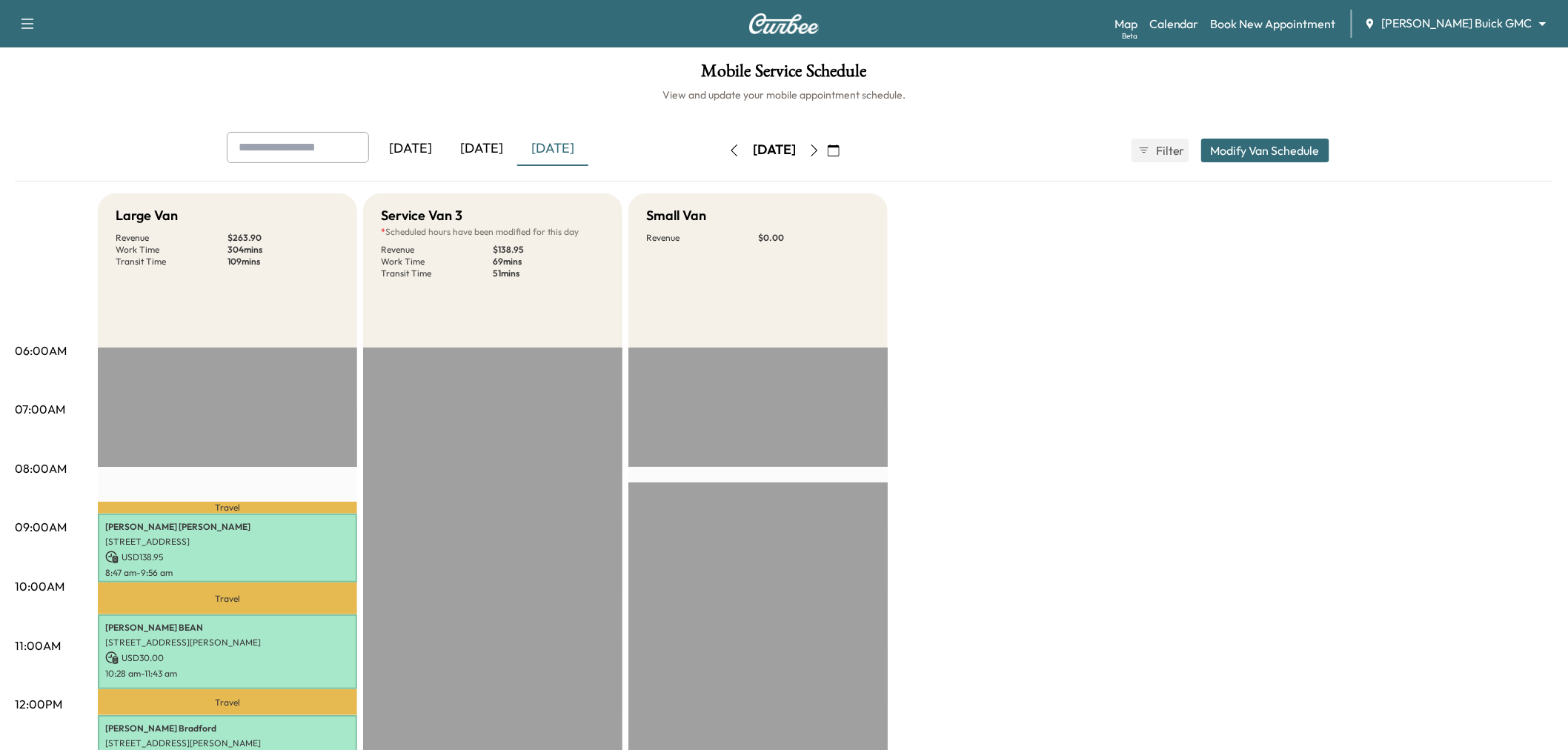
click at [820, 146] on icon "button" at bounding box center [815, 151] width 12 height 12
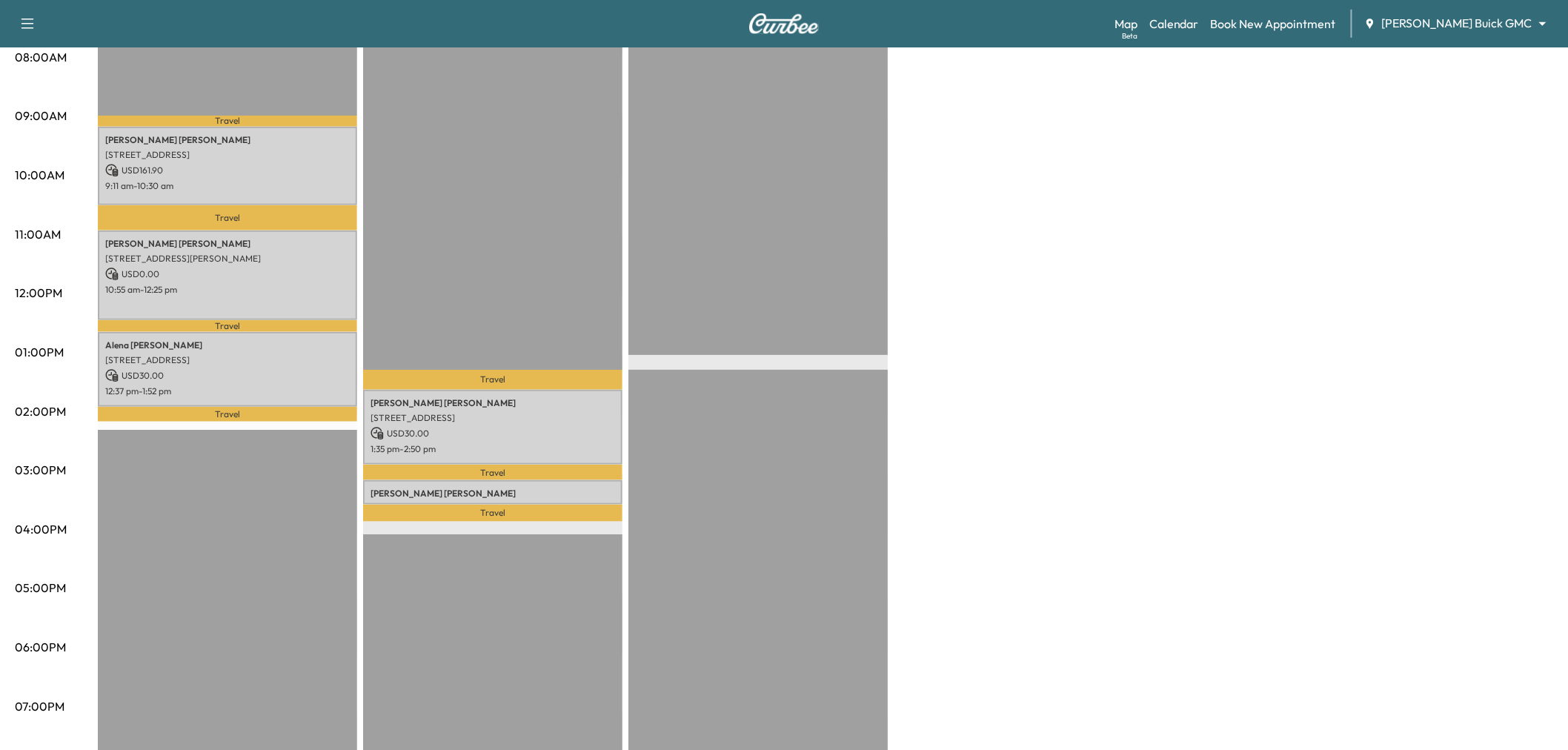
scroll to position [247, 0]
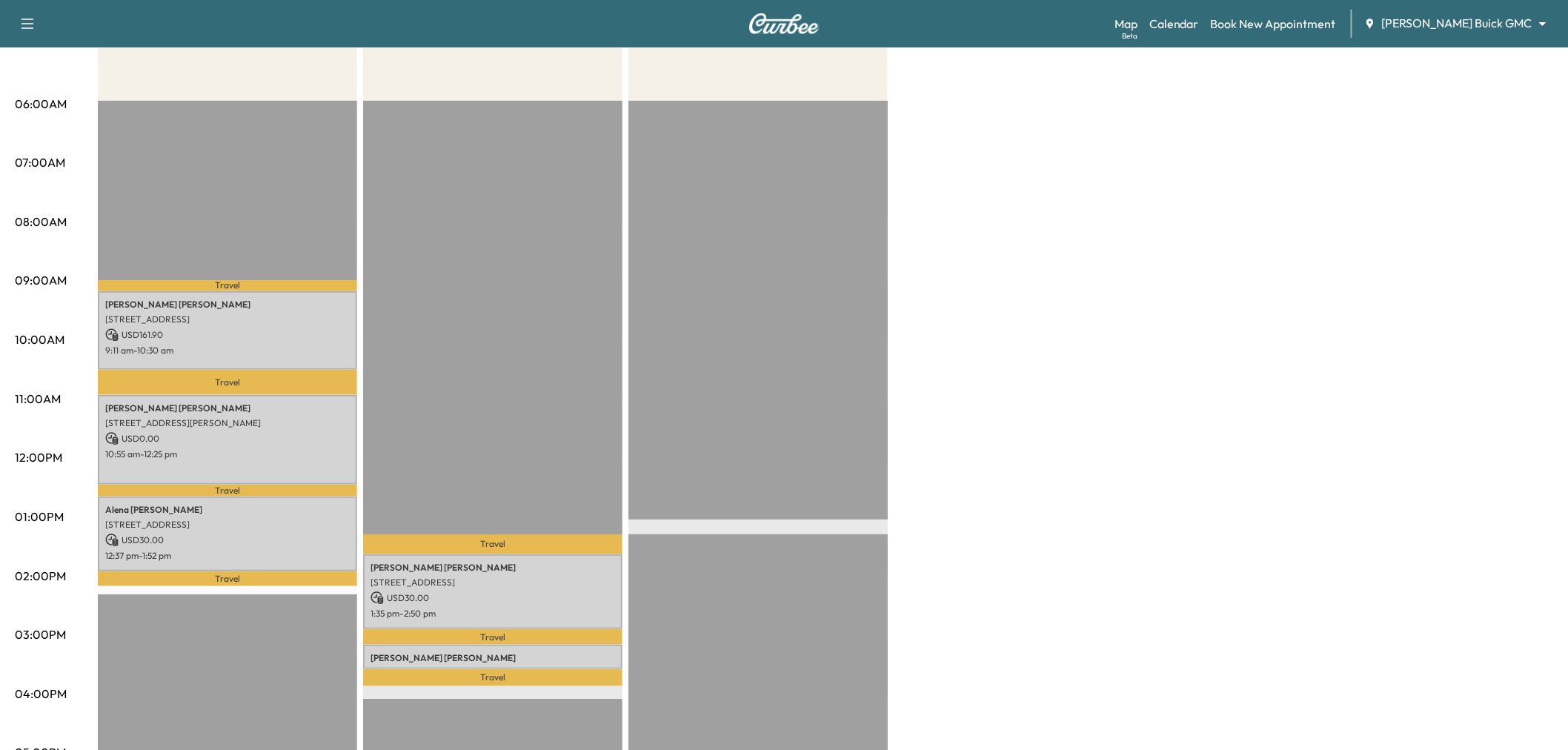
click at [1278, 354] on div "Large Van * Scheduled hours have been modified for this day Revenue $ 191.90 Wo…" at bounding box center [826, 502] width 1456 height 1111
click at [1245, 352] on div "Large Van * Scheduled hours have been modified for this day Revenue $ 191.90 Wo…" at bounding box center [826, 502] width 1456 height 1111
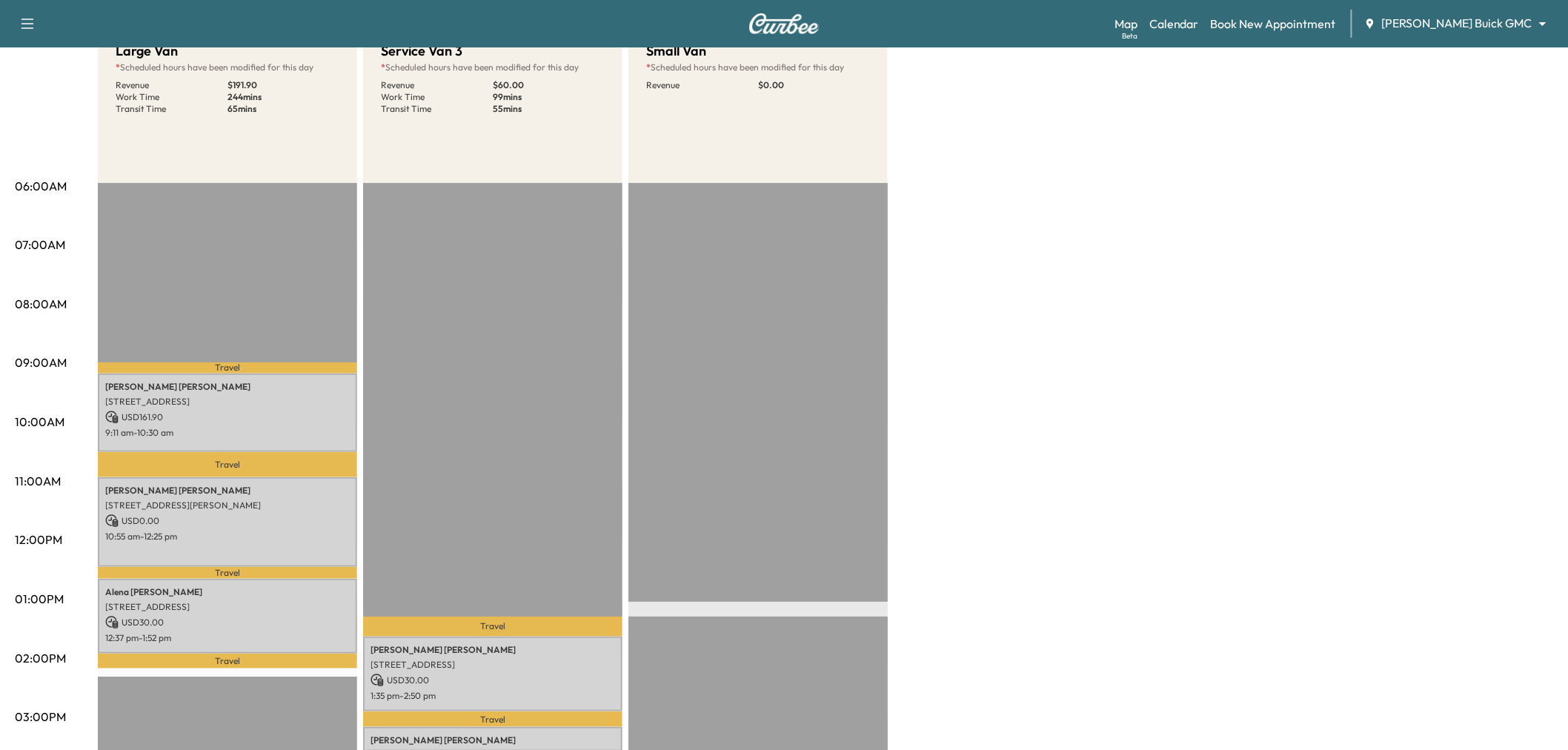
click at [1143, 353] on div "Large Van * Scheduled hours have been modified for this day Revenue $ 191.90 Wo…" at bounding box center [826, 585] width 1456 height 1111
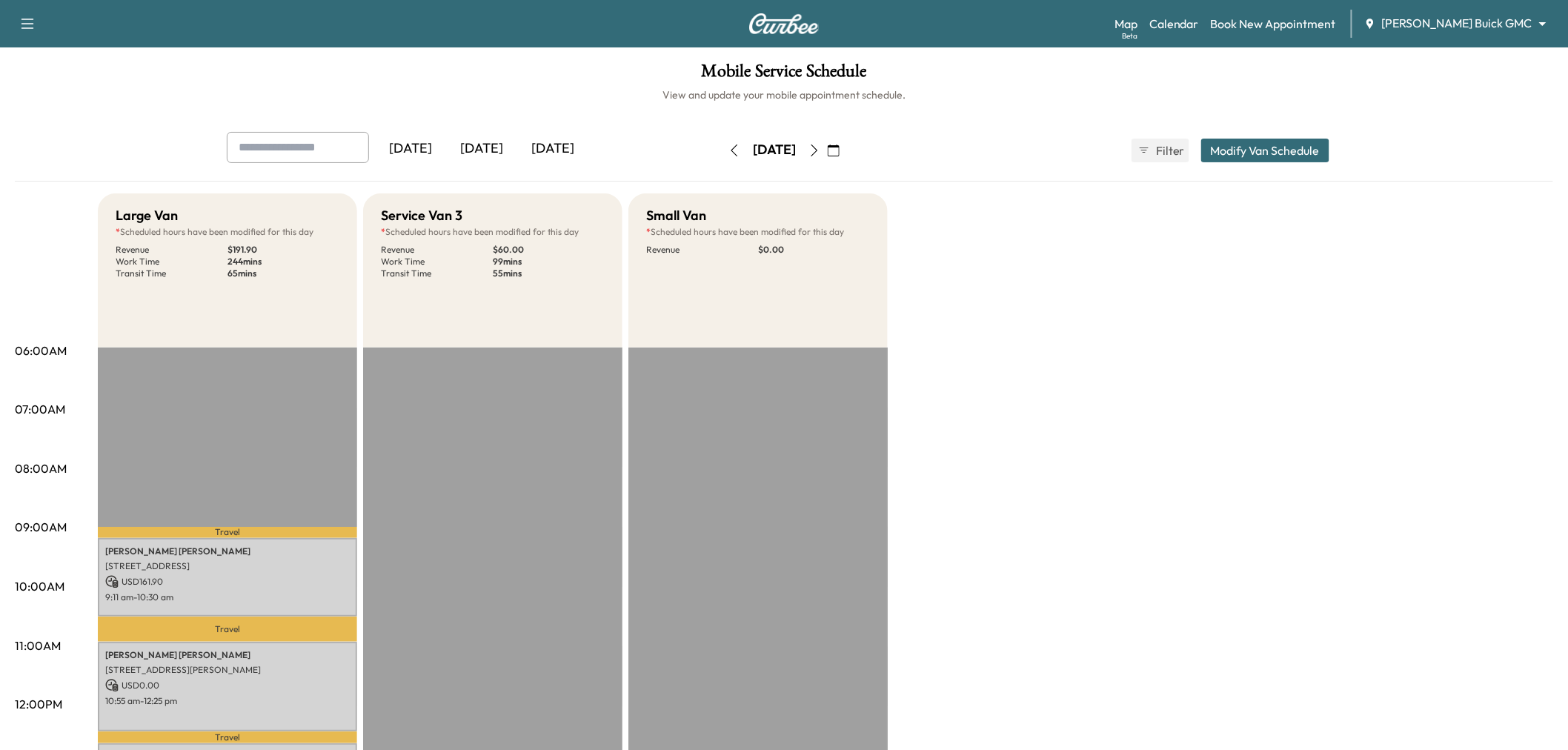
scroll to position [82, 0]
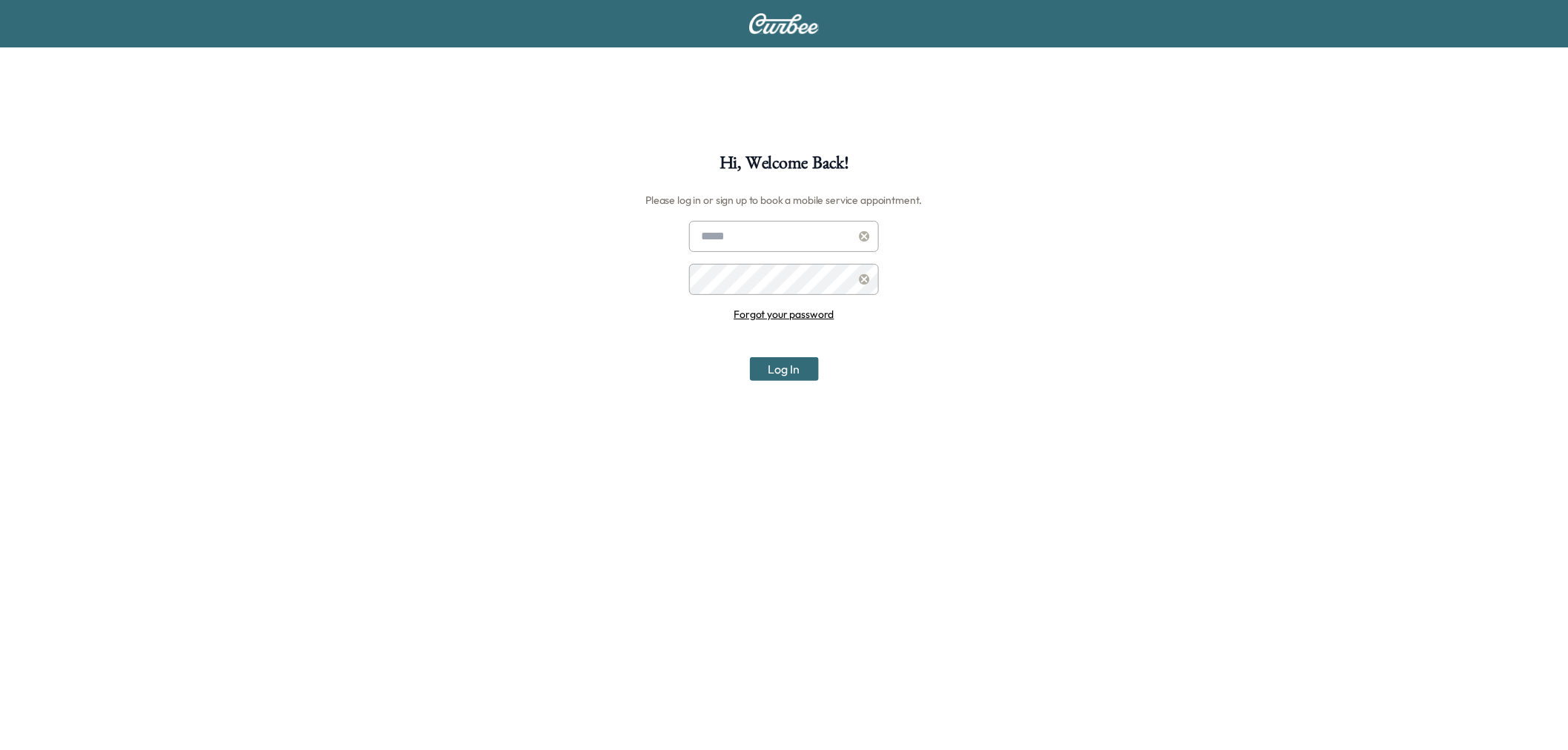
type input "**********"
click at [774, 363] on button "Log In" at bounding box center [784, 369] width 69 height 24
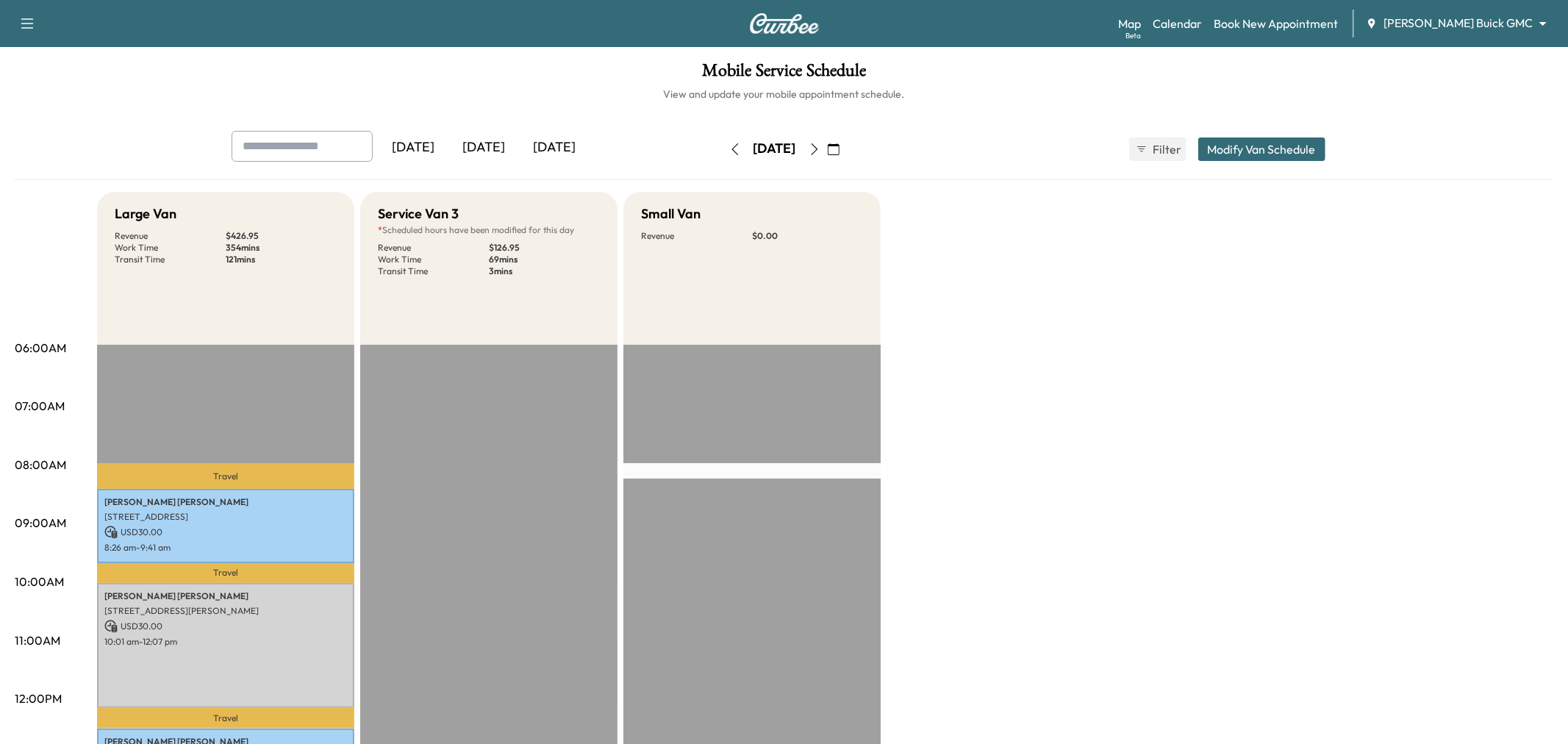
click at [1445, 17] on body "Support Log Out Map Beta Calendar Book New Appointment [PERSON_NAME] Buick GMC …" at bounding box center [784, 372] width 1568 height 744
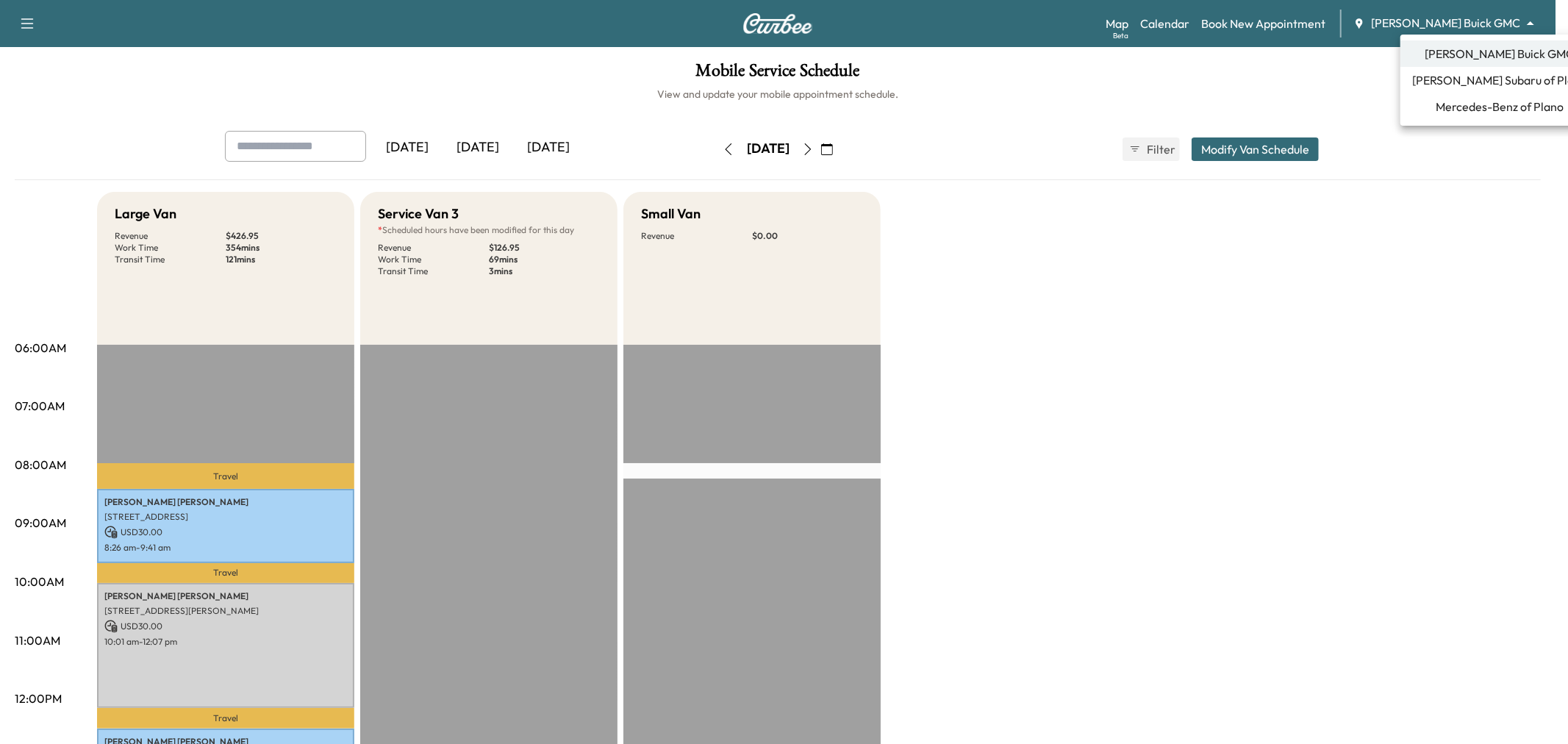
click at [1468, 103] on span "Mercedes-Benz of Plano" at bounding box center [1499, 106] width 128 height 17
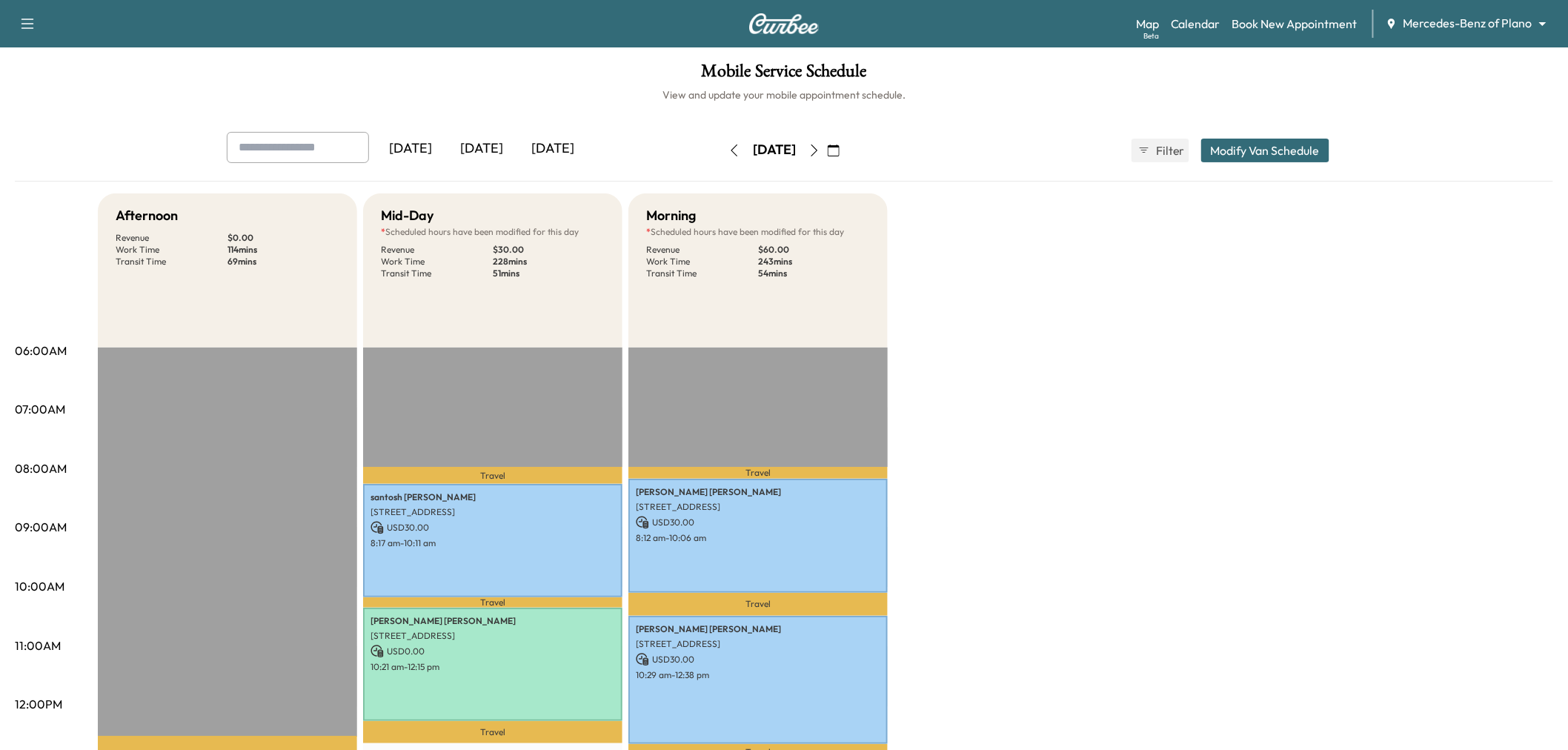
scroll to position [247, 0]
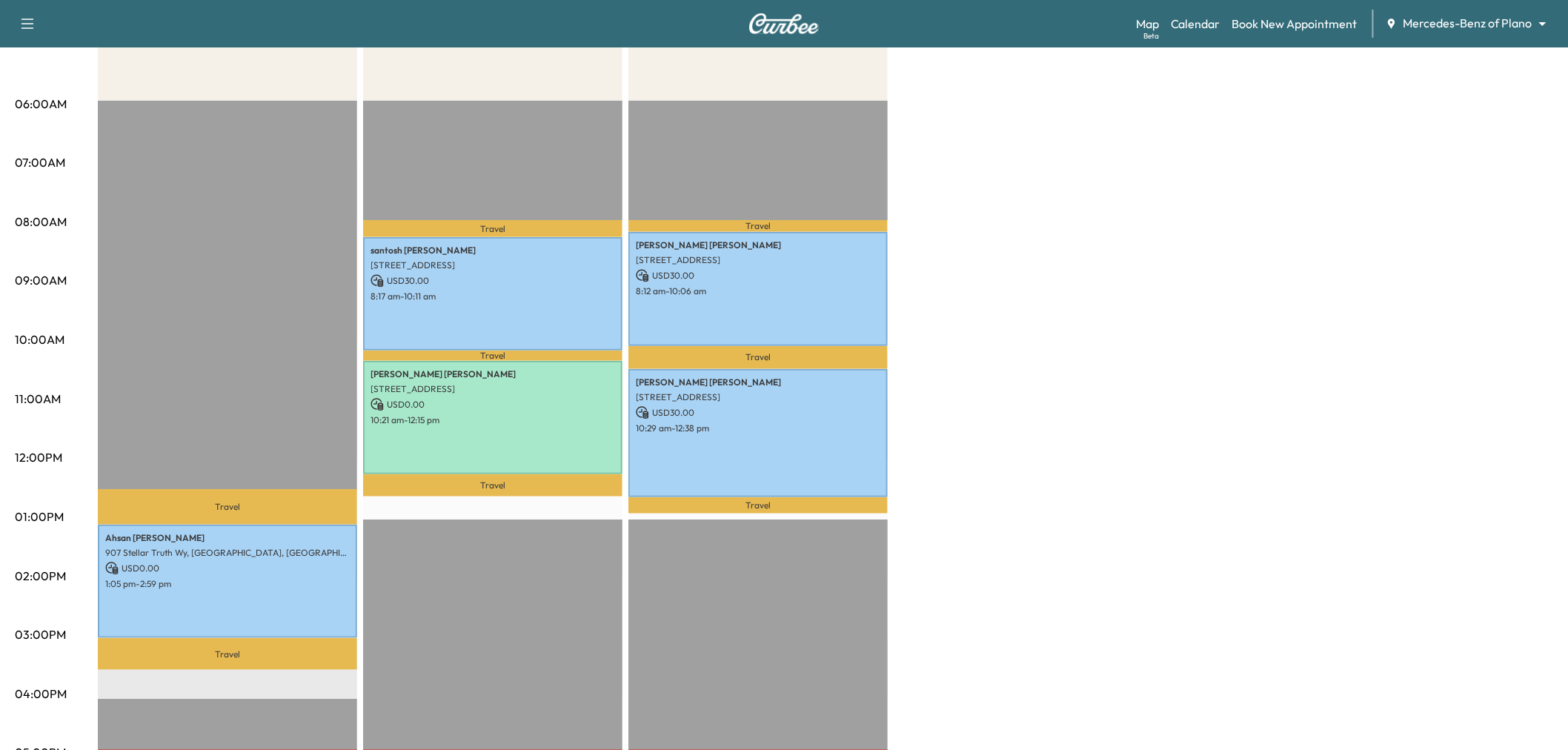
click at [1065, 482] on div "Afternoon Revenue $ 0.00 Work Time 114 mins Transit Time 69 mins Travel [PERSON…" at bounding box center [826, 502] width 1456 height 1111
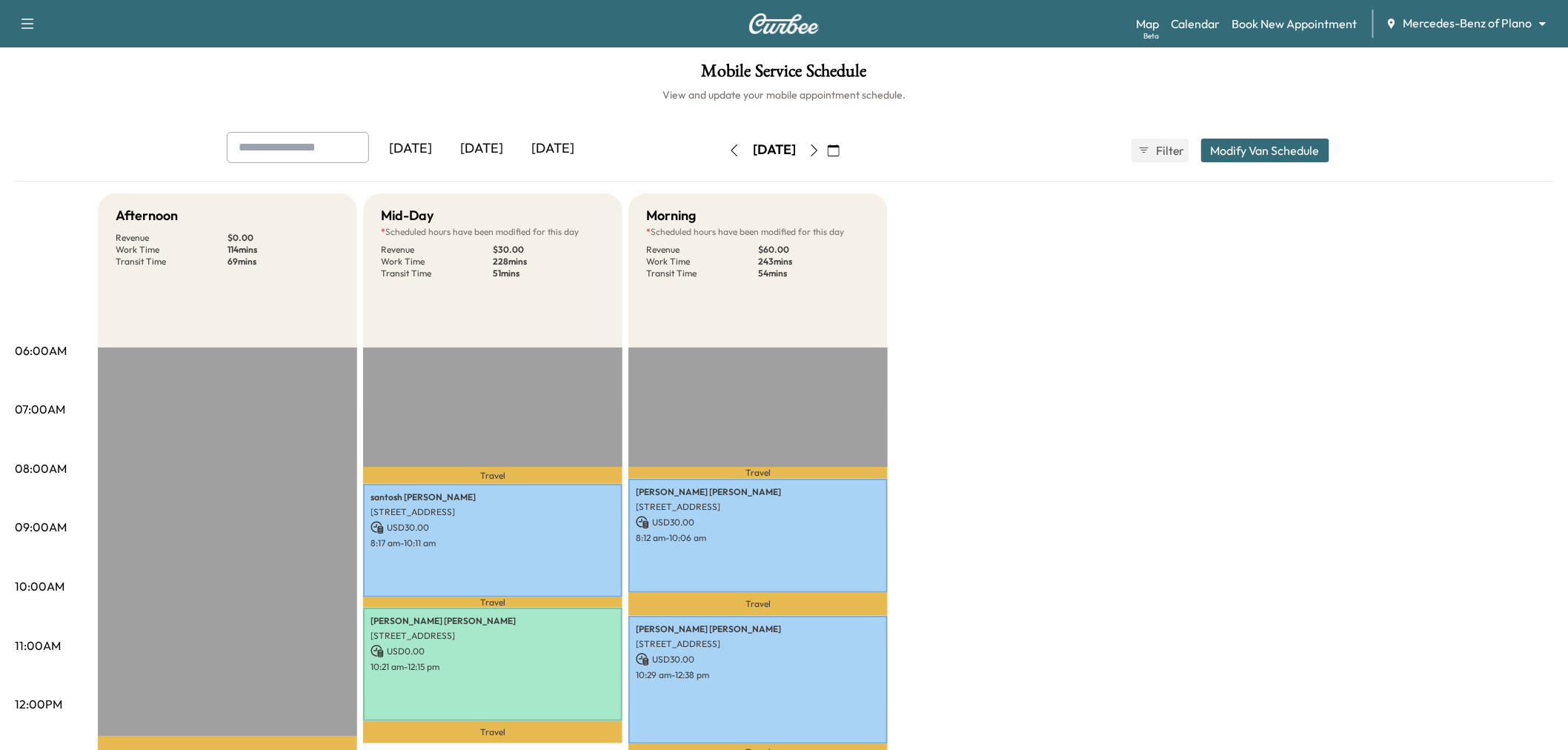
click at [537, 153] on div "[DATE]" at bounding box center [553, 149] width 71 height 34
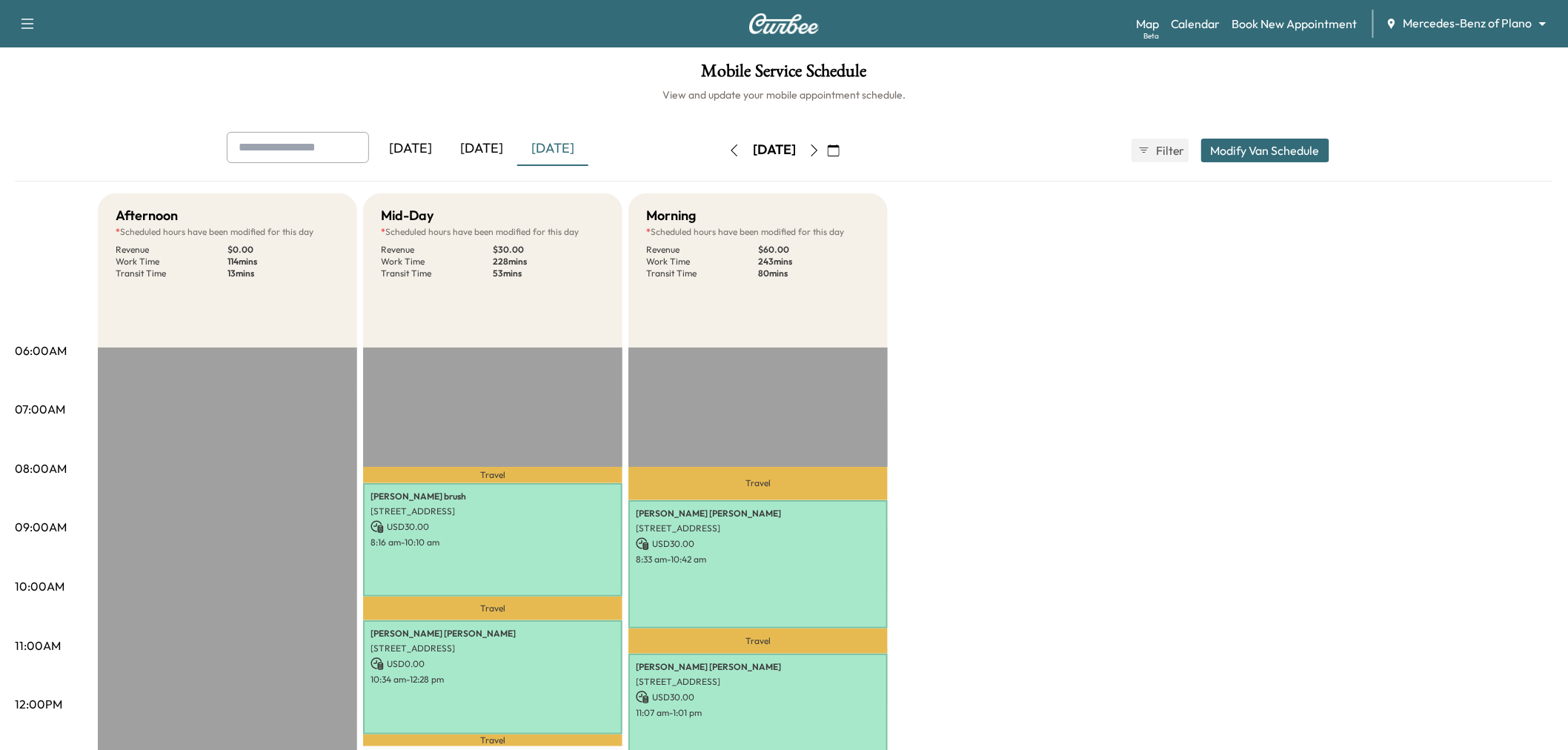
click at [820, 151] on icon "button" at bounding box center [815, 151] width 12 height 12
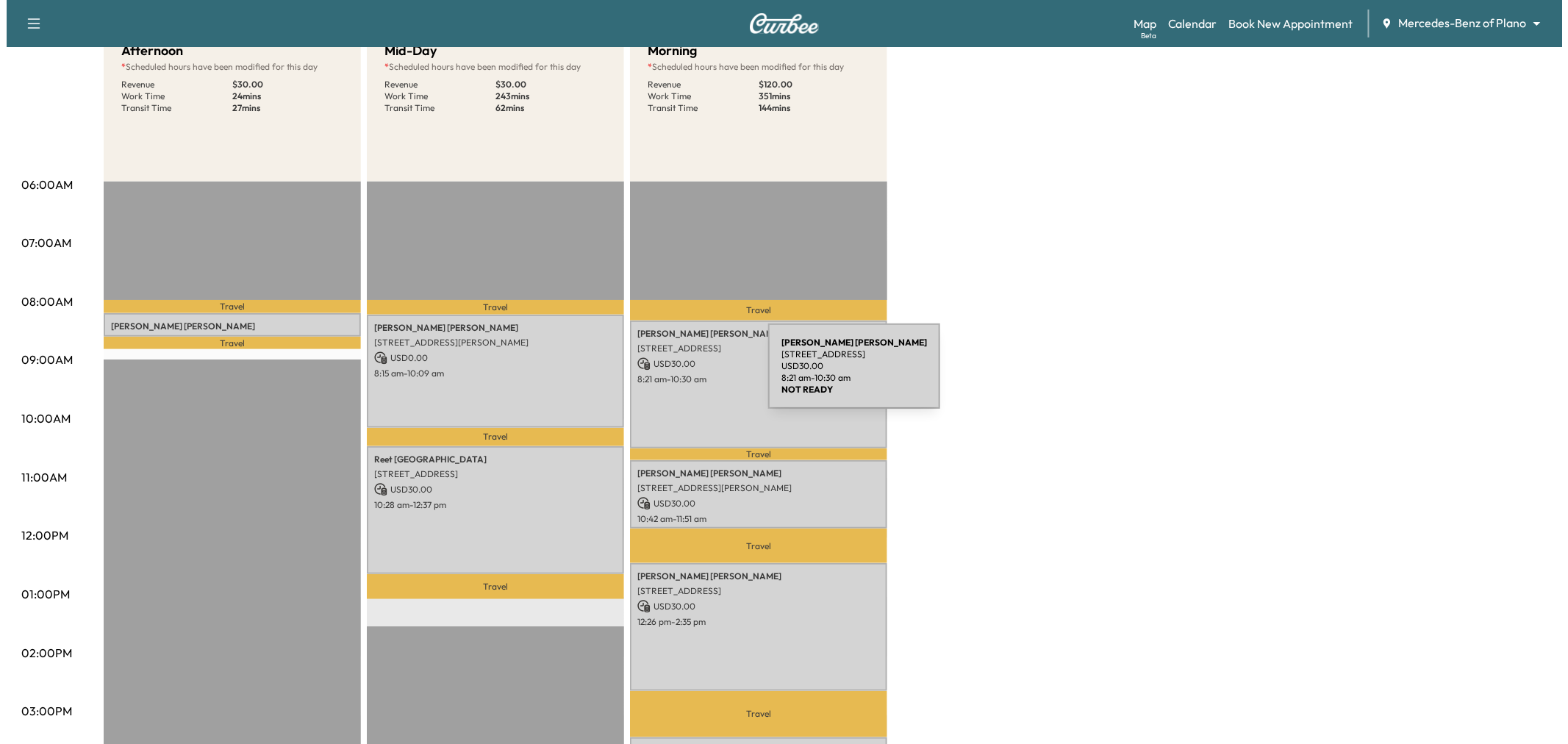
scroll to position [327, 0]
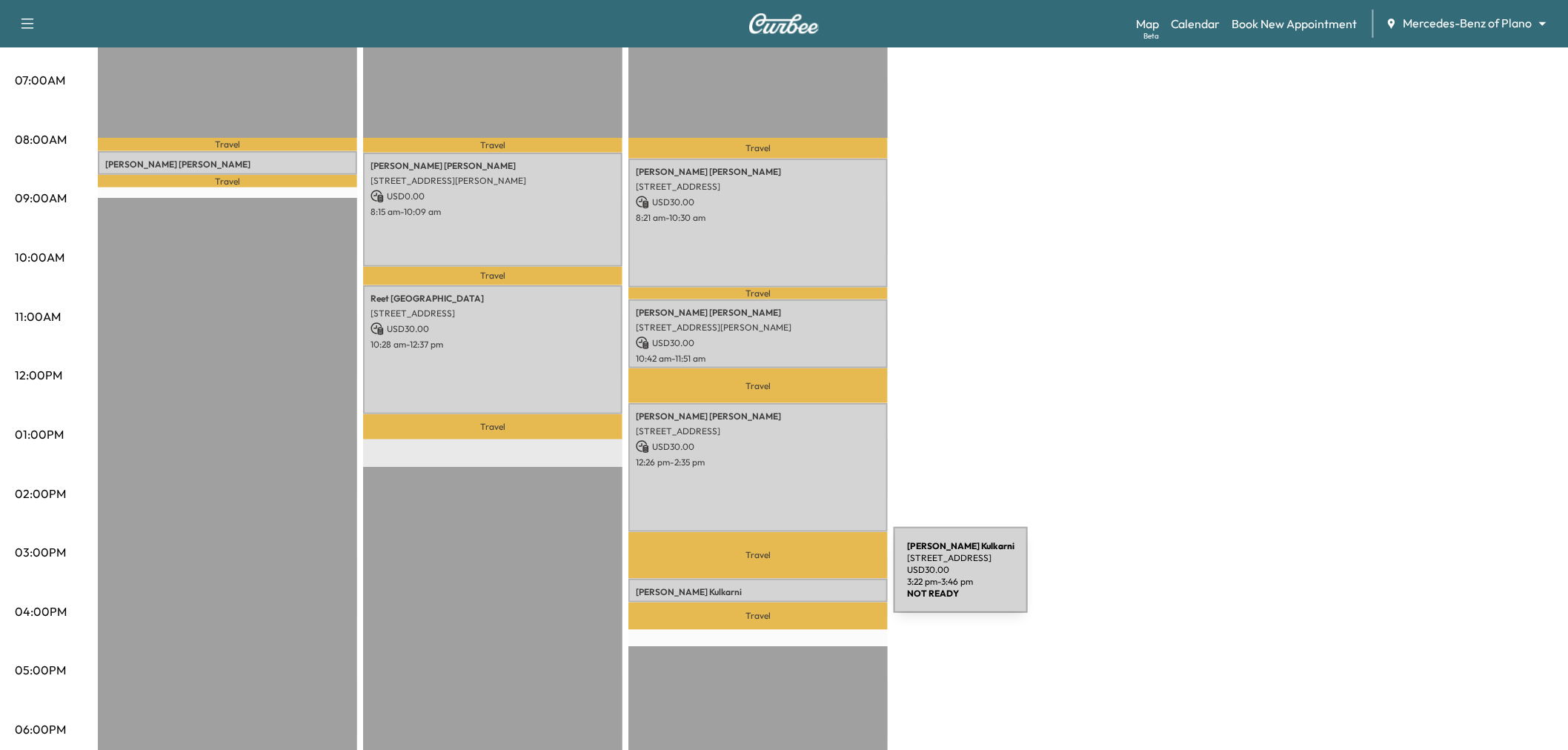
click at [783, 586] on p "RAGHWENDRA Kulkarni" at bounding box center [758, 592] width 245 height 12
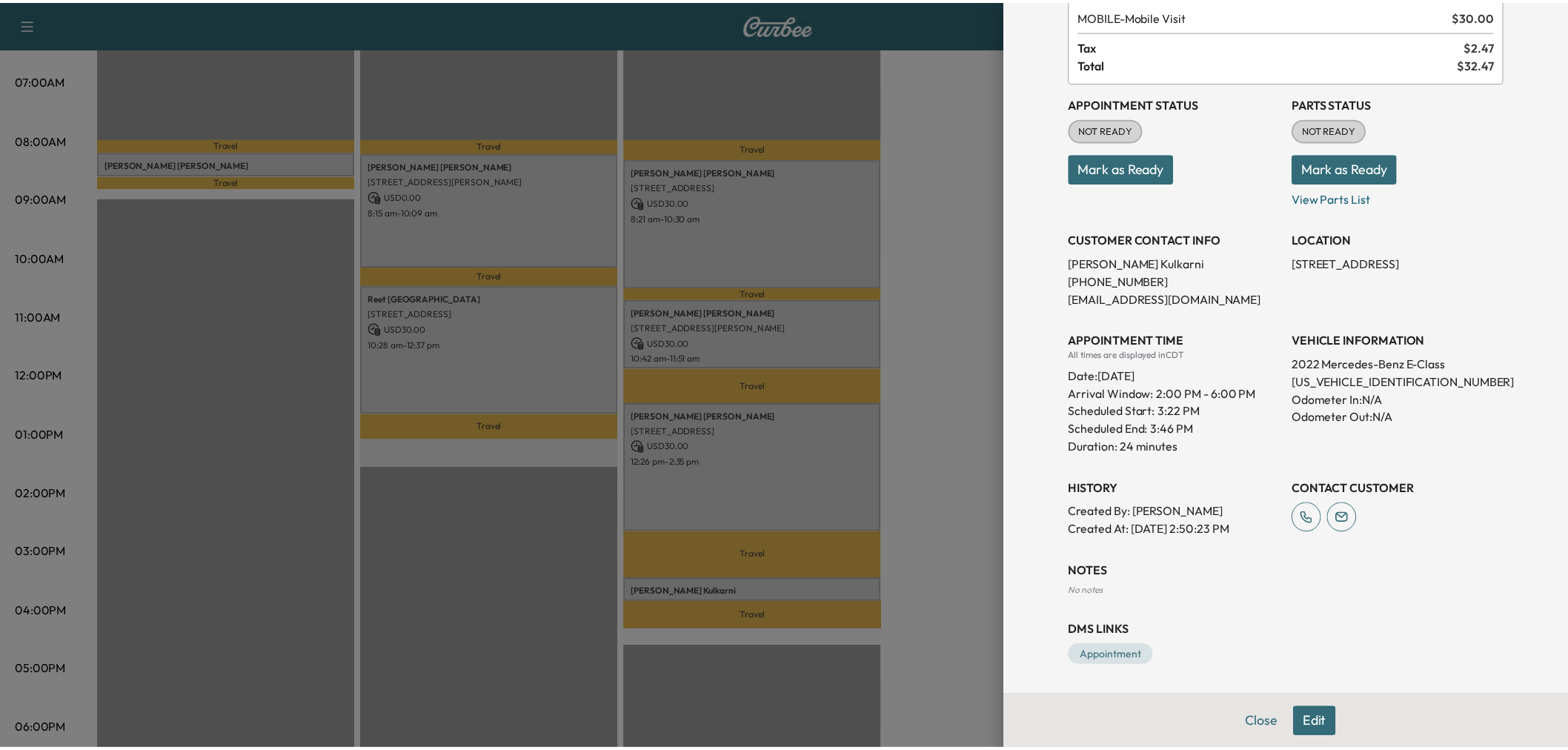
scroll to position [0, 0]
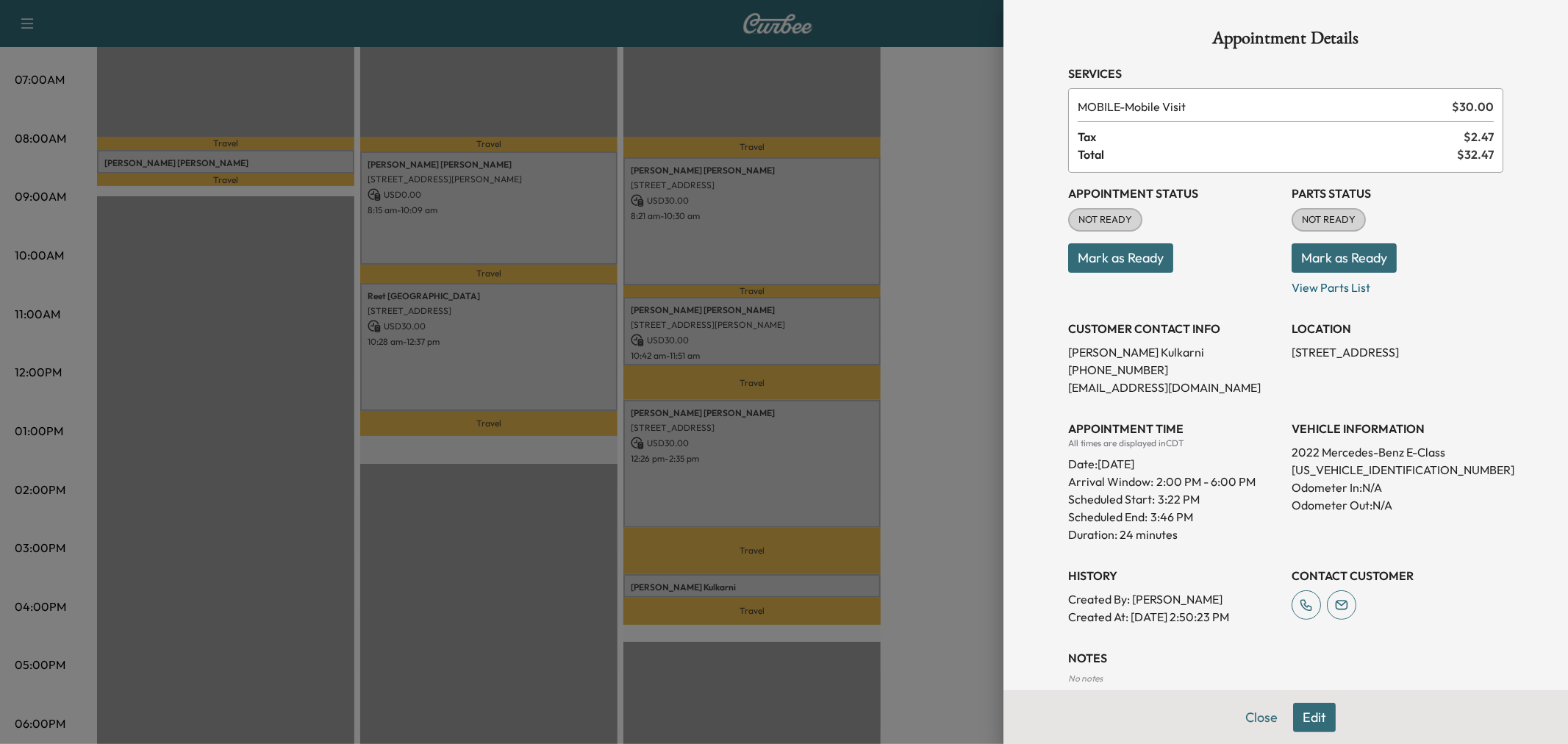
click at [740, 583] on div at bounding box center [784, 372] width 1568 height 744
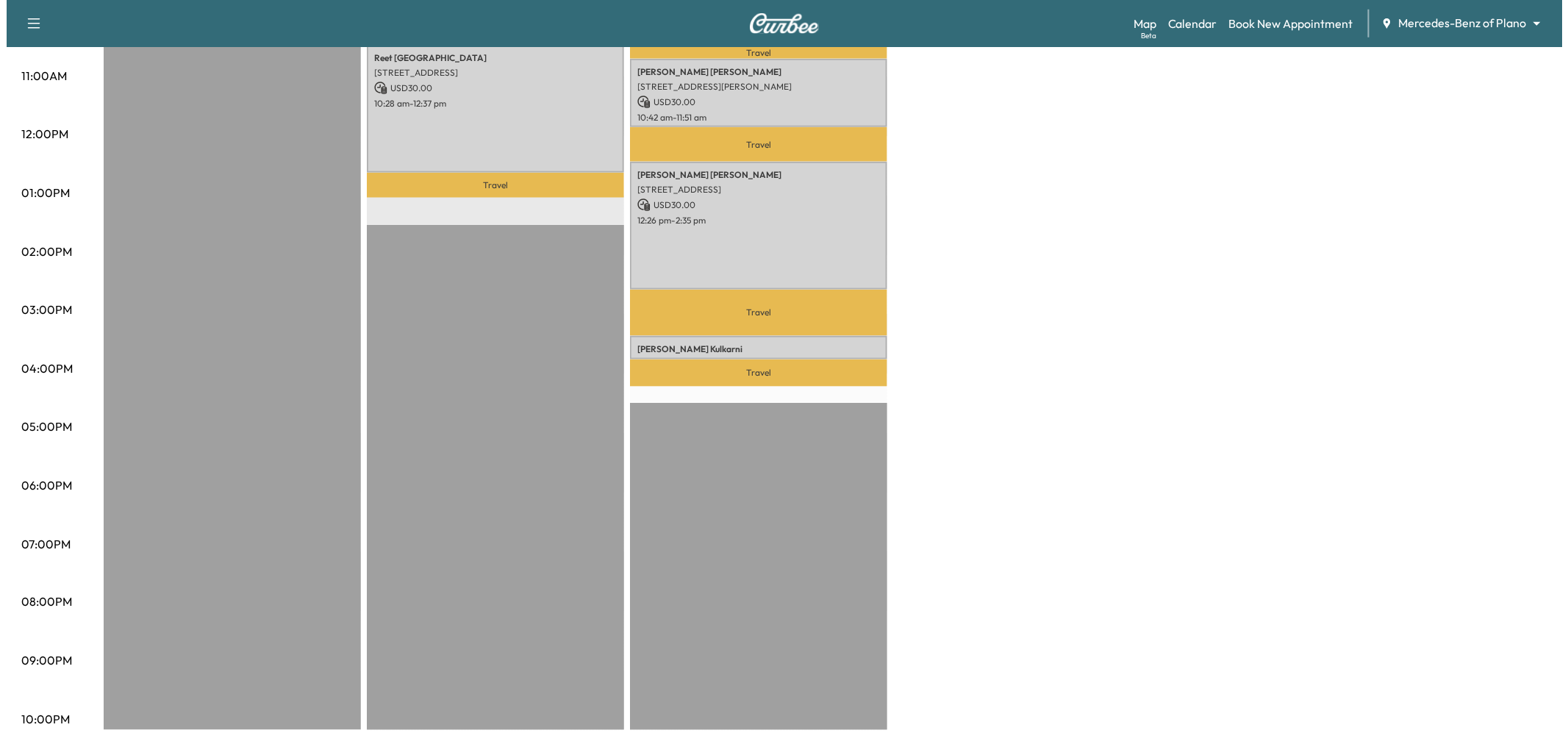
scroll to position [238, 0]
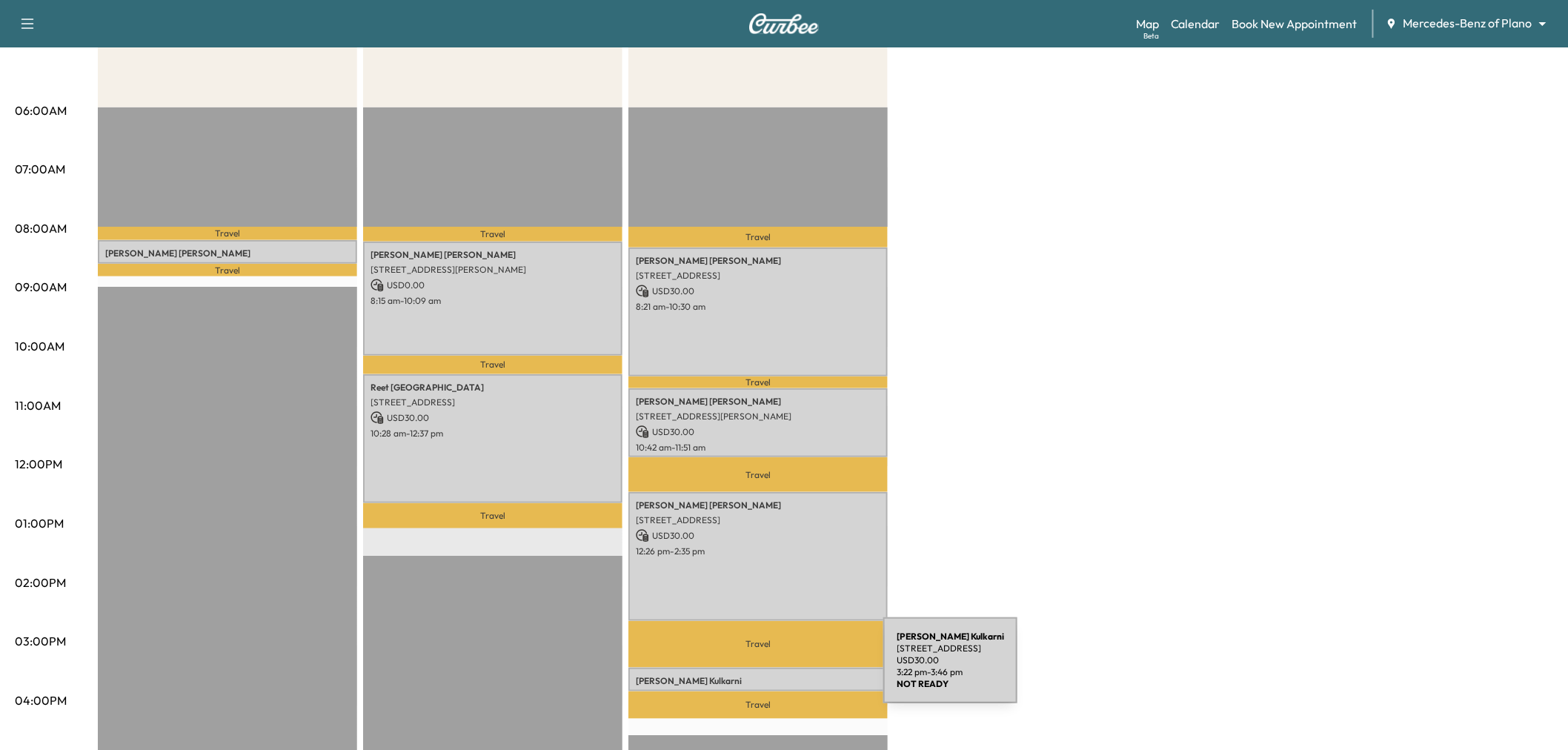
click at [772, 675] on p "RAGHWENDRA Kulkarni" at bounding box center [758, 681] width 245 height 12
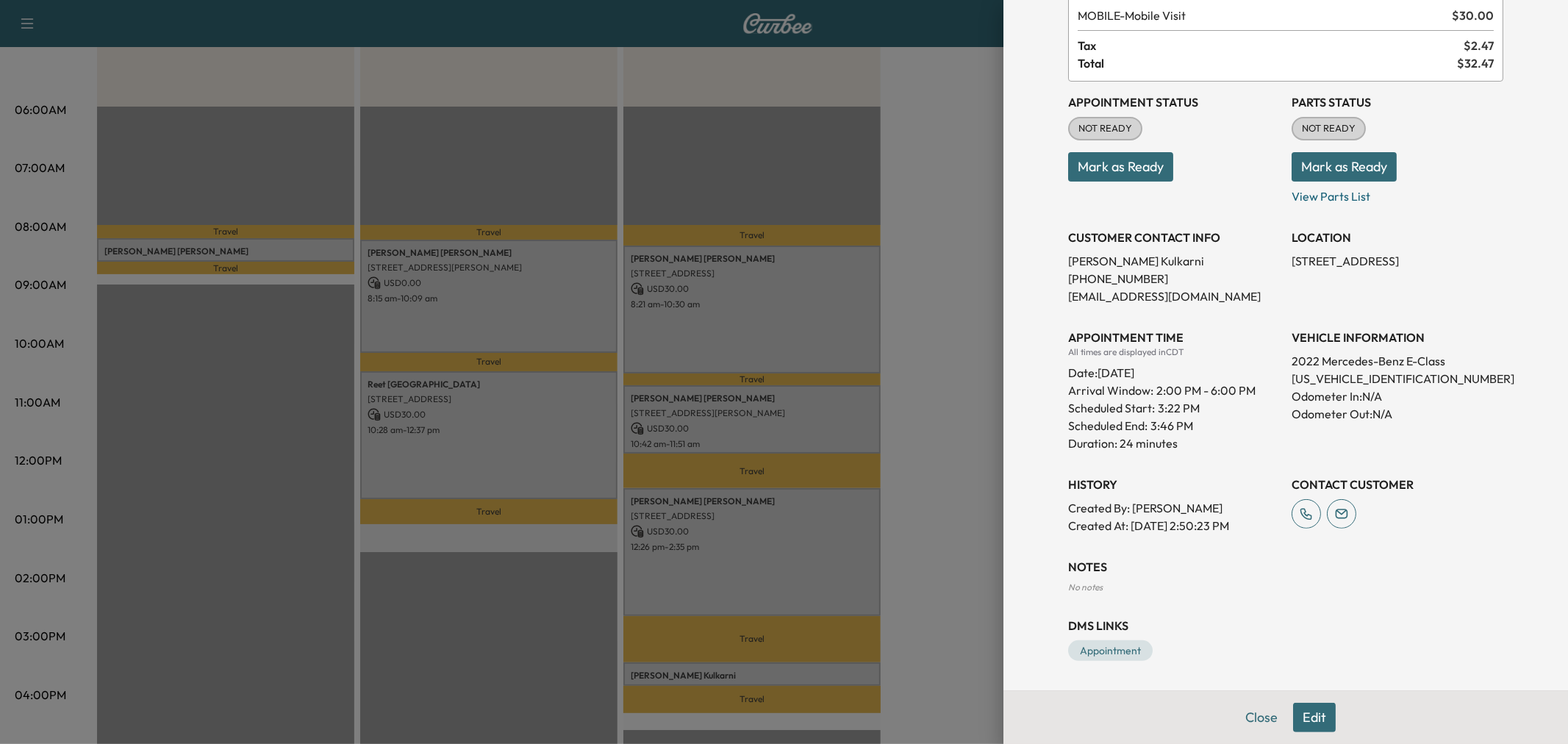
scroll to position [0, 0]
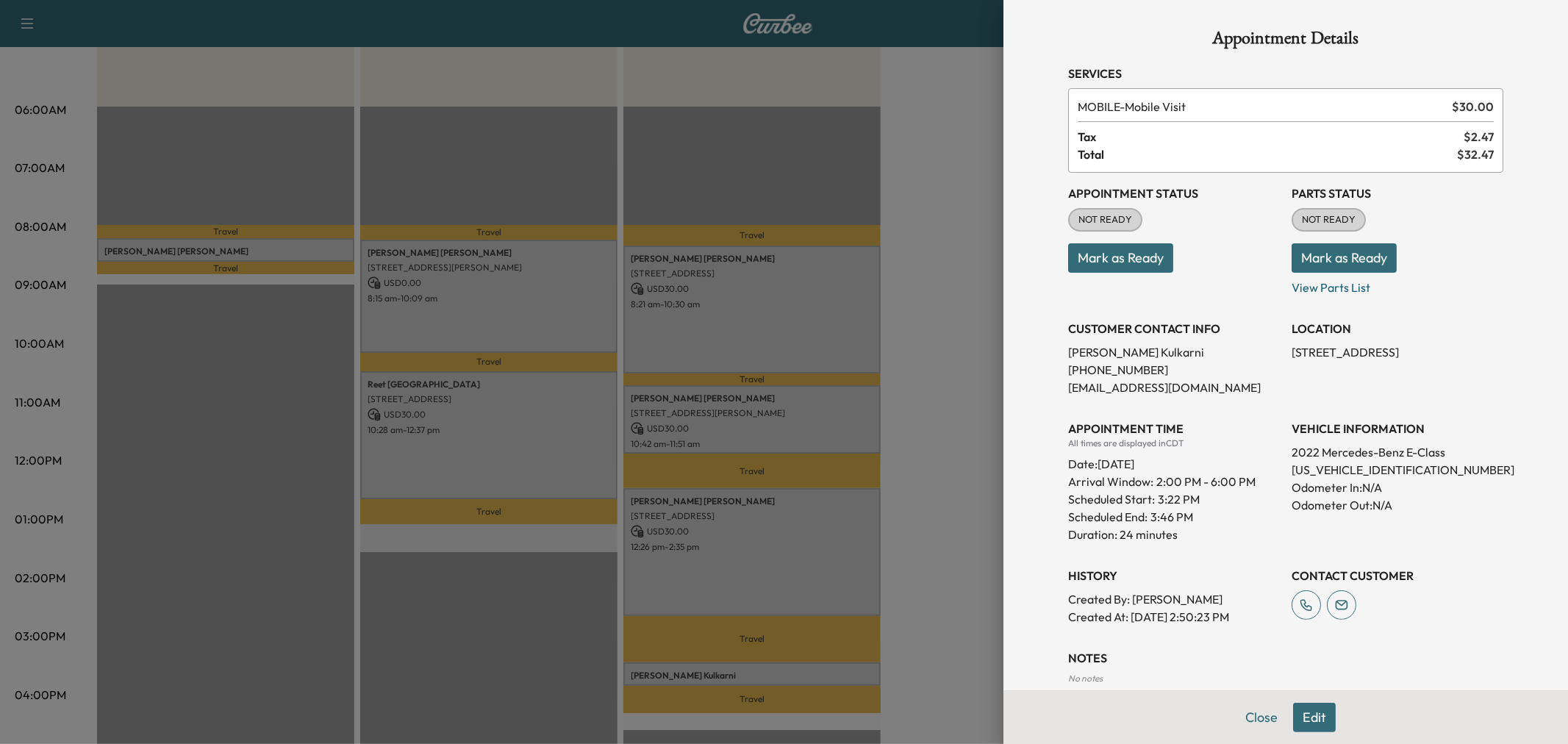
click at [928, 547] on div at bounding box center [784, 372] width 1568 height 744
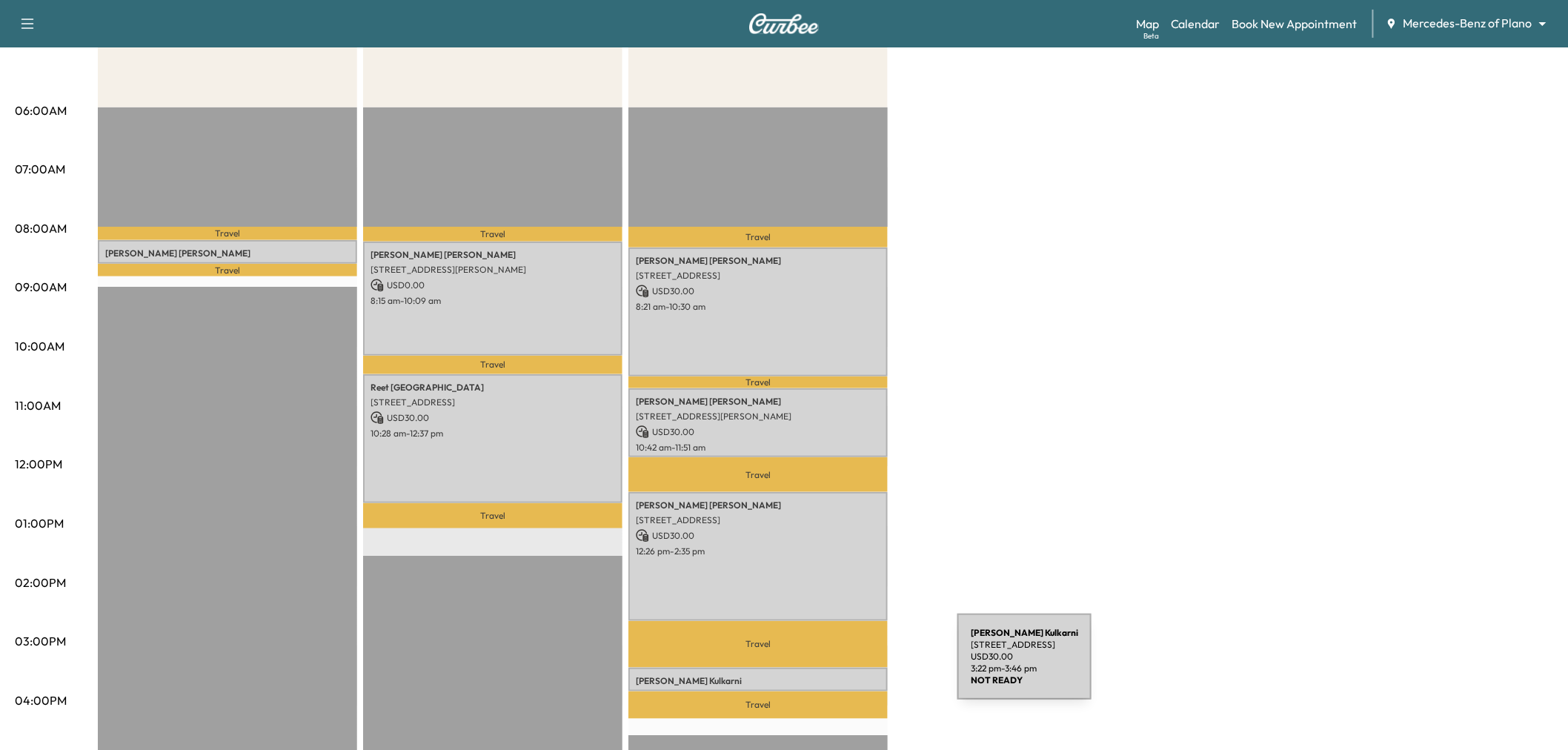
click at [846, 668] on div "RAGHWENDRA Kulkarni 805 Blue Sky Lane, Flower Mound, TX 75028, US USD 30.00 3:2…" at bounding box center [758, 679] width 259 height 24
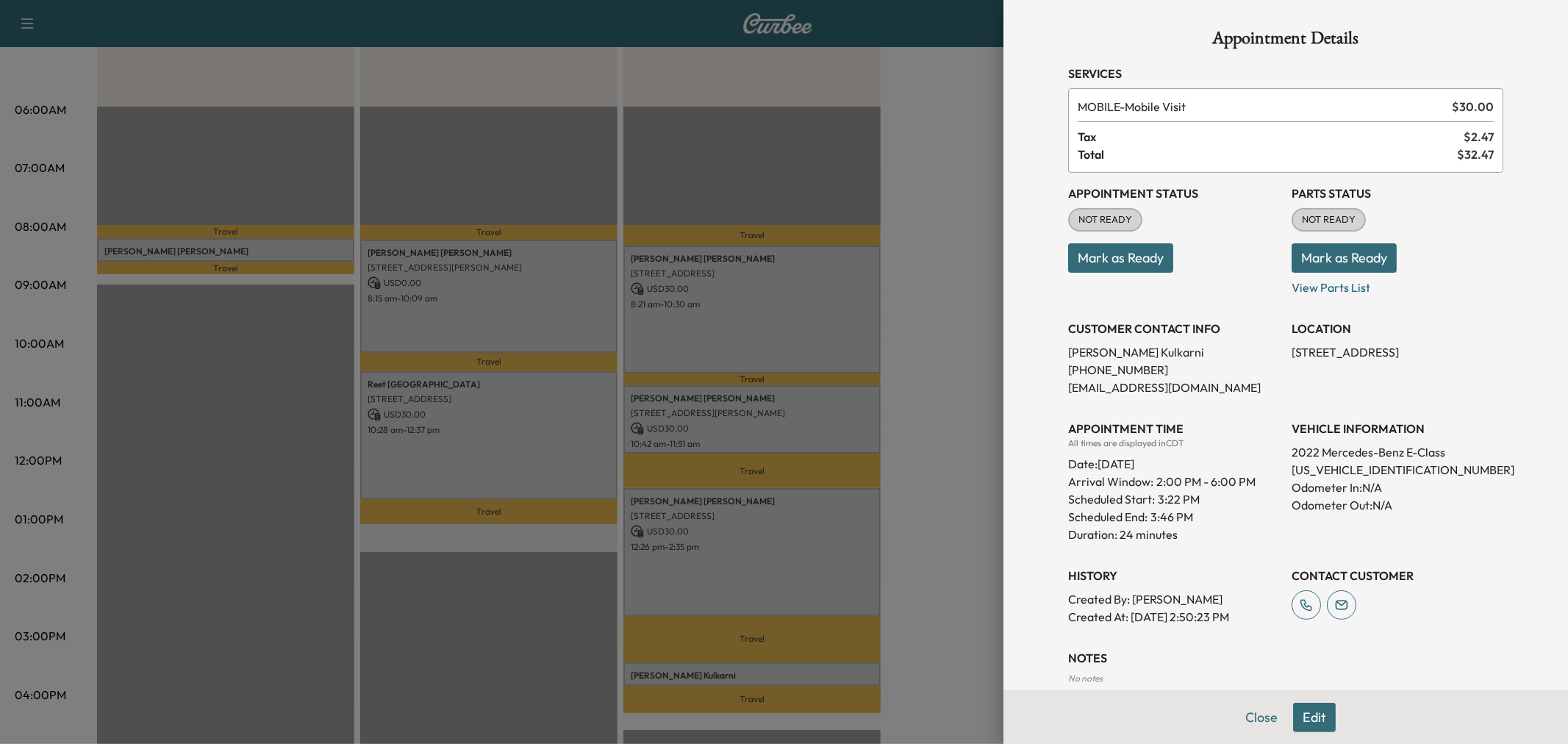
click at [1293, 713] on button "Edit" at bounding box center [1314, 718] width 42 height 29
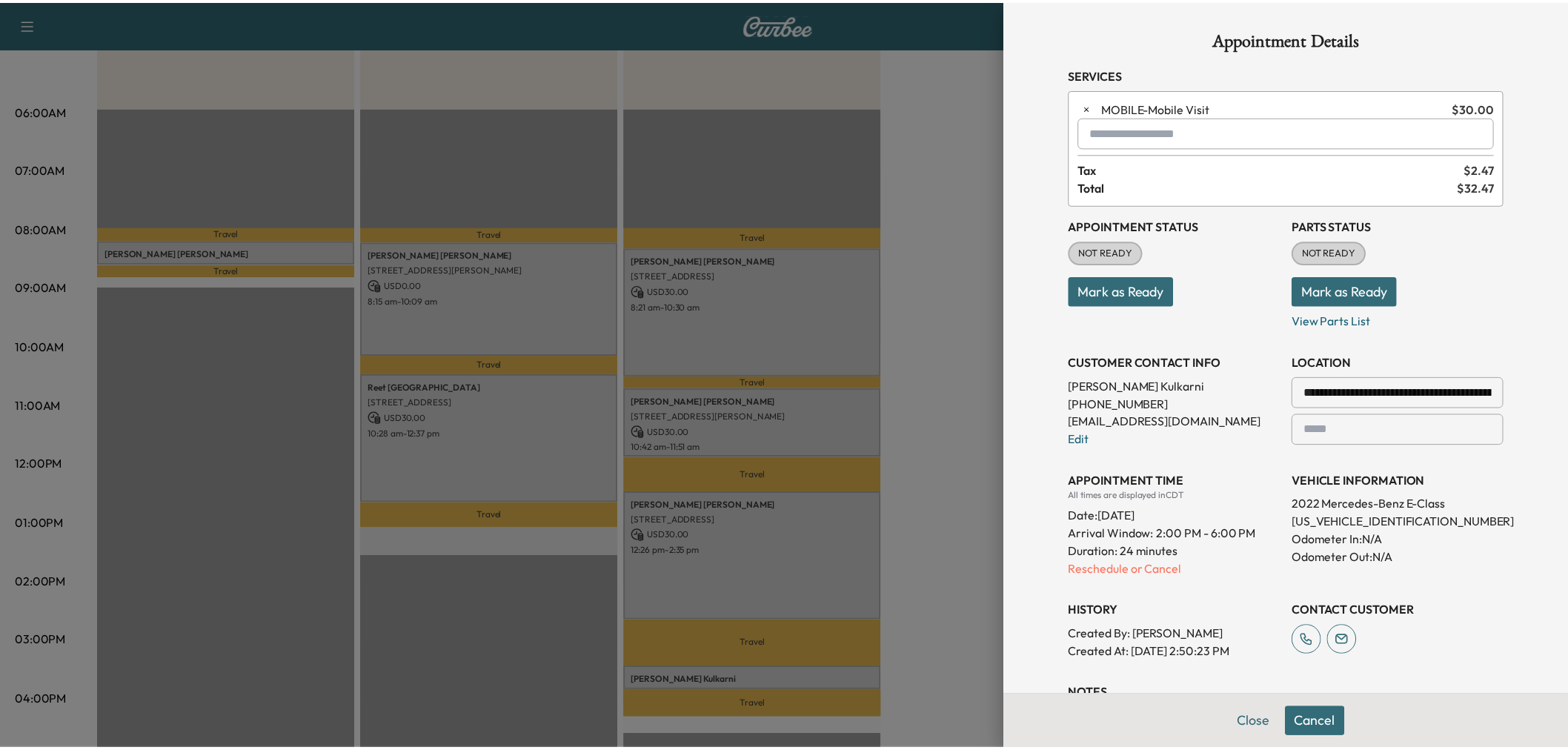
scroll to position [204, 0]
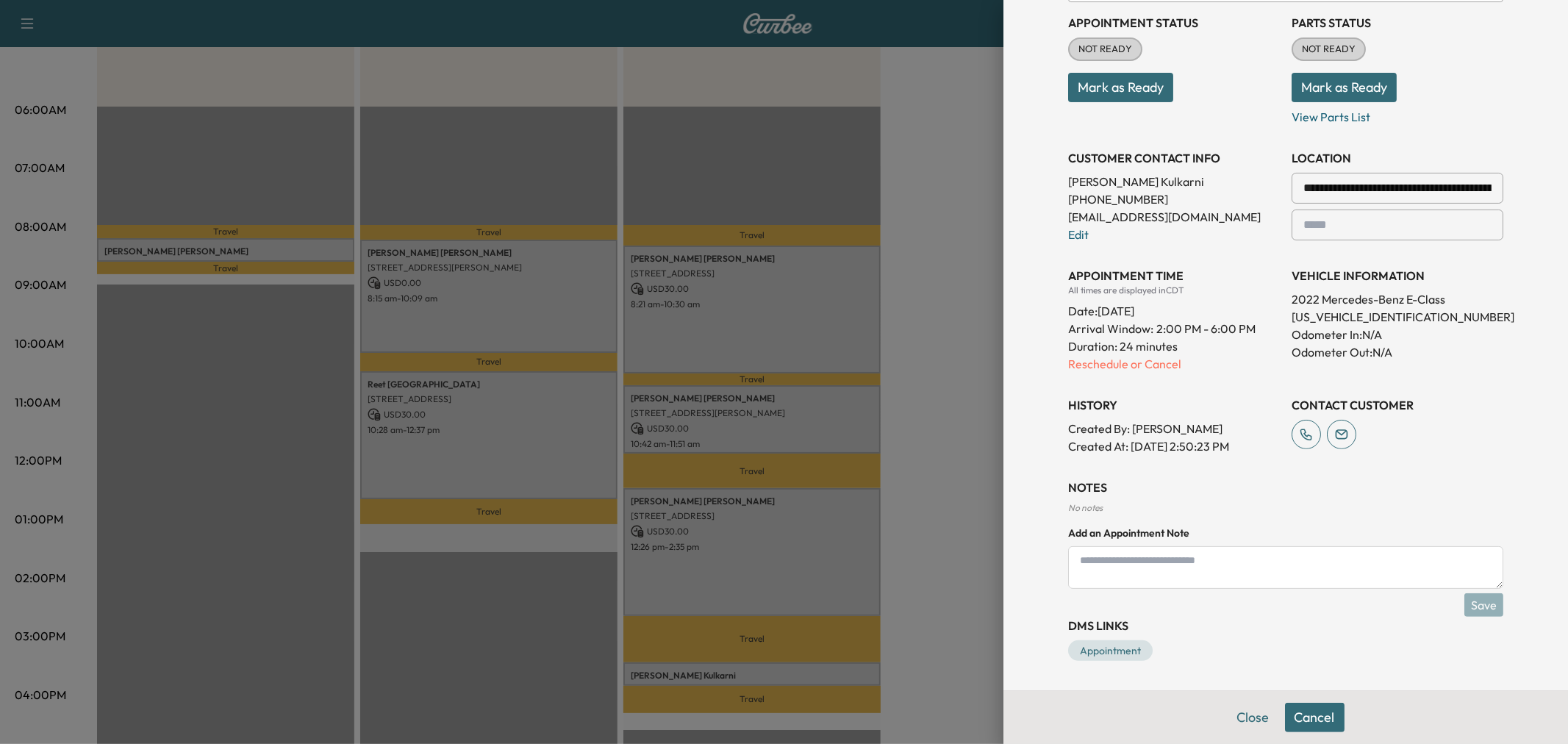
click at [1188, 586] on textarea at bounding box center [1286, 567] width 435 height 42
type textarea "**********"
click at [1473, 609] on button "Save" at bounding box center [1484, 605] width 39 height 23
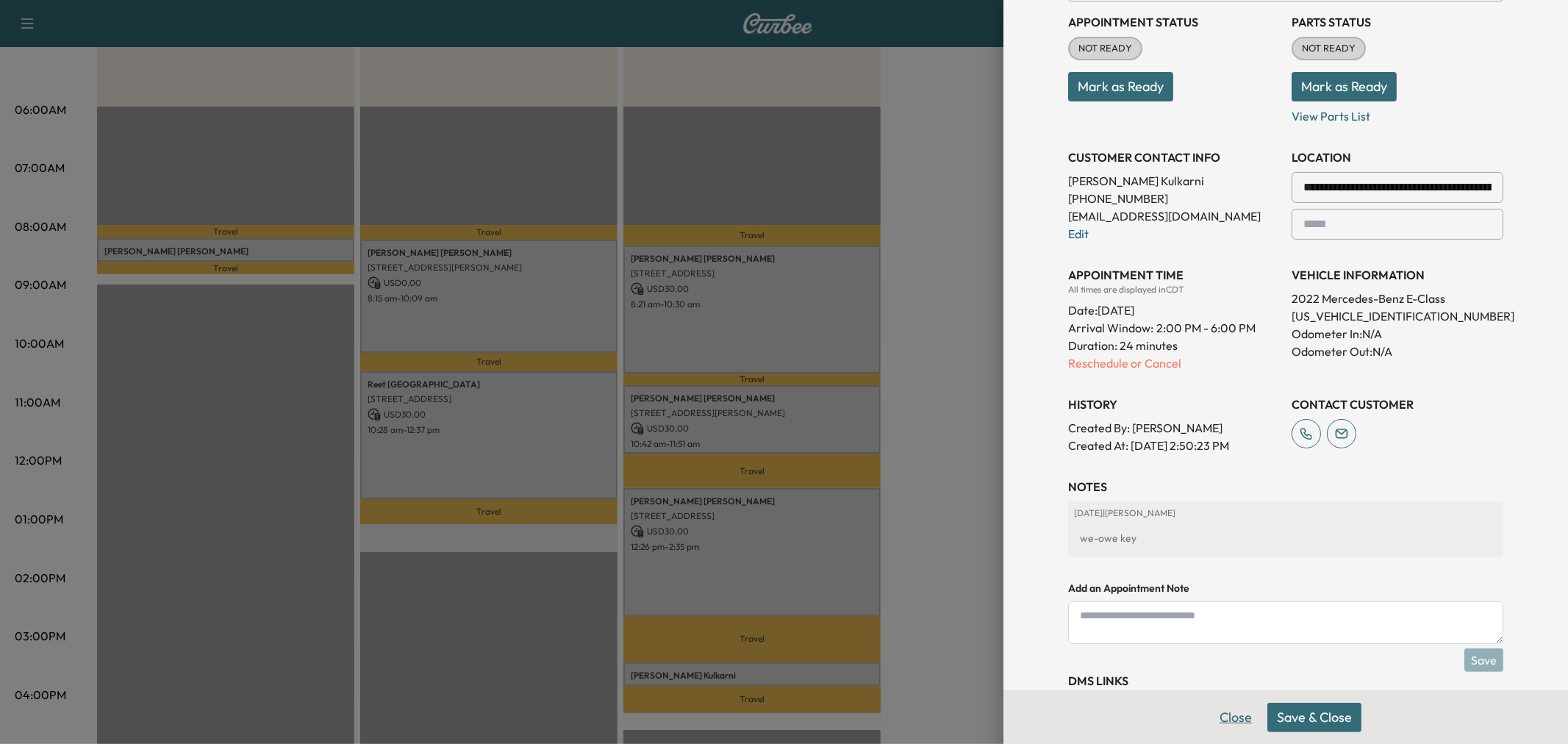
click at [1270, 715] on button "Save & Close" at bounding box center [1314, 718] width 94 height 29
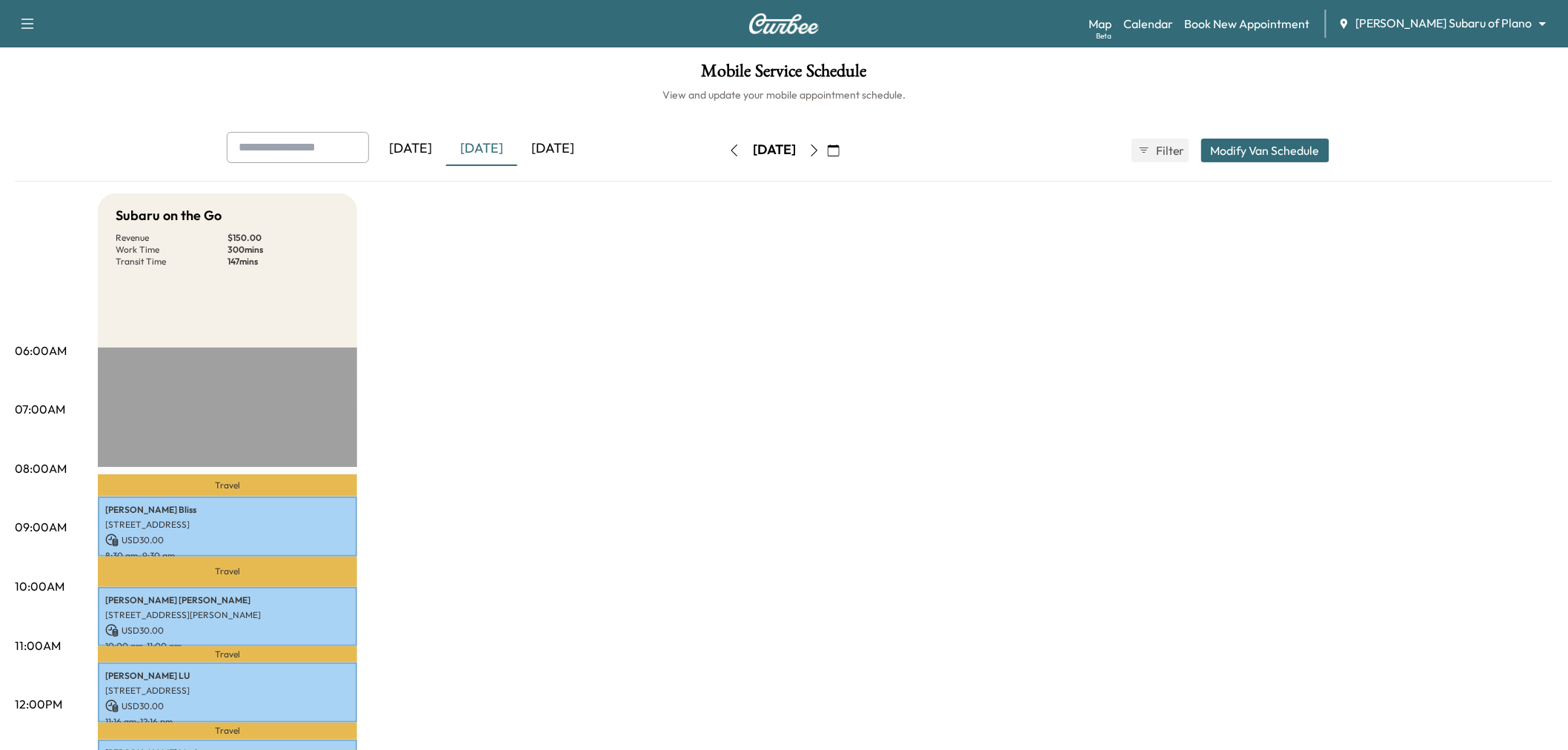
drag, startPoint x: 583, startPoint y: 143, endPoint x: 566, endPoint y: 174, distance: 35.4
click at [582, 143] on div "[DATE]" at bounding box center [553, 149] width 71 height 34
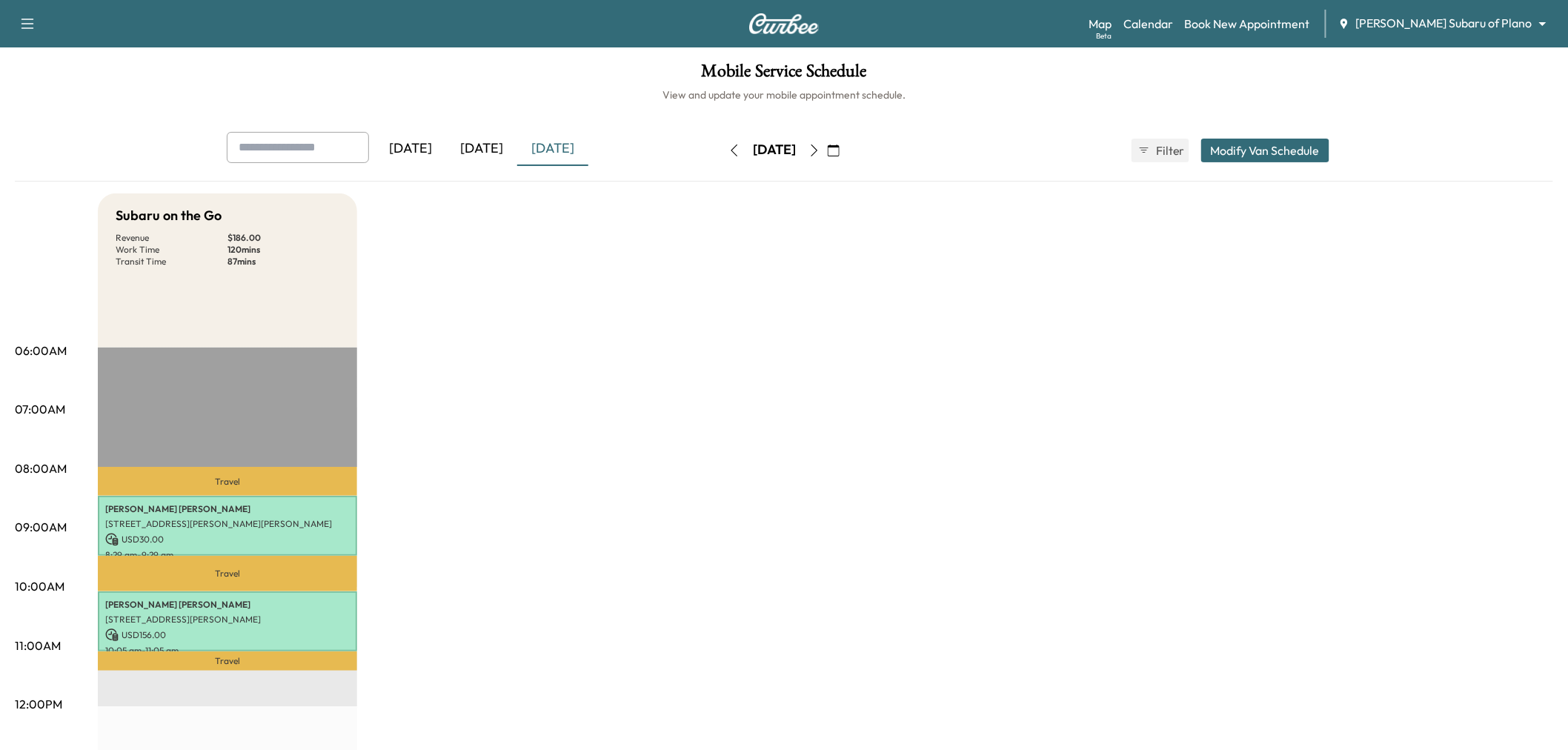
click at [480, 150] on div "[DATE]" at bounding box center [481, 149] width 71 height 34
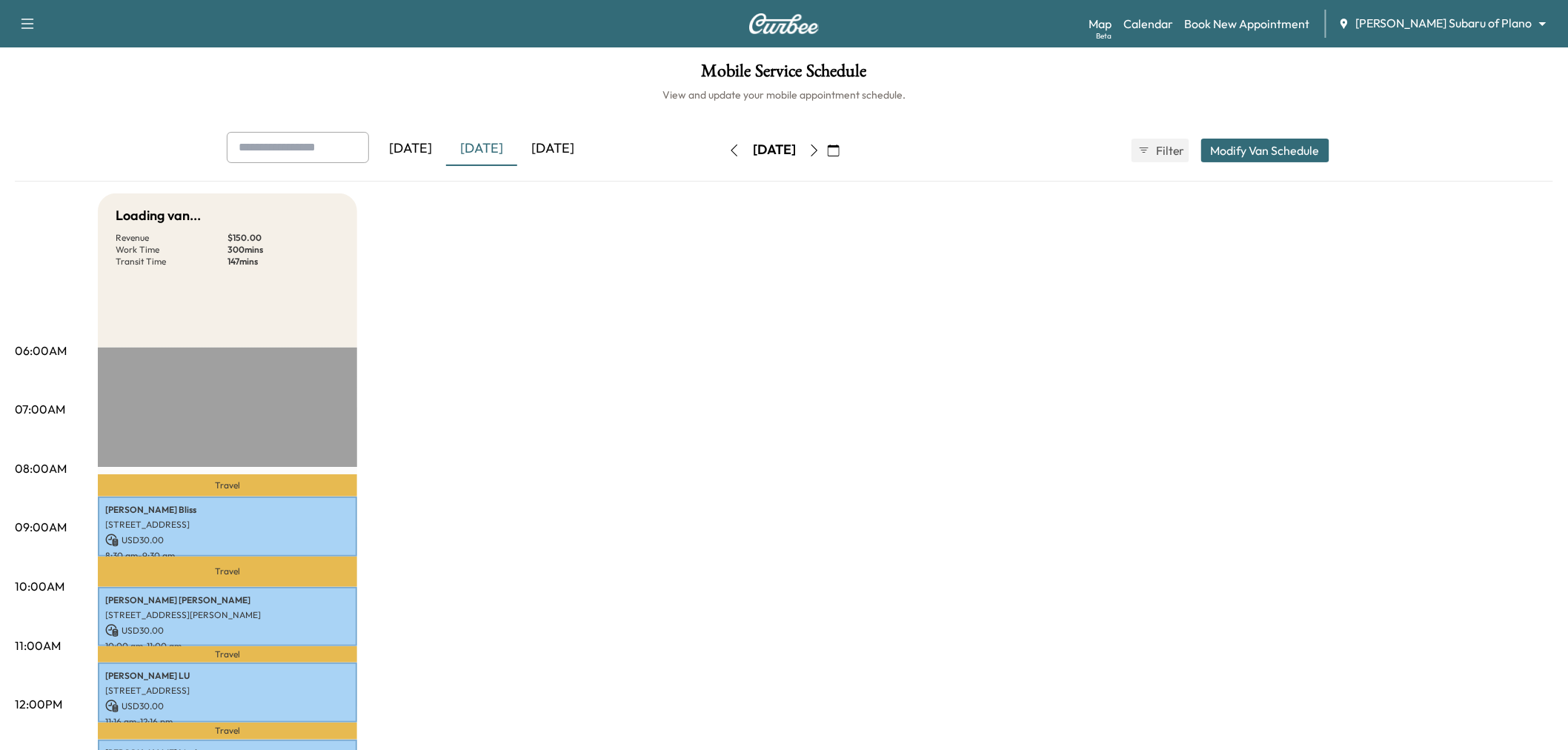
click at [545, 148] on div "[DATE]" at bounding box center [553, 149] width 71 height 34
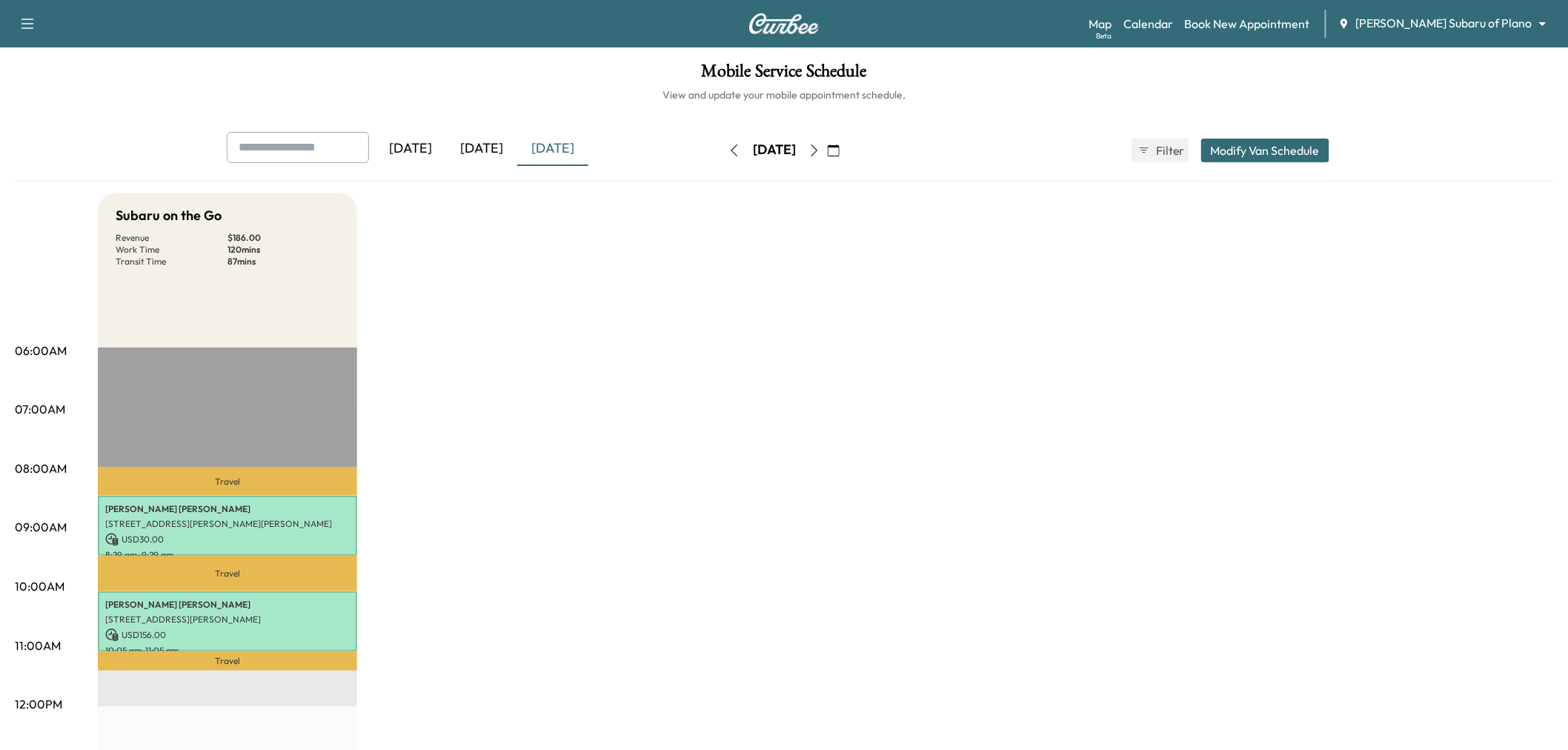
click at [820, 149] on icon "button" at bounding box center [815, 151] width 12 height 12
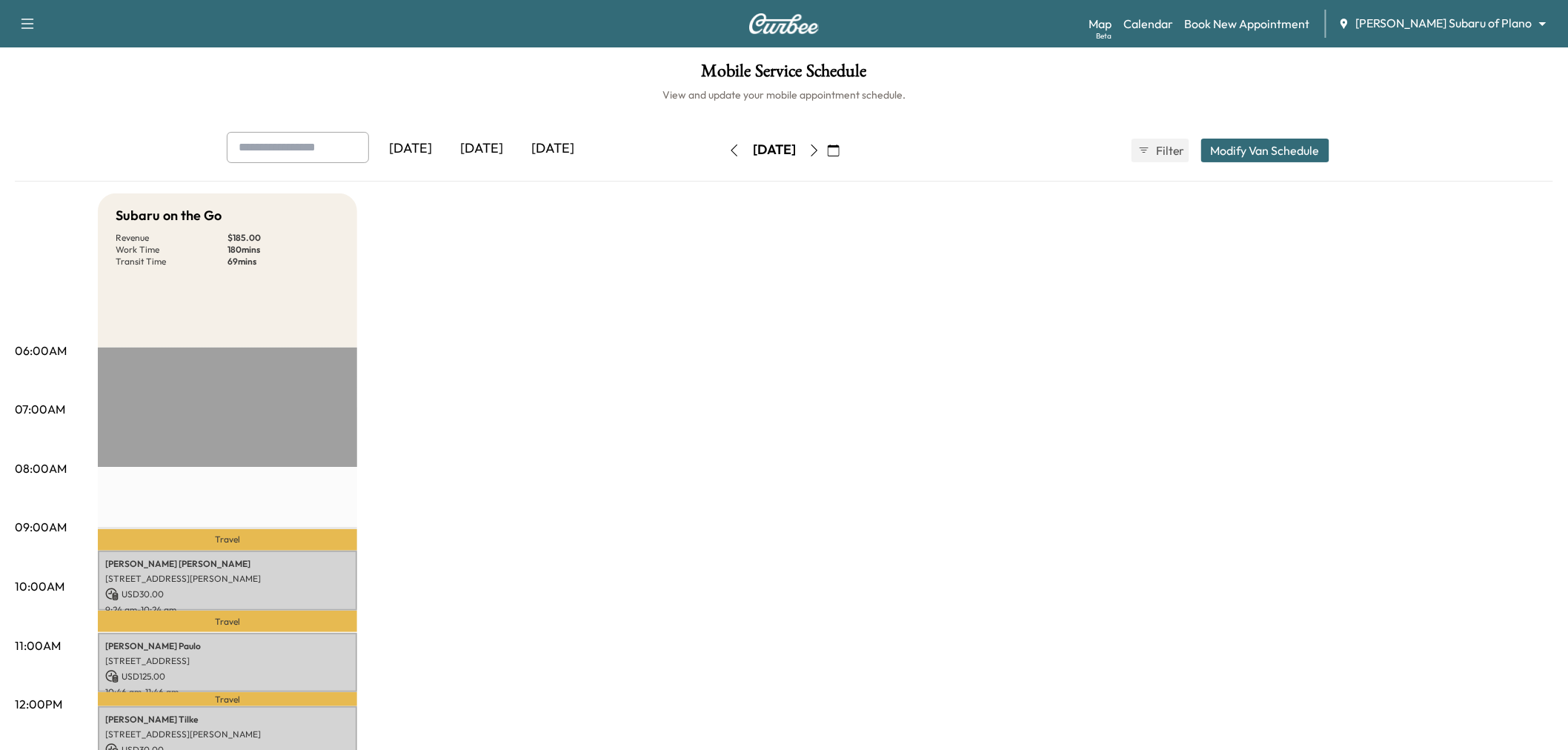
click at [1316, 374] on div "Subaru on the Go Revenue $ 185.00 Work Time 180 mins Transit Time 69 mins Trave…" at bounding box center [826, 749] width 1456 height 1111
